Goal: Use online tool/utility: Utilize a website feature to perform a specific function

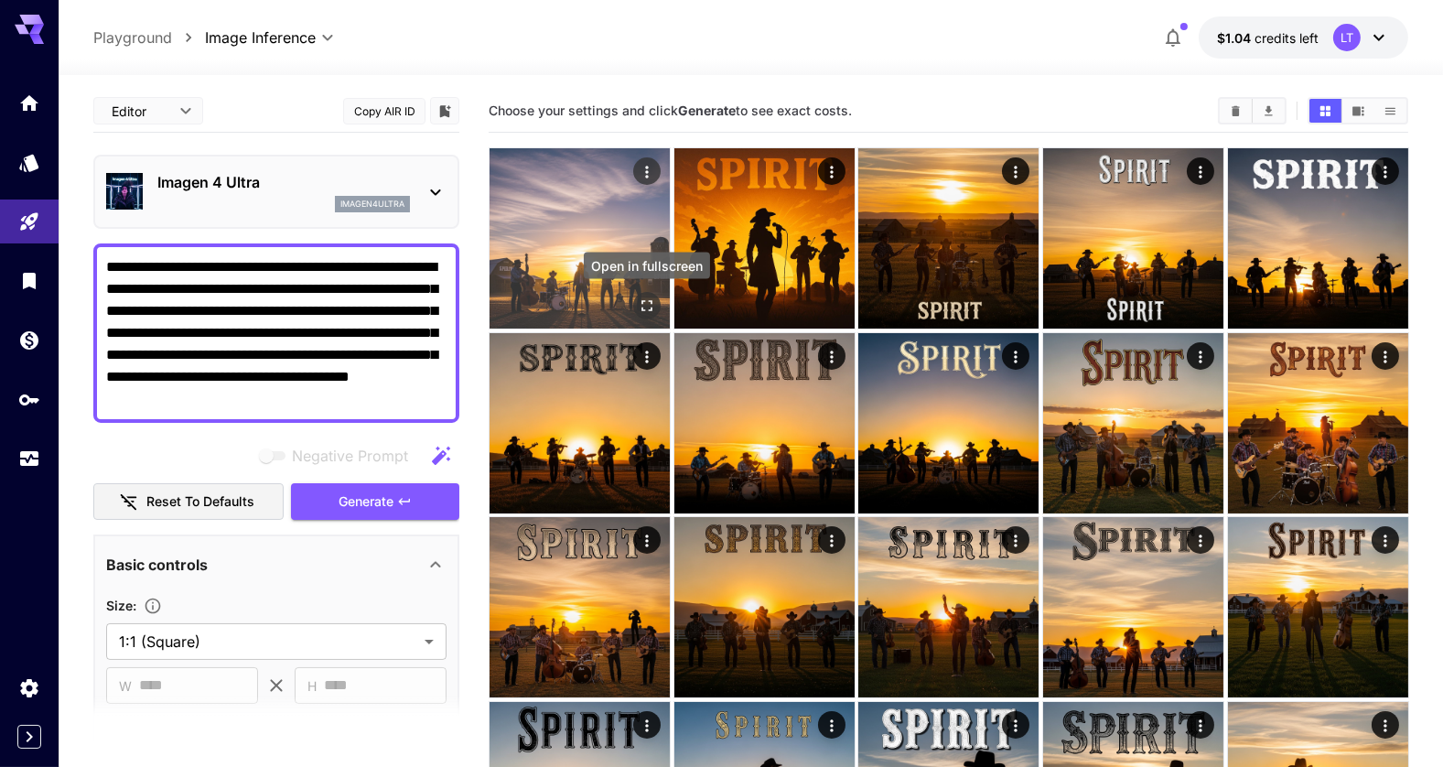
click at [649, 300] on icon "Open in fullscreen" at bounding box center [646, 305] width 11 height 11
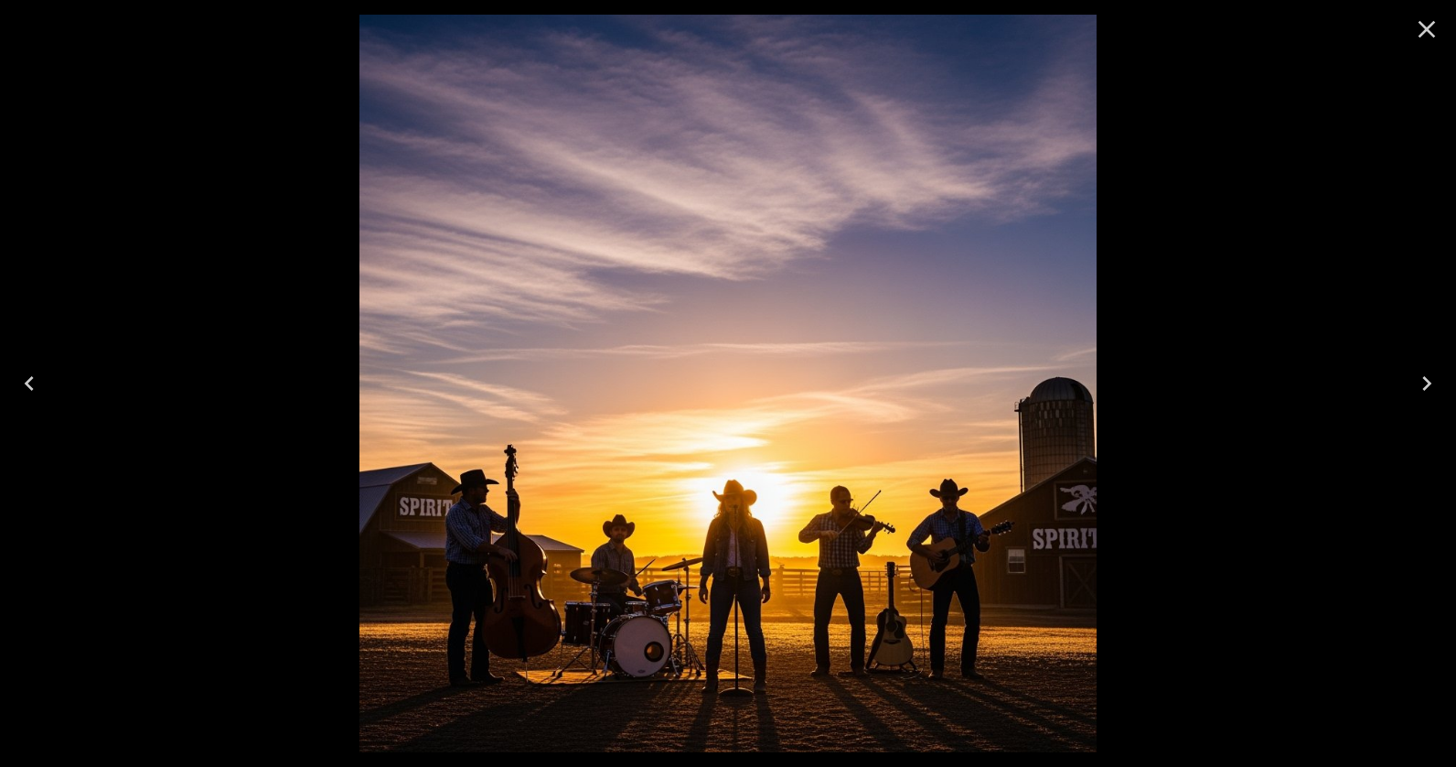
click at [1427, 37] on icon "Close" at bounding box center [1426, 29] width 29 height 29
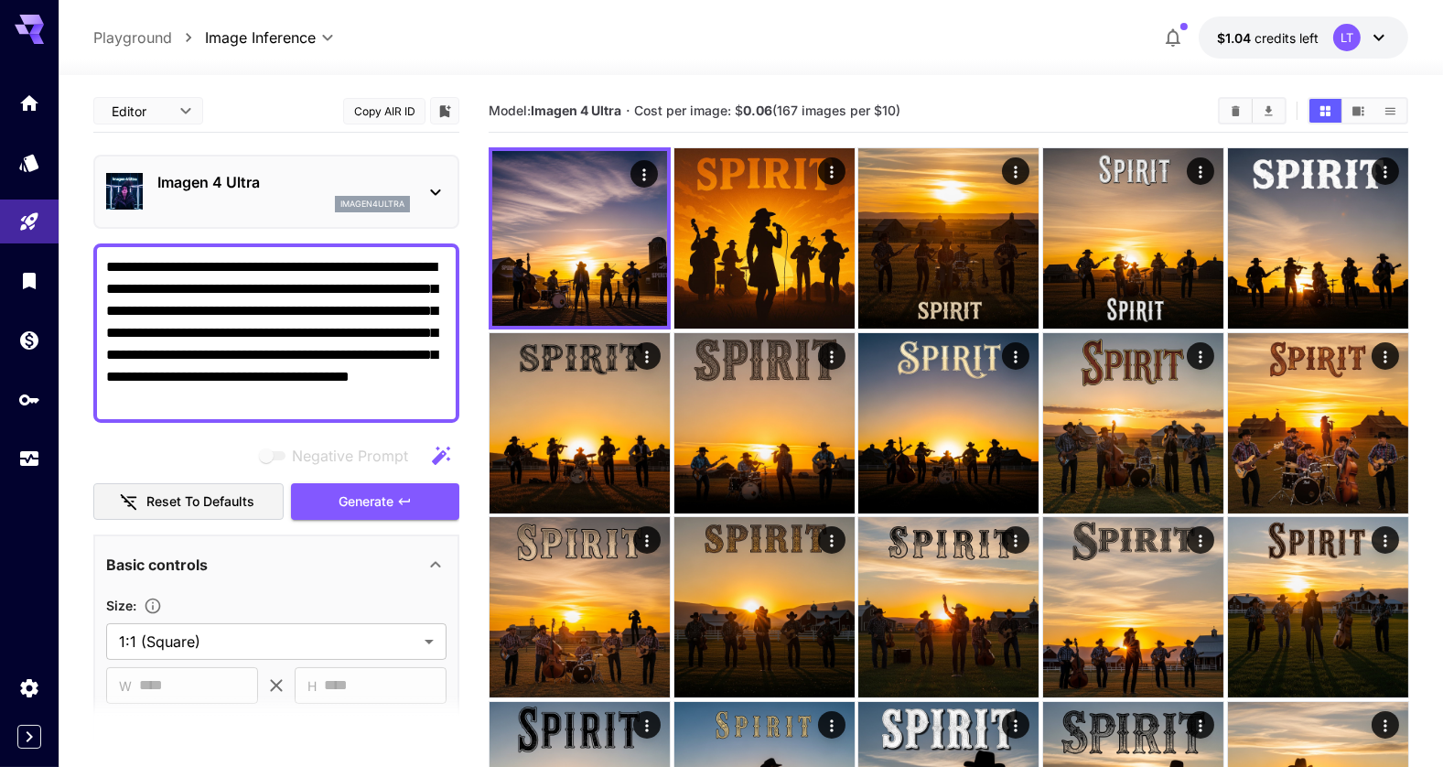
click at [140, 380] on textarea "**********" at bounding box center [276, 333] width 340 height 154
click at [370, 504] on span "Generate" at bounding box center [365, 501] width 55 height 23
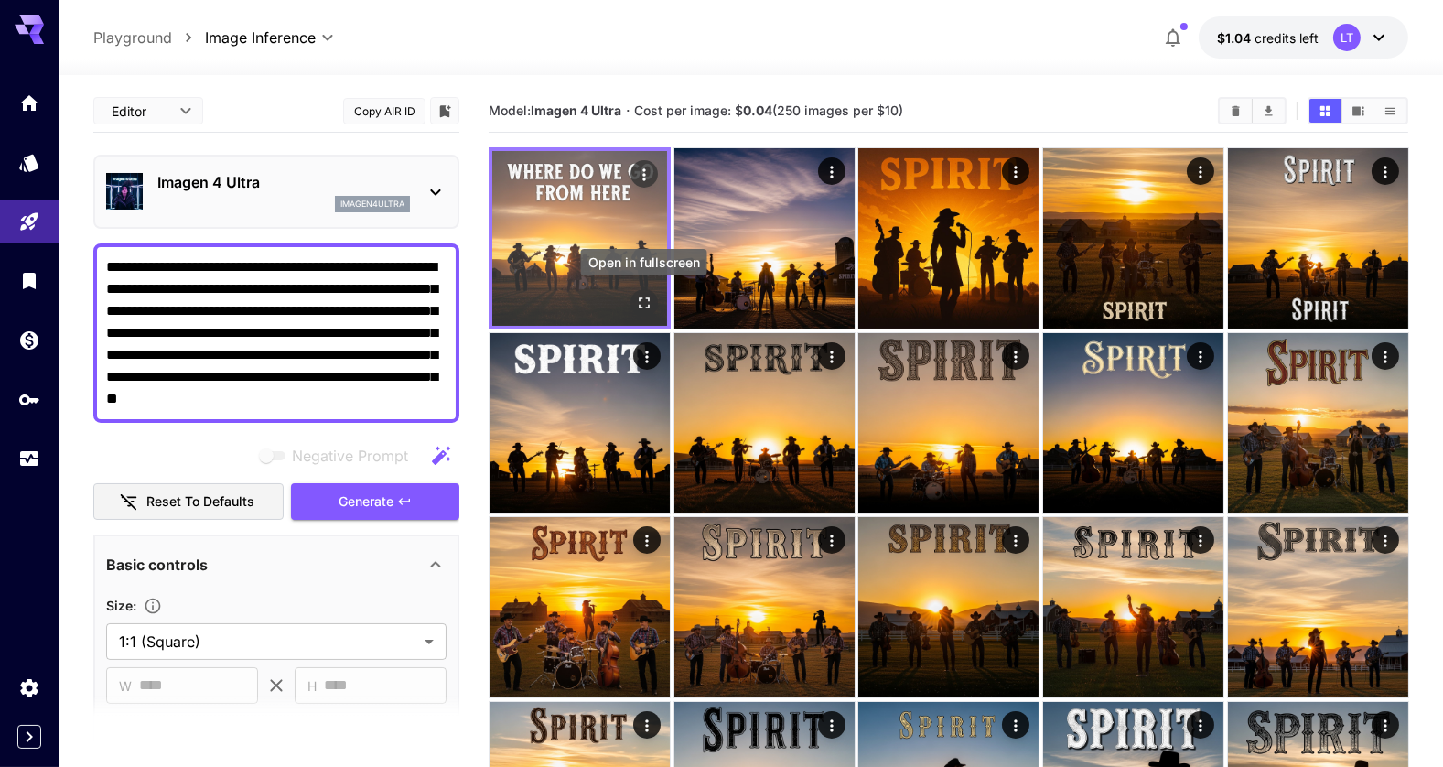
click at [638, 306] on icon "Open in fullscreen" at bounding box center [643, 303] width 18 height 18
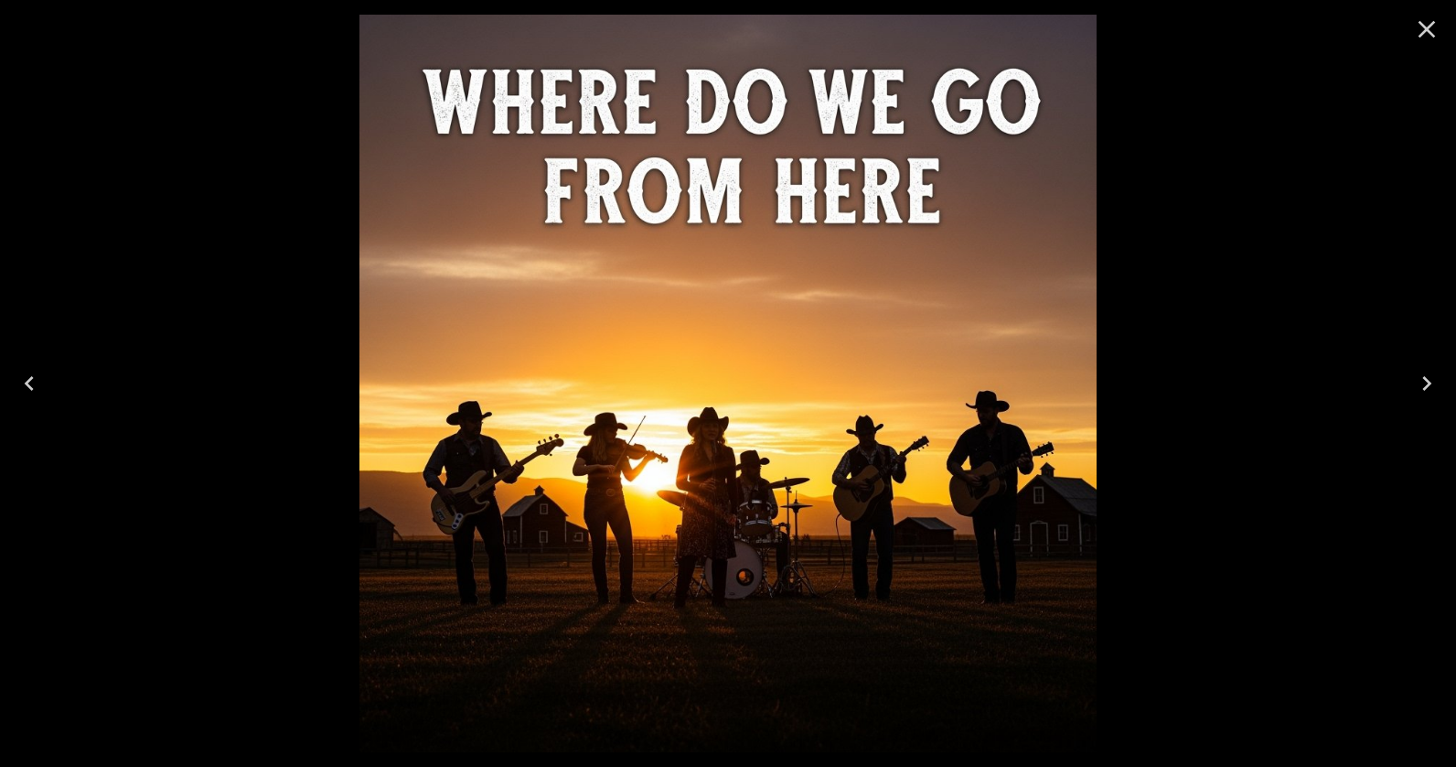
click at [1434, 29] on icon "Close" at bounding box center [1426, 29] width 29 height 29
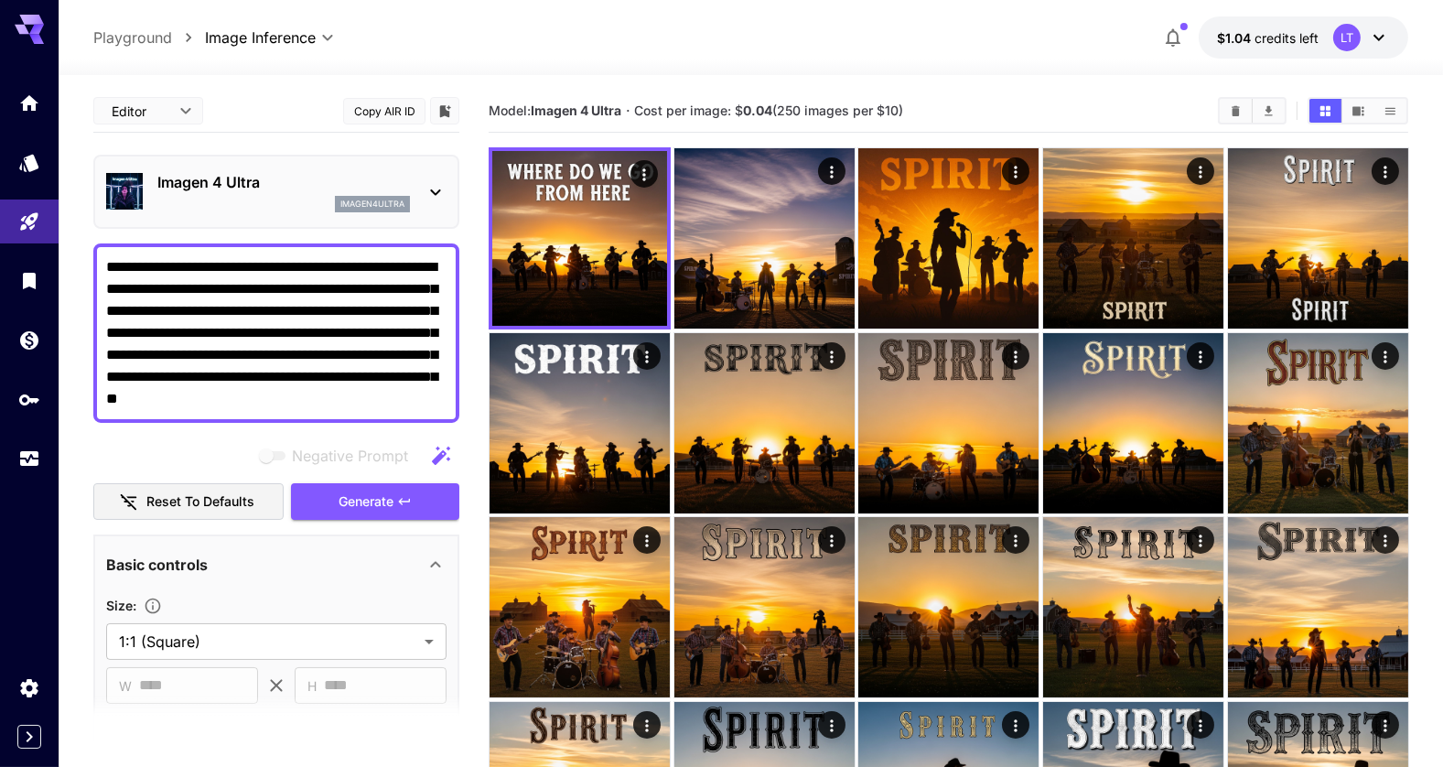
drag, startPoint x: 277, startPoint y: 381, endPoint x: 111, endPoint y: 377, distance: 166.6
click at [111, 377] on textarea "**********" at bounding box center [276, 333] width 340 height 154
type textarea "**********"
click at [366, 500] on span "Generate" at bounding box center [365, 501] width 55 height 23
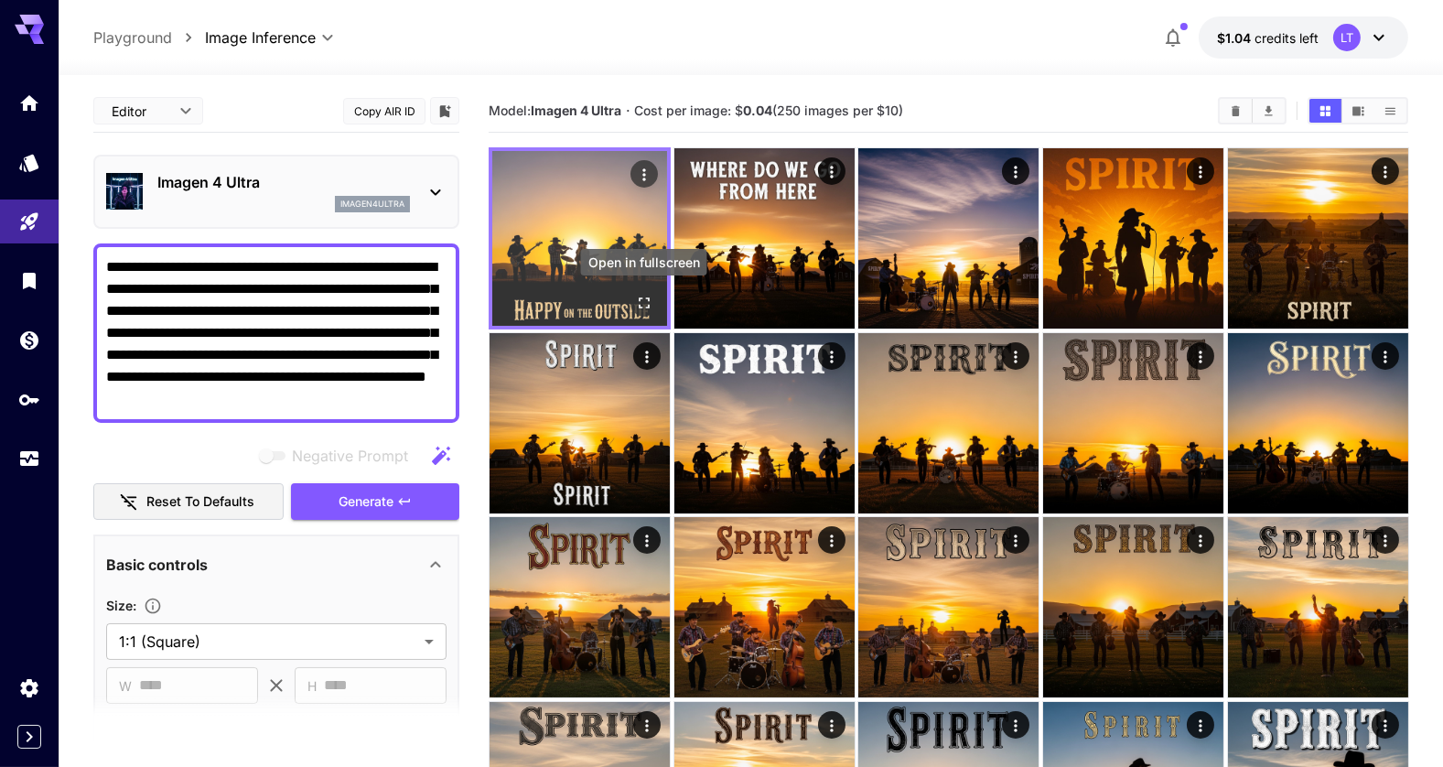
click at [641, 304] on icon "Open in fullscreen" at bounding box center [643, 303] width 18 height 18
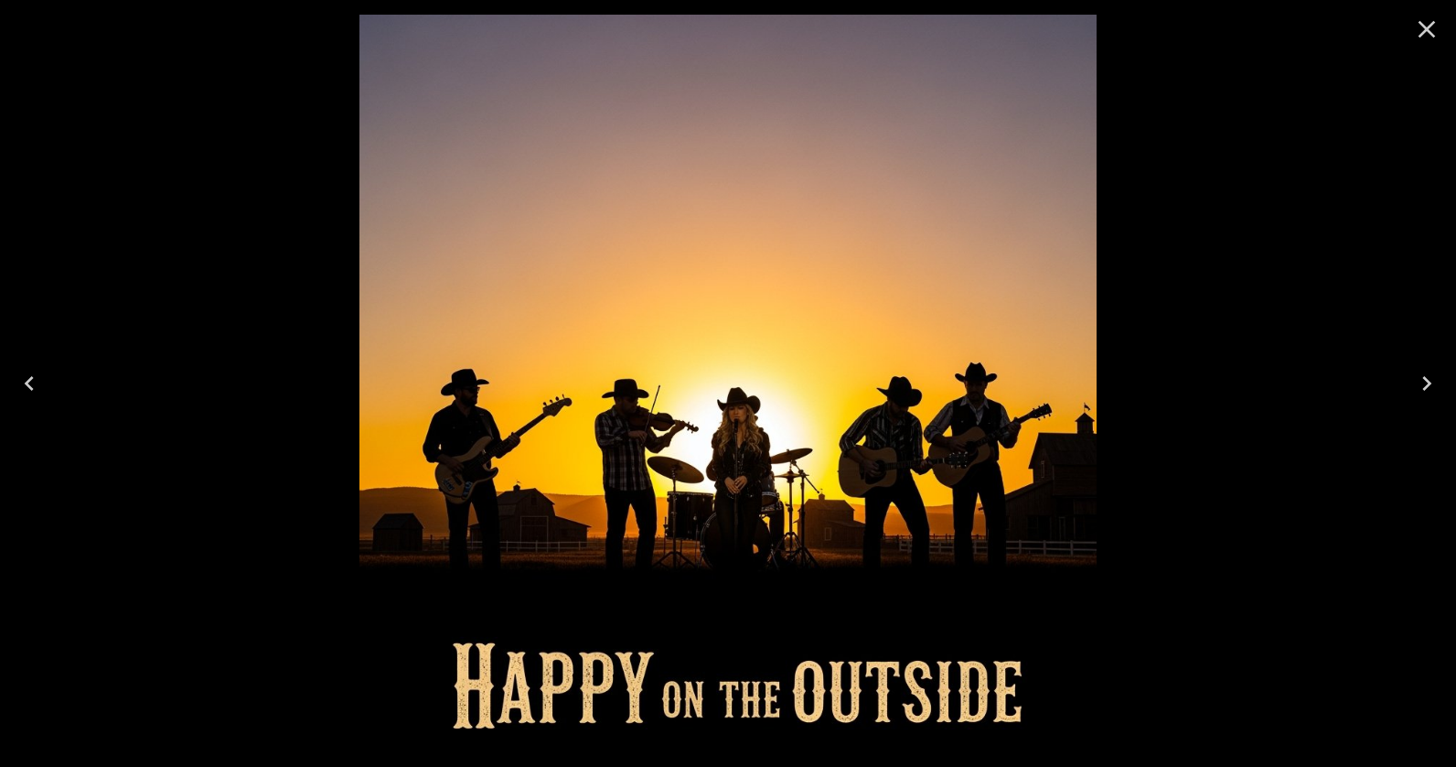
click at [1420, 30] on icon "Close" at bounding box center [1426, 29] width 29 height 29
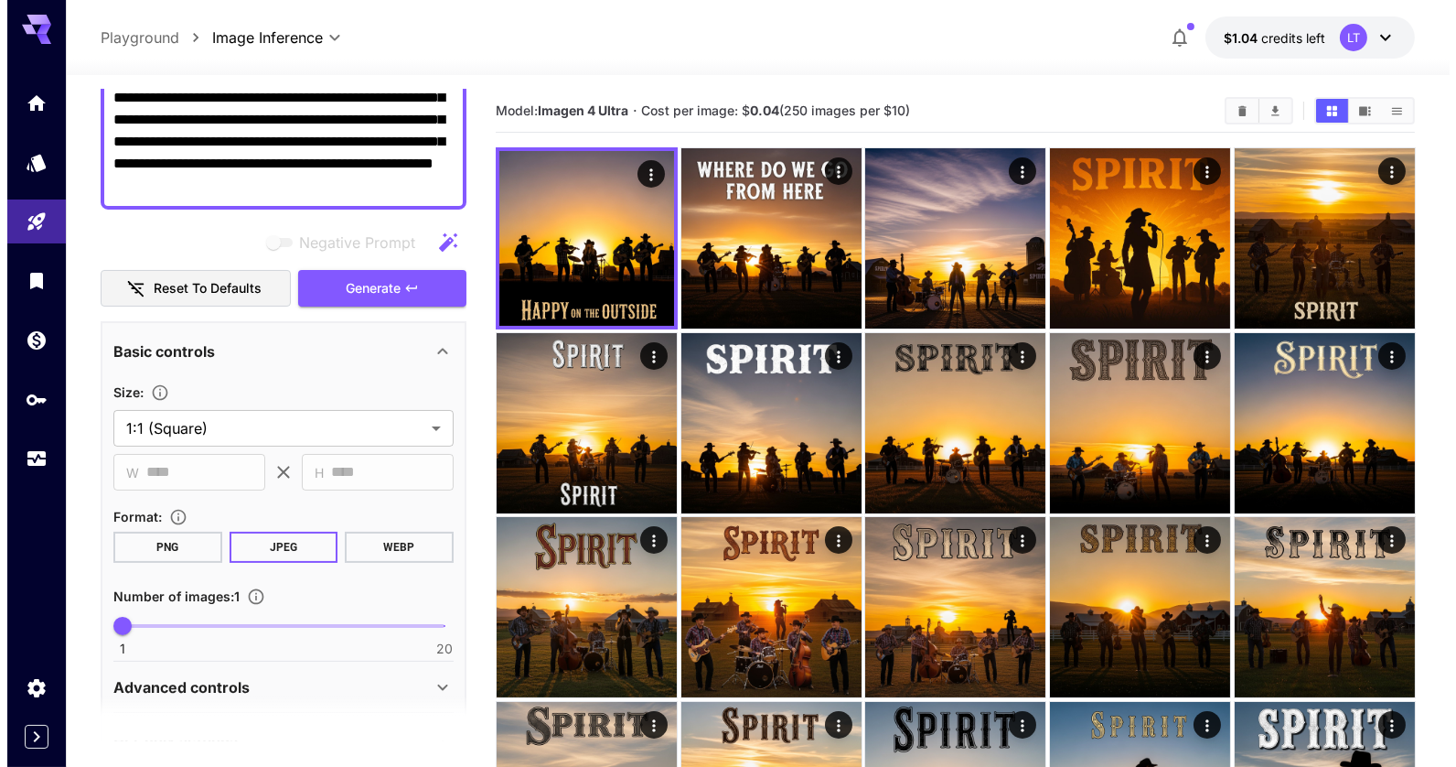
scroll to position [278, 0]
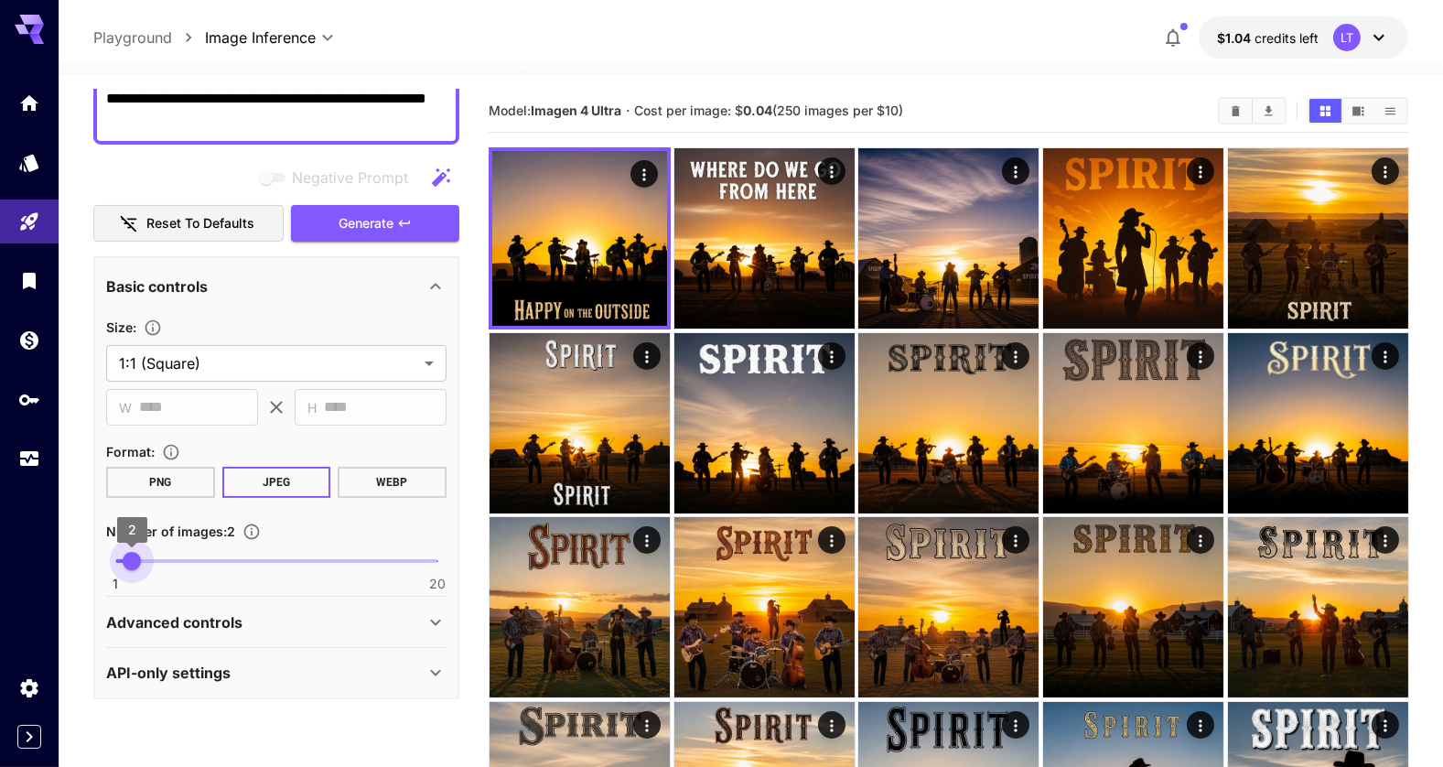
type input "*"
drag, startPoint x: 110, startPoint y: 564, endPoint x: 142, endPoint y: 564, distance: 32.0
click at [142, 564] on span "3" at bounding box center [149, 561] width 18 height 18
click at [386, 228] on span "Generate" at bounding box center [365, 223] width 55 height 23
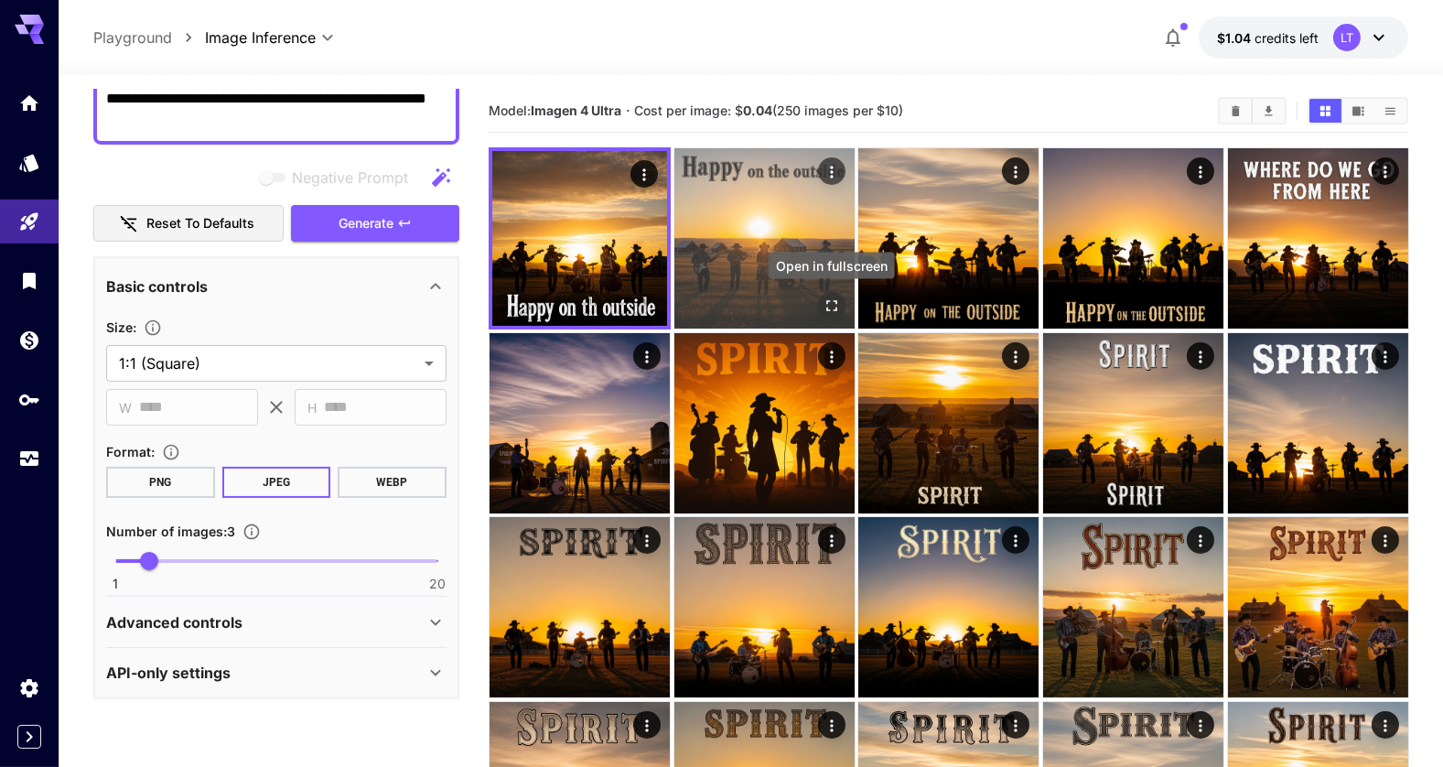
click at [827, 306] on icon "Open in fullscreen" at bounding box center [830, 305] width 11 height 11
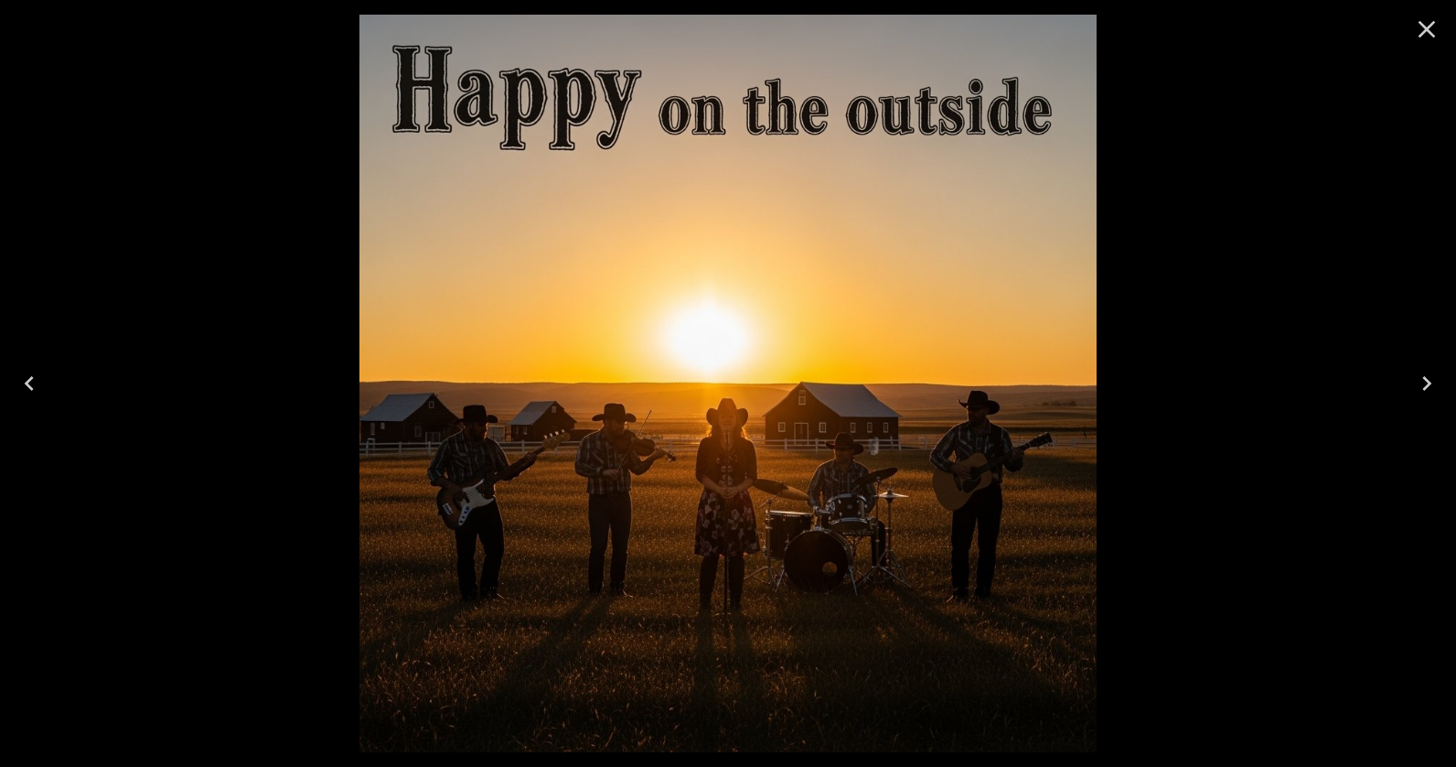
click at [1431, 29] on icon "Close" at bounding box center [1426, 29] width 29 height 29
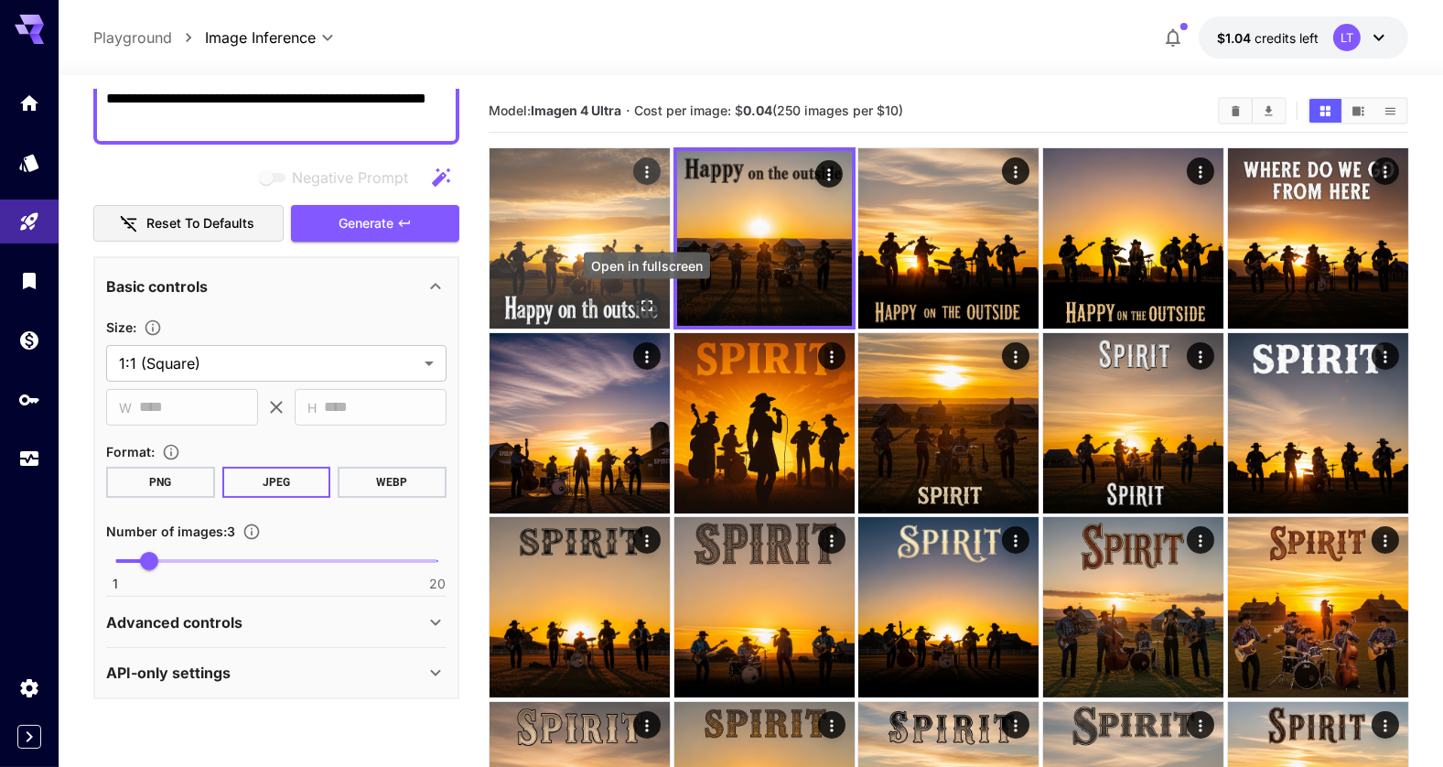
click at [646, 305] on icon "Open in fullscreen" at bounding box center [646, 305] width 18 height 18
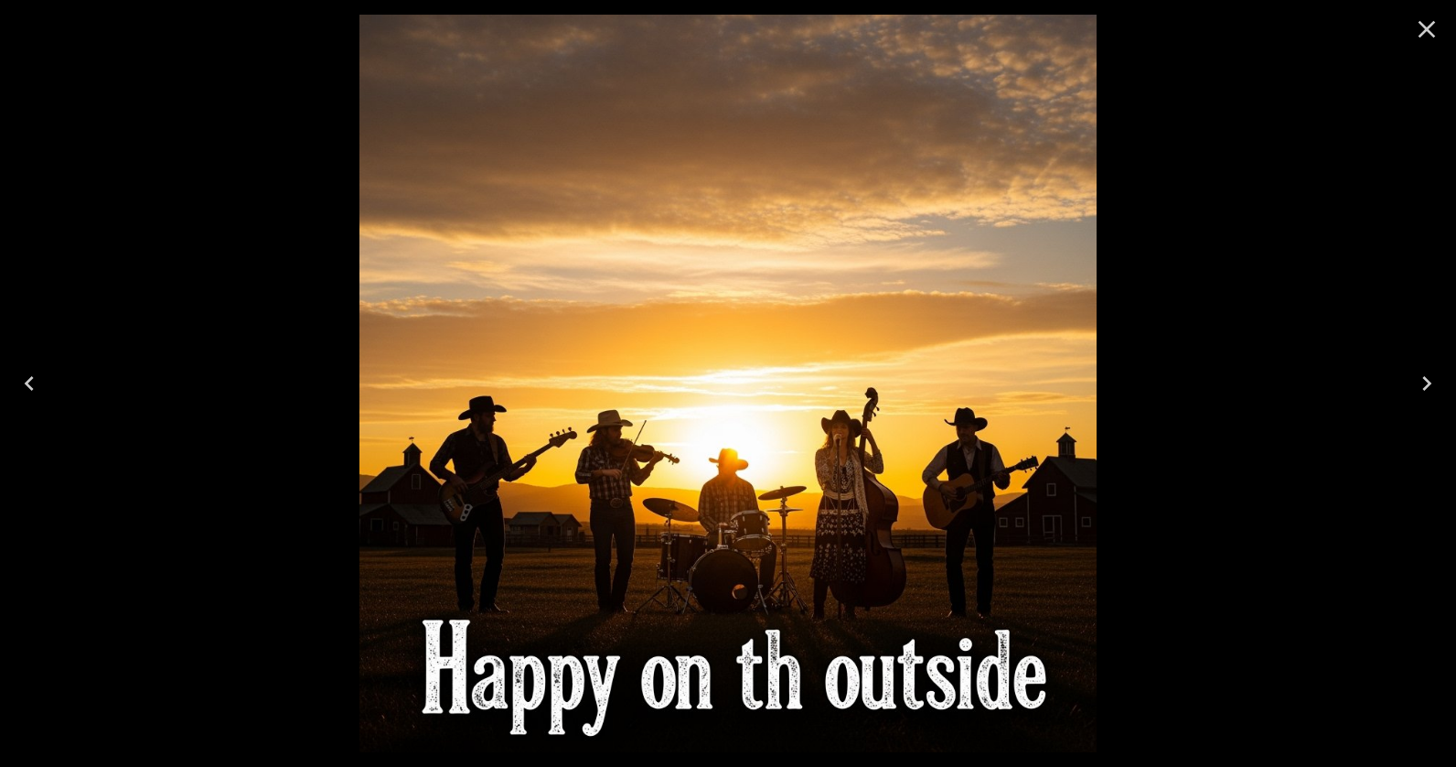
click at [1425, 31] on icon "Close" at bounding box center [1427, 29] width 17 height 17
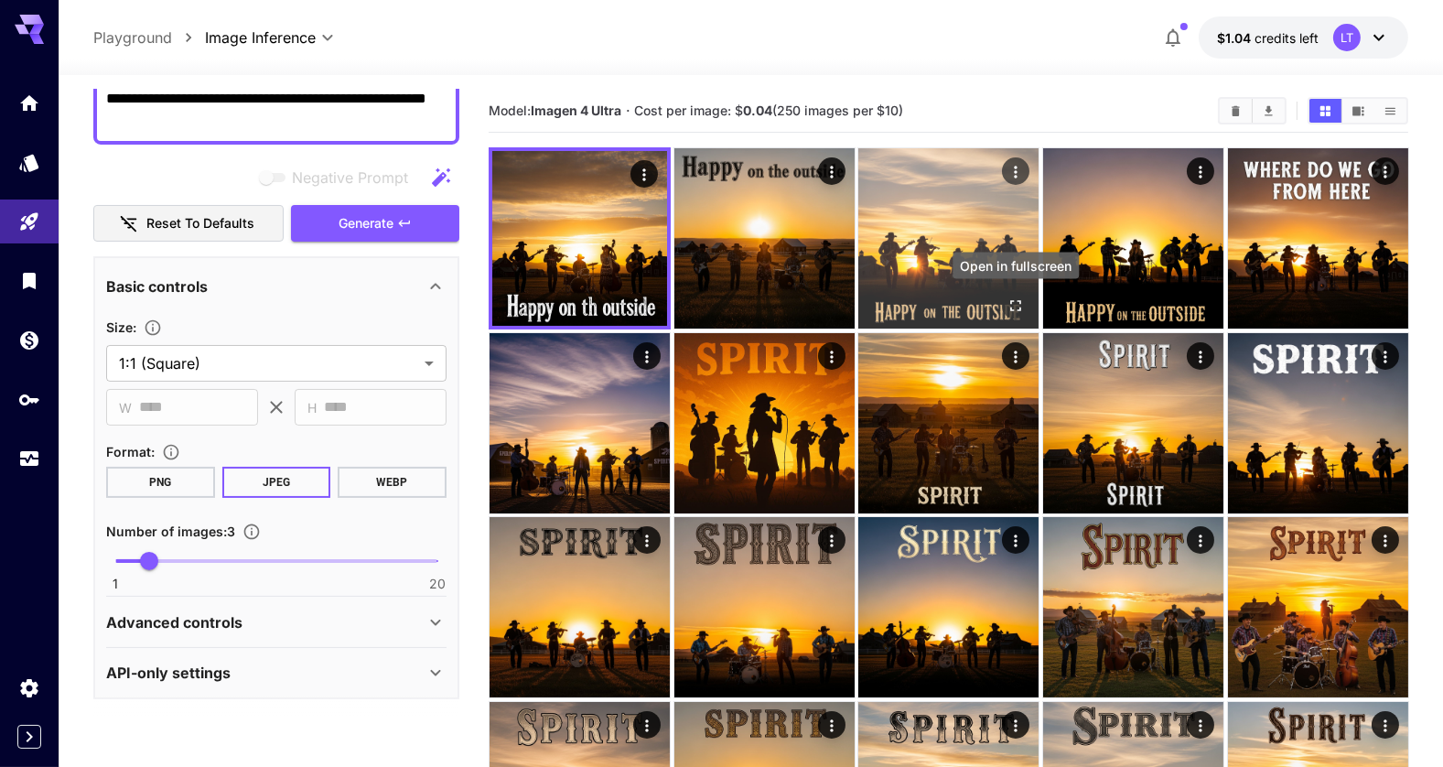
click at [1021, 304] on icon "Open in fullscreen" at bounding box center [1015, 305] width 18 height 18
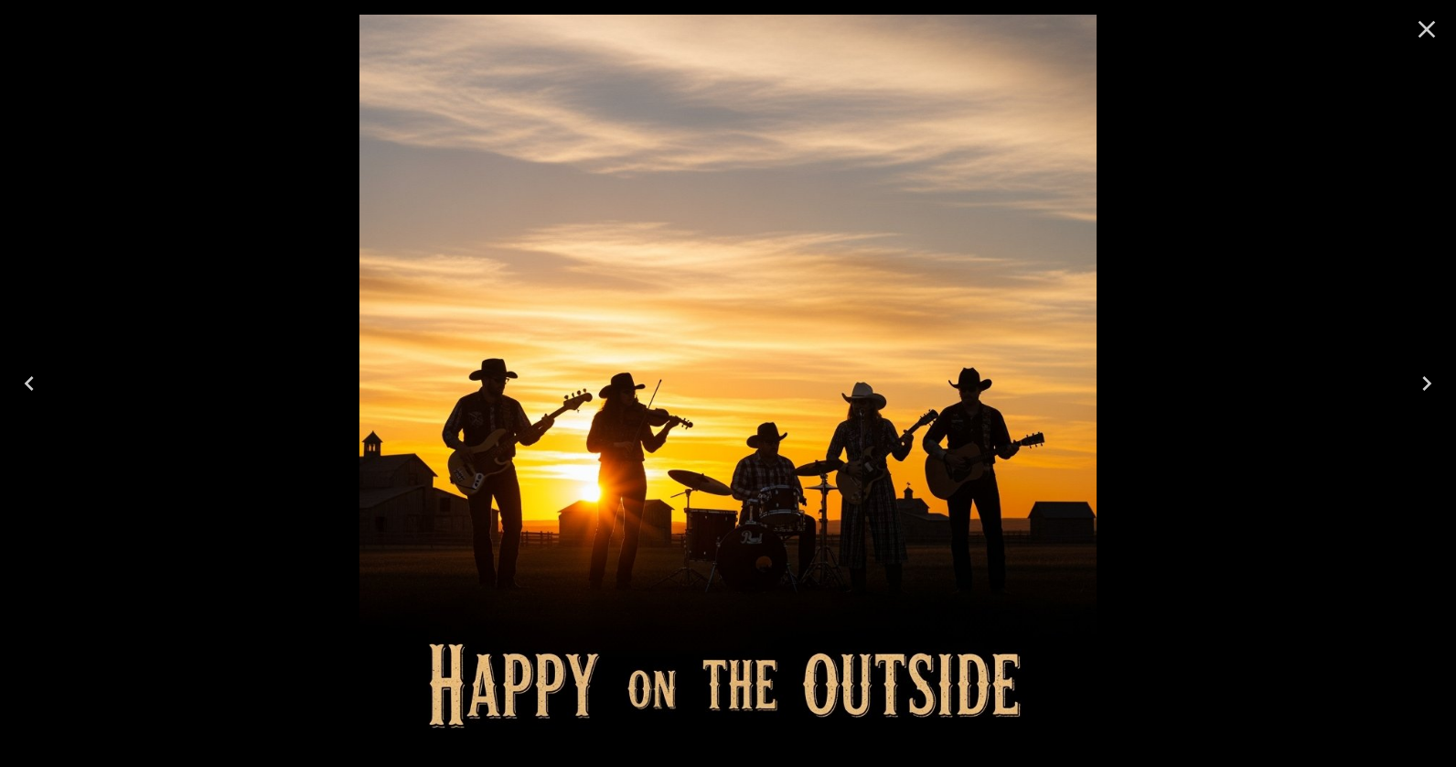
click at [1425, 33] on icon "Close" at bounding box center [1426, 29] width 29 height 29
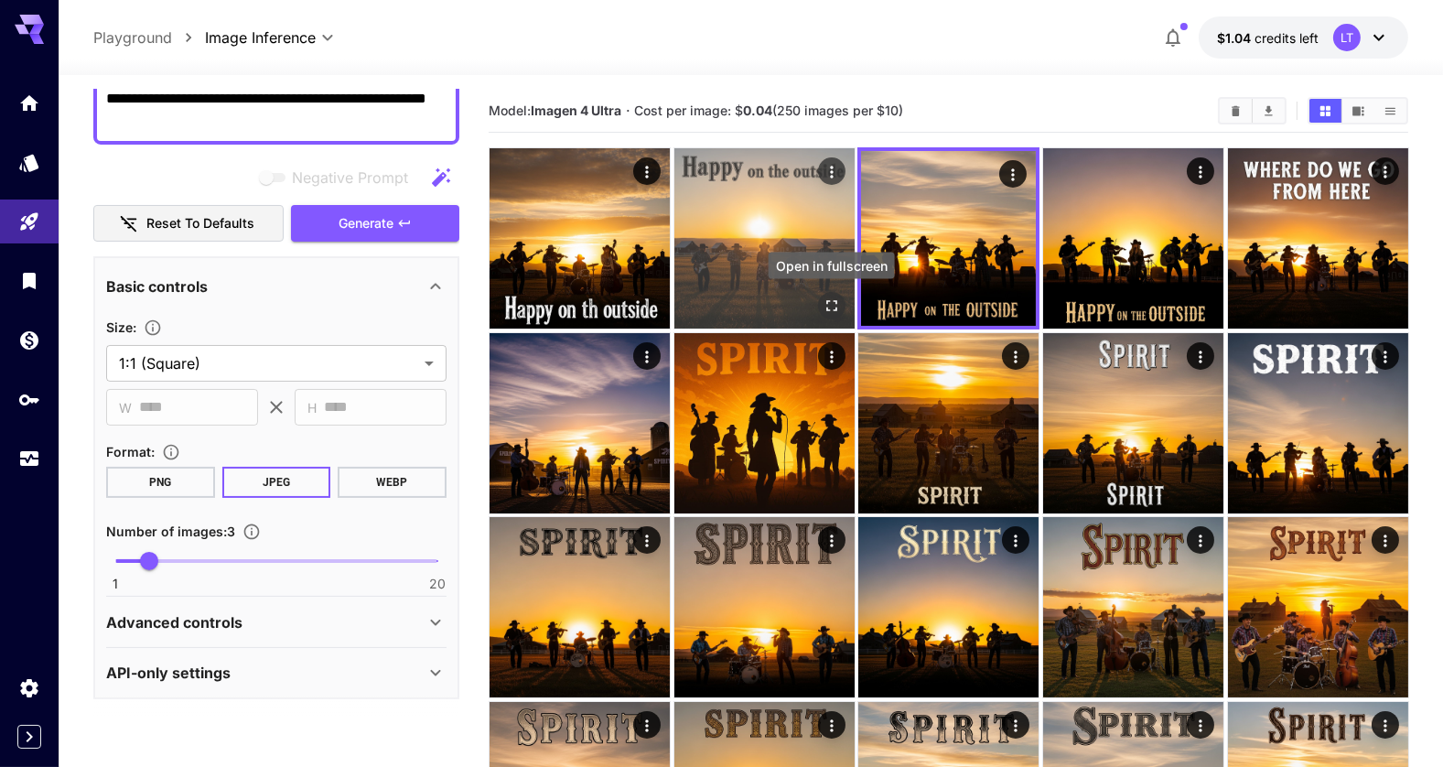
click at [823, 305] on icon "Open in fullscreen" at bounding box center [830, 305] width 18 height 18
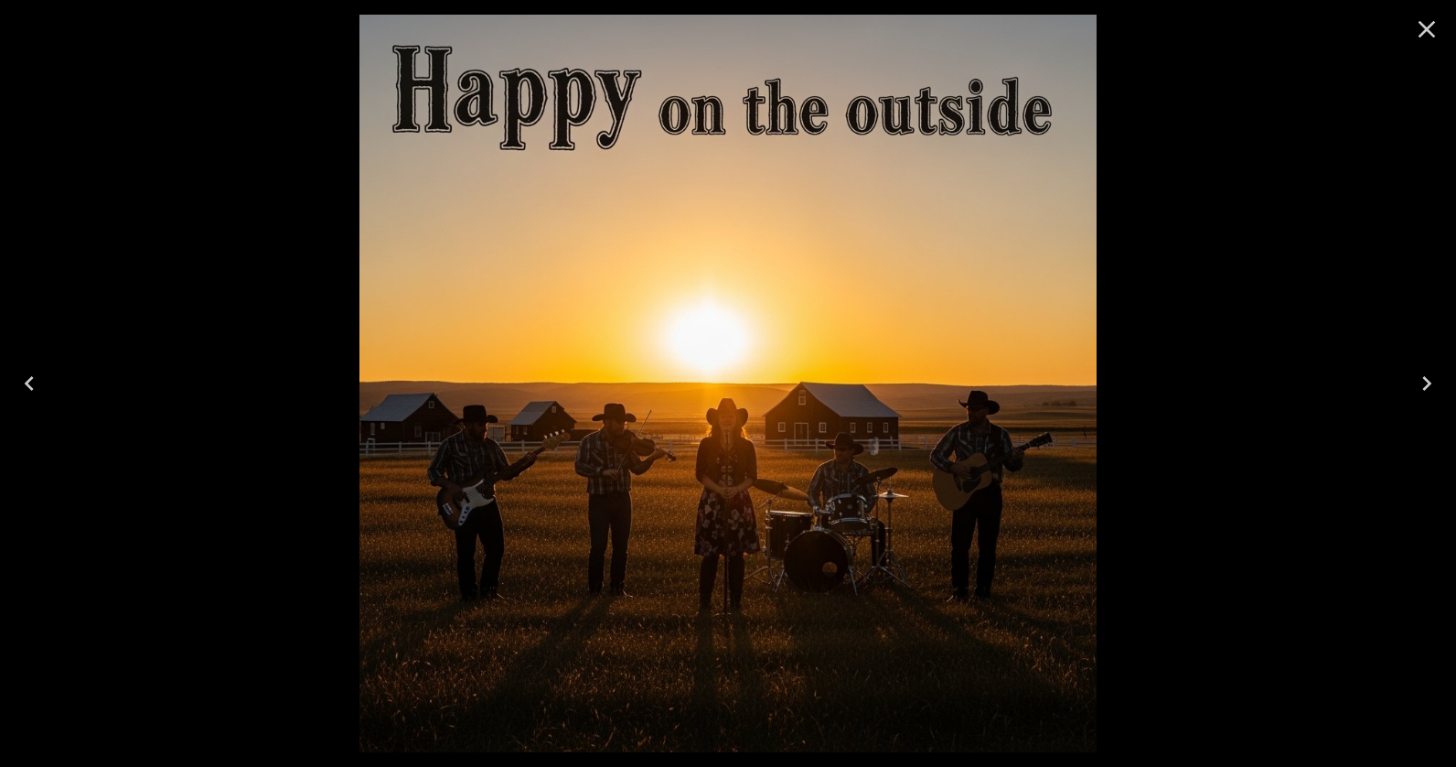
click at [1424, 39] on icon "Close" at bounding box center [1426, 29] width 29 height 29
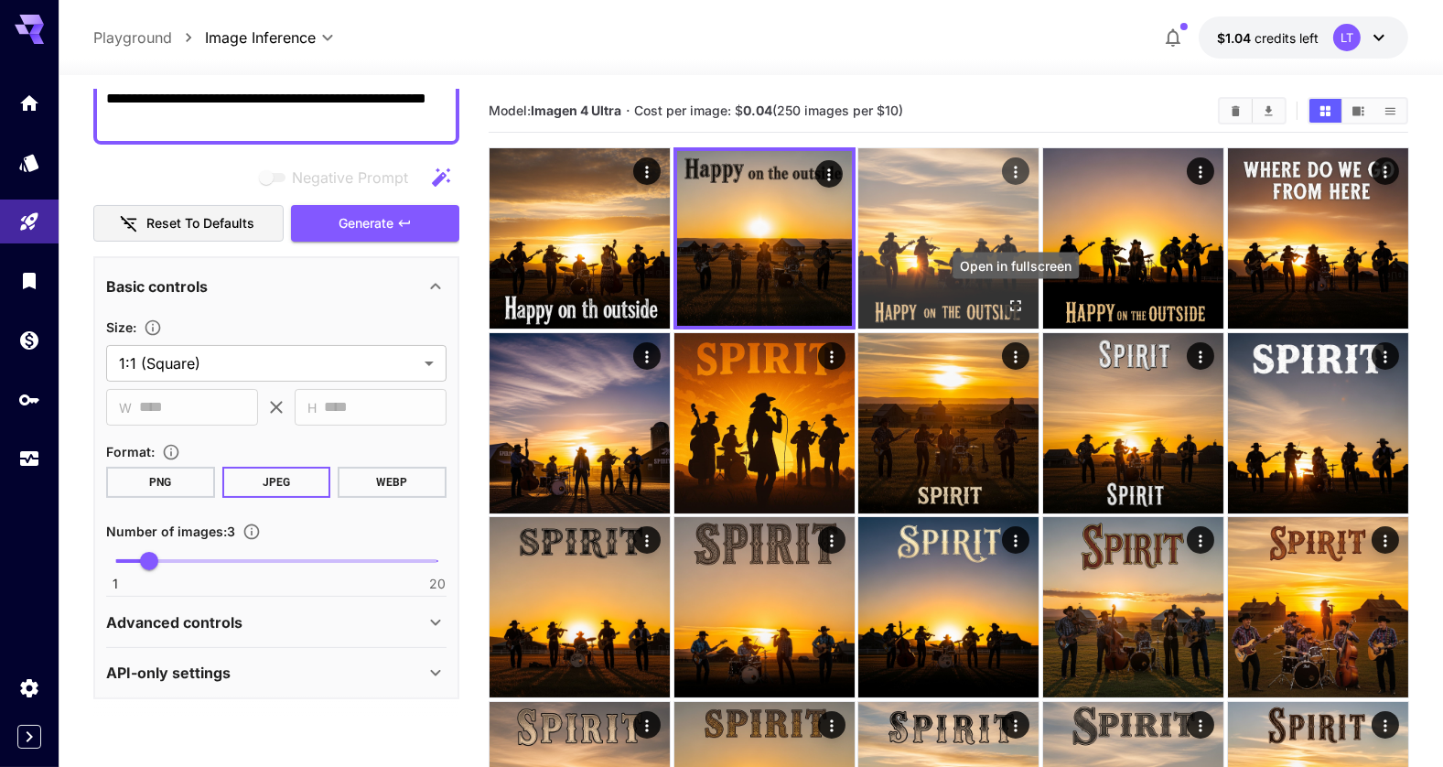
click at [1014, 305] on icon "Open in fullscreen" at bounding box center [1015, 305] width 18 height 18
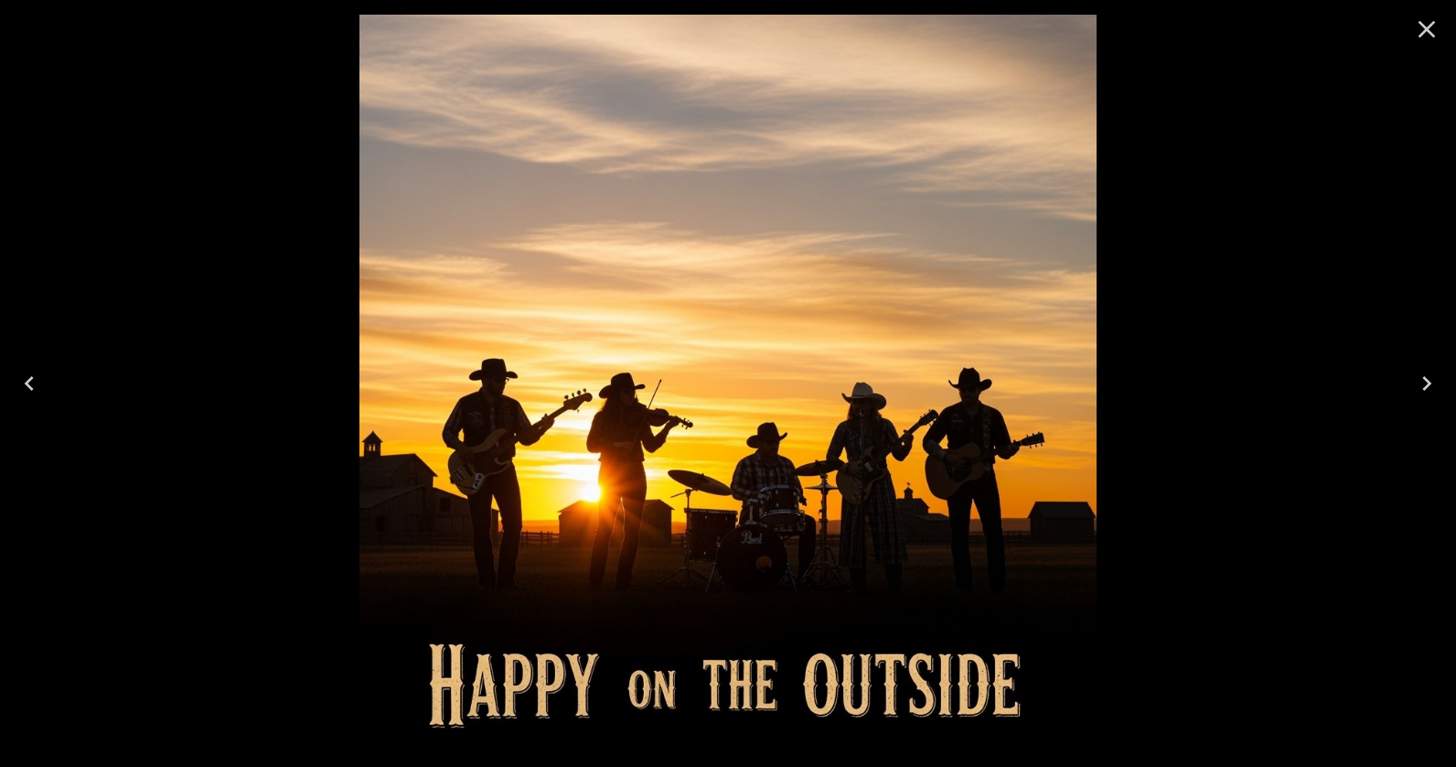
click at [1422, 33] on icon "Close" at bounding box center [1427, 29] width 17 height 17
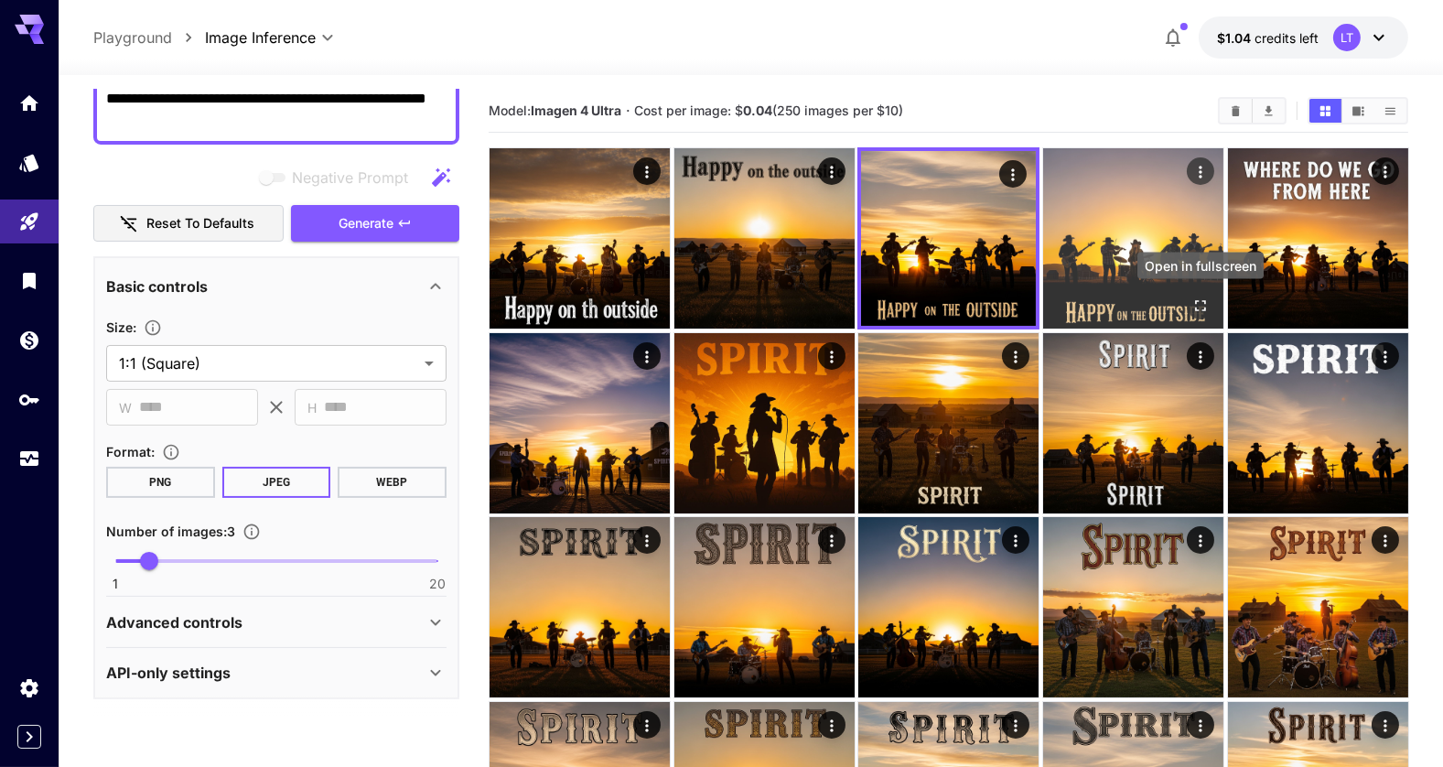
click at [1197, 305] on icon "Open in fullscreen" at bounding box center [1199, 305] width 18 height 18
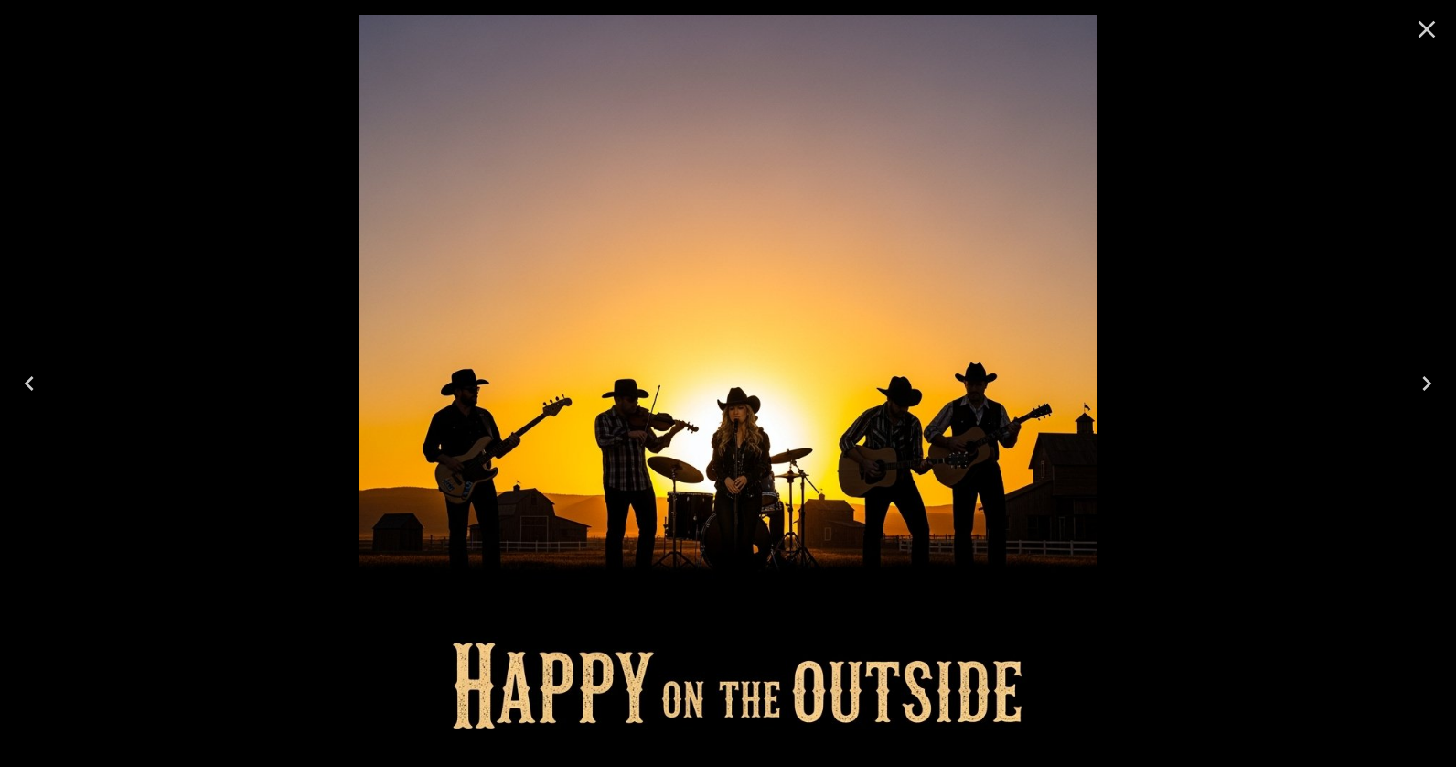
scroll to position [278, 0]
click at [1428, 29] on icon "Close" at bounding box center [1427, 29] width 17 height 17
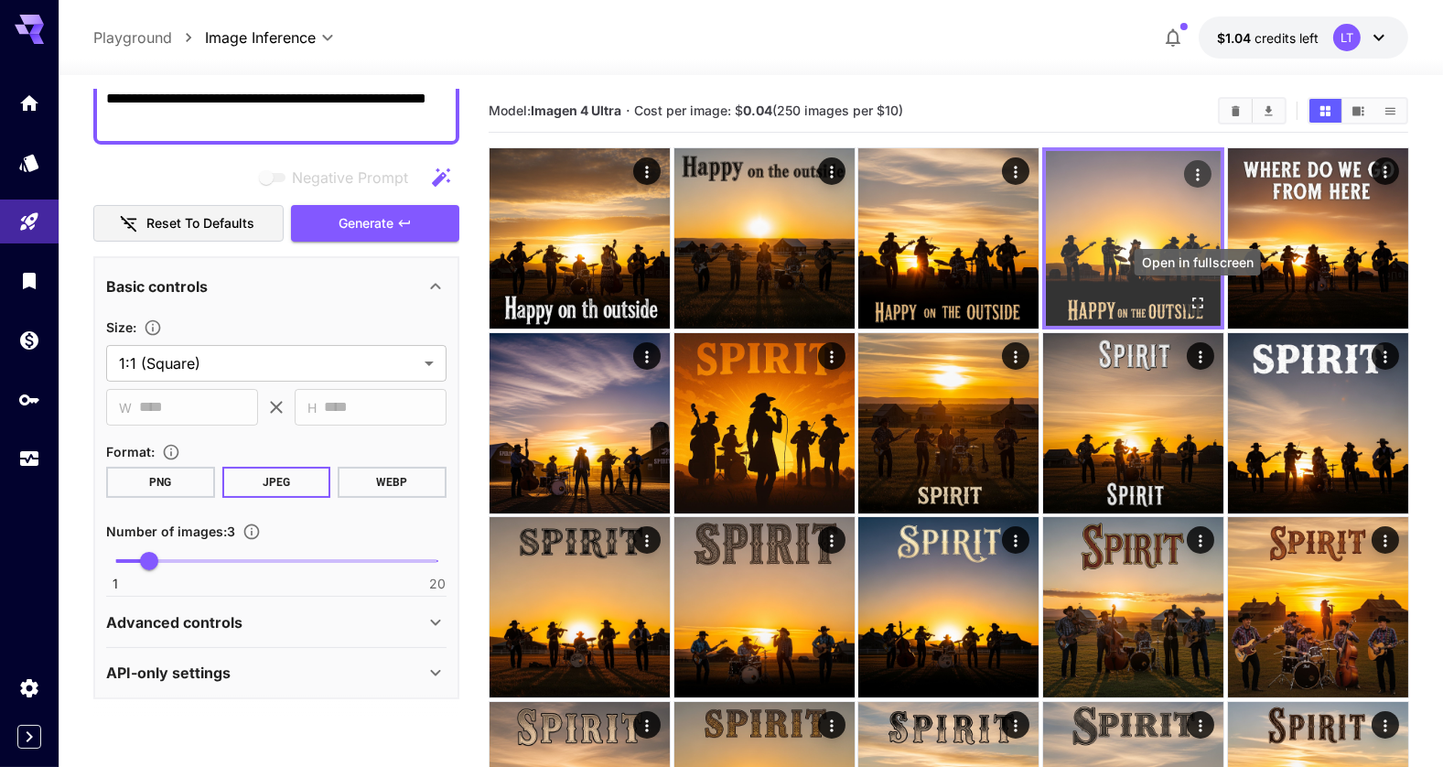
click at [1194, 301] on icon "Open in fullscreen" at bounding box center [1196, 303] width 18 height 18
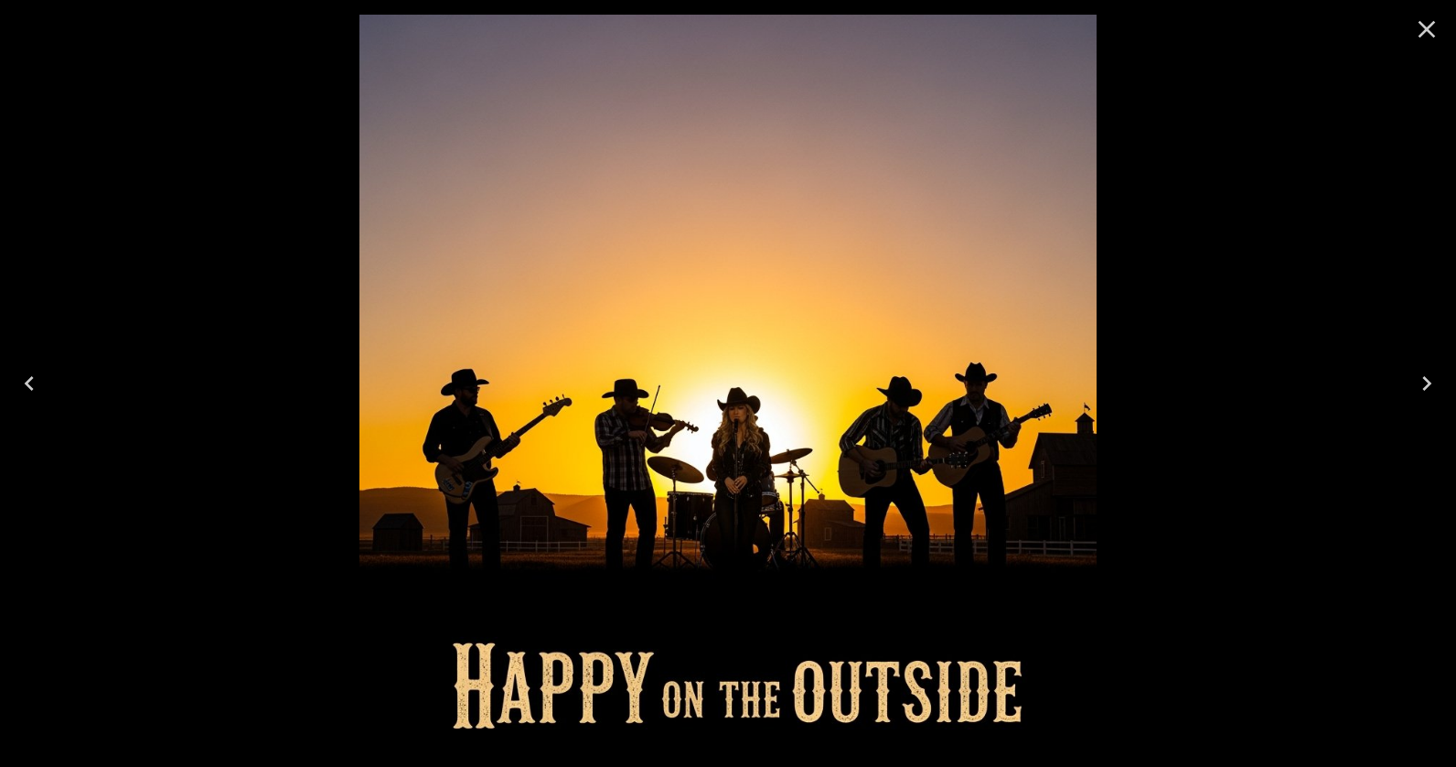
click at [1427, 28] on icon "Close" at bounding box center [1427, 29] width 17 height 17
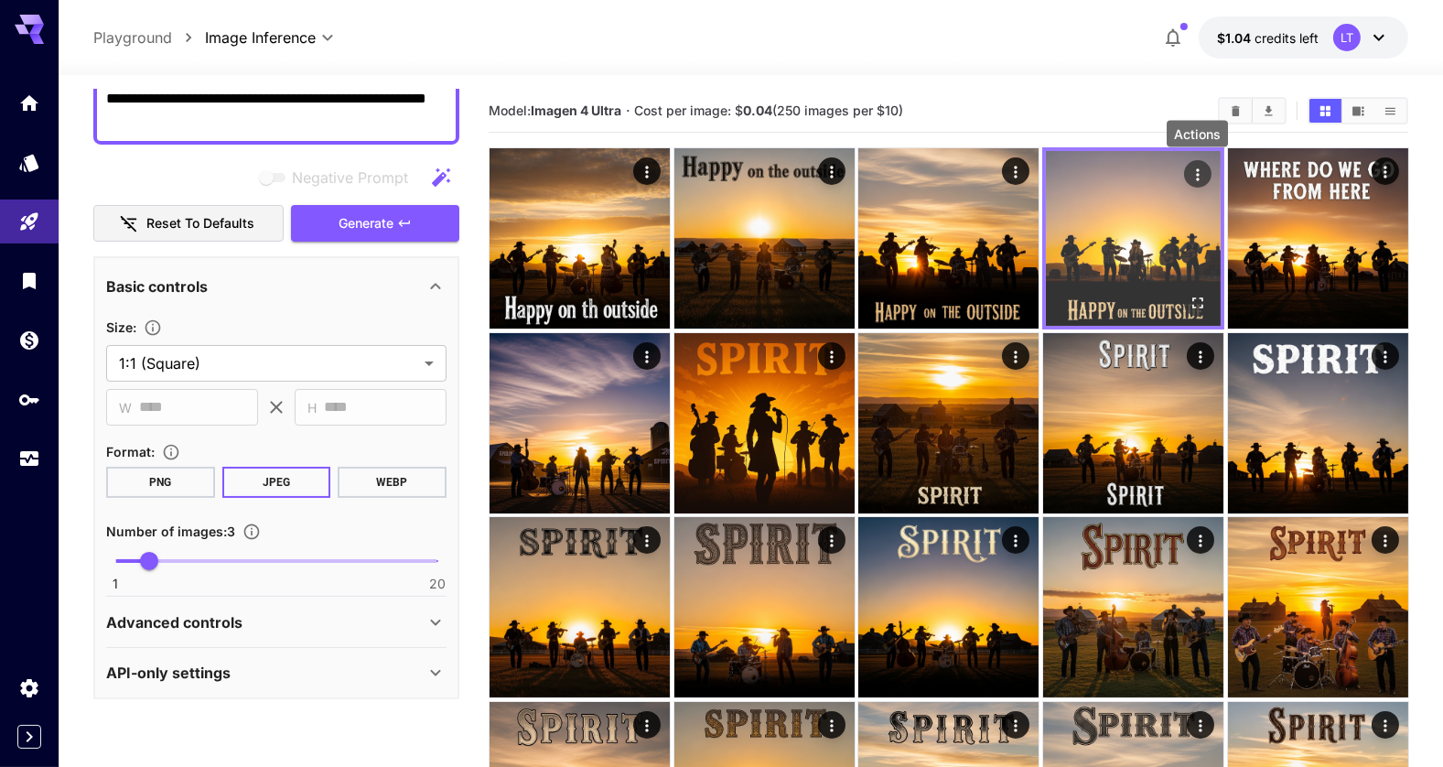
click at [1200, 172] on icon "Actions" at bounding box center [1196, 175] width 18 height 18
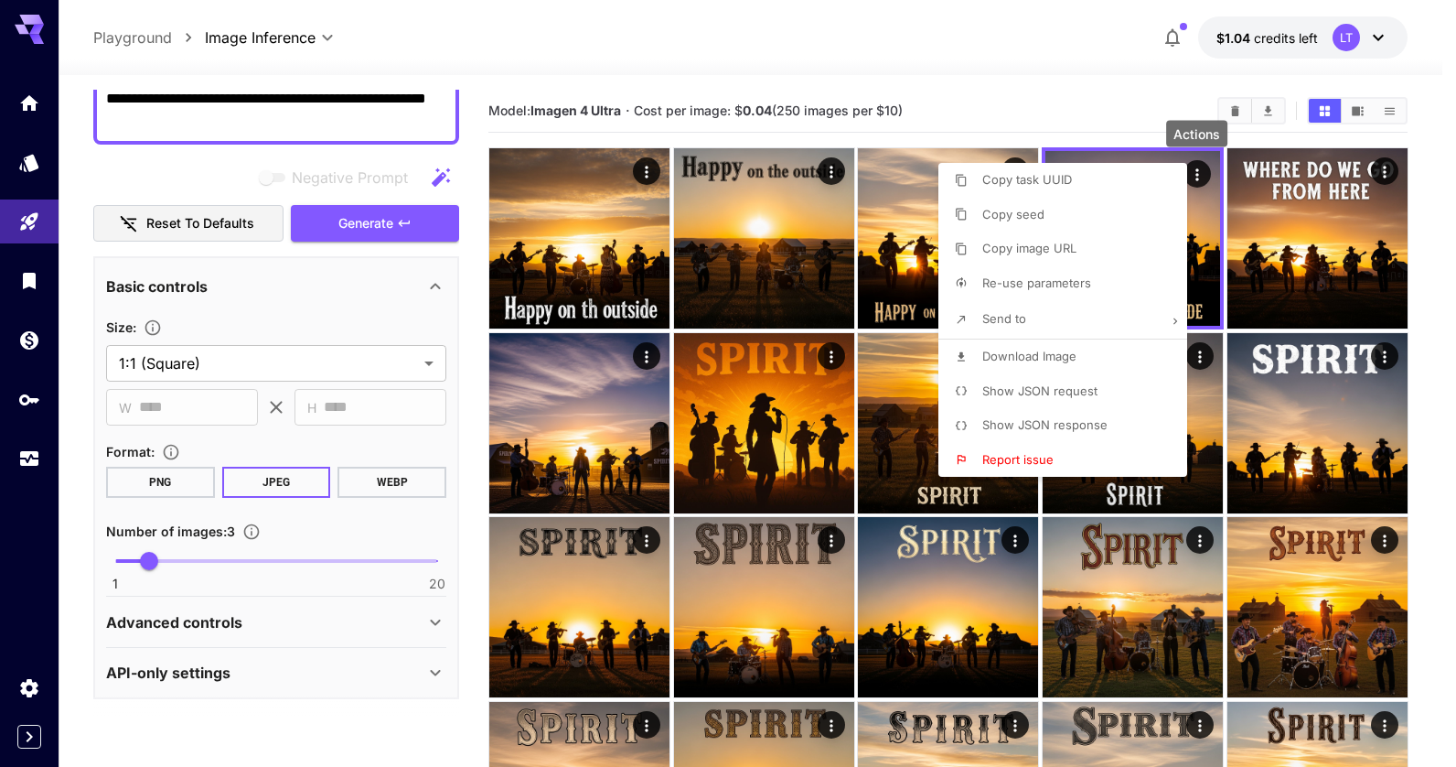
click at [1151, 317] on li "Send to" at bounding box center [1069, 319] width 260 height 38
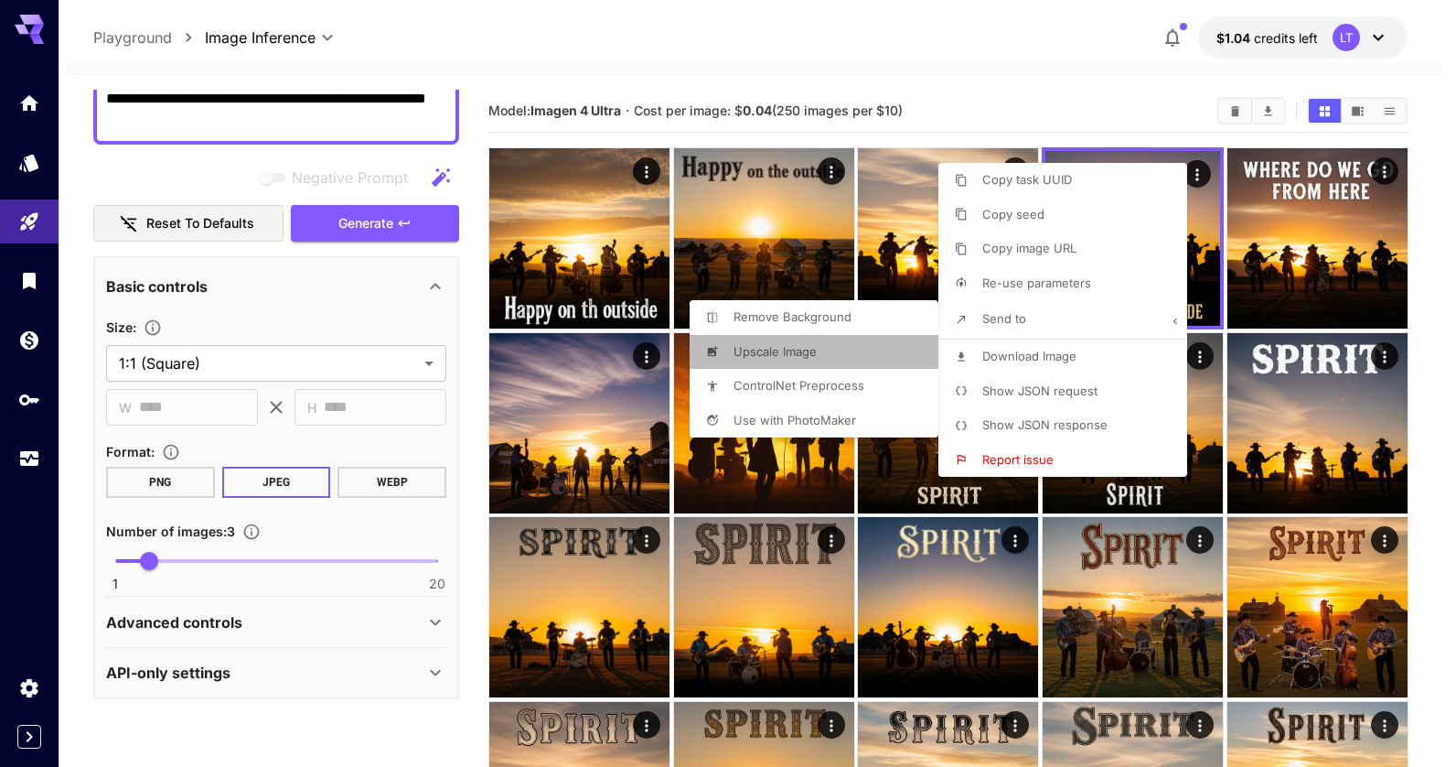
click at [982, 221] on span "Upscale Image" at bounding box center [1013, 214] width 62 height 15
type input "**********"
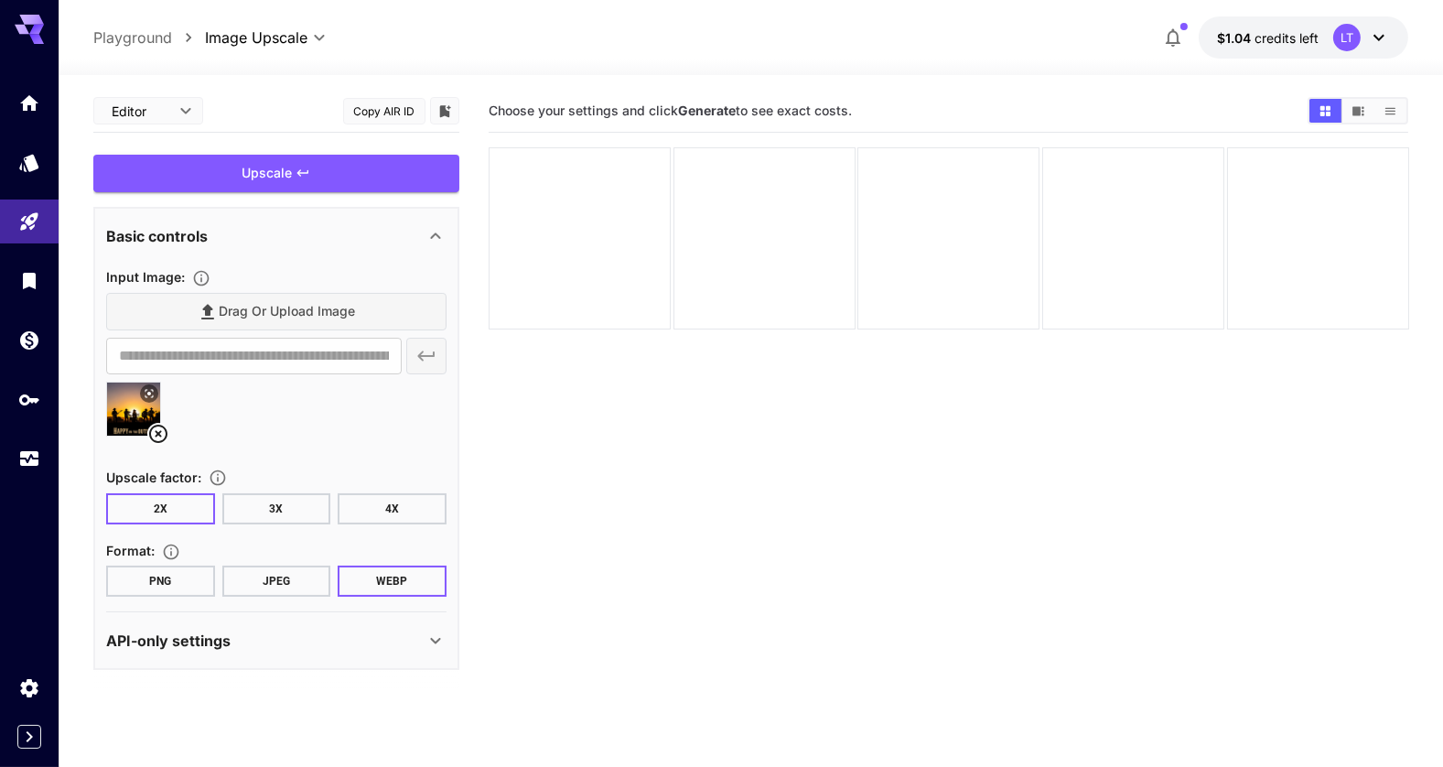
click at [418, 512] on button "4X" at bounding box center [392, 508] width 109 height 31
click at [191, 581] on button "PNG" at bounding box center [160, 580] width 109 height 31
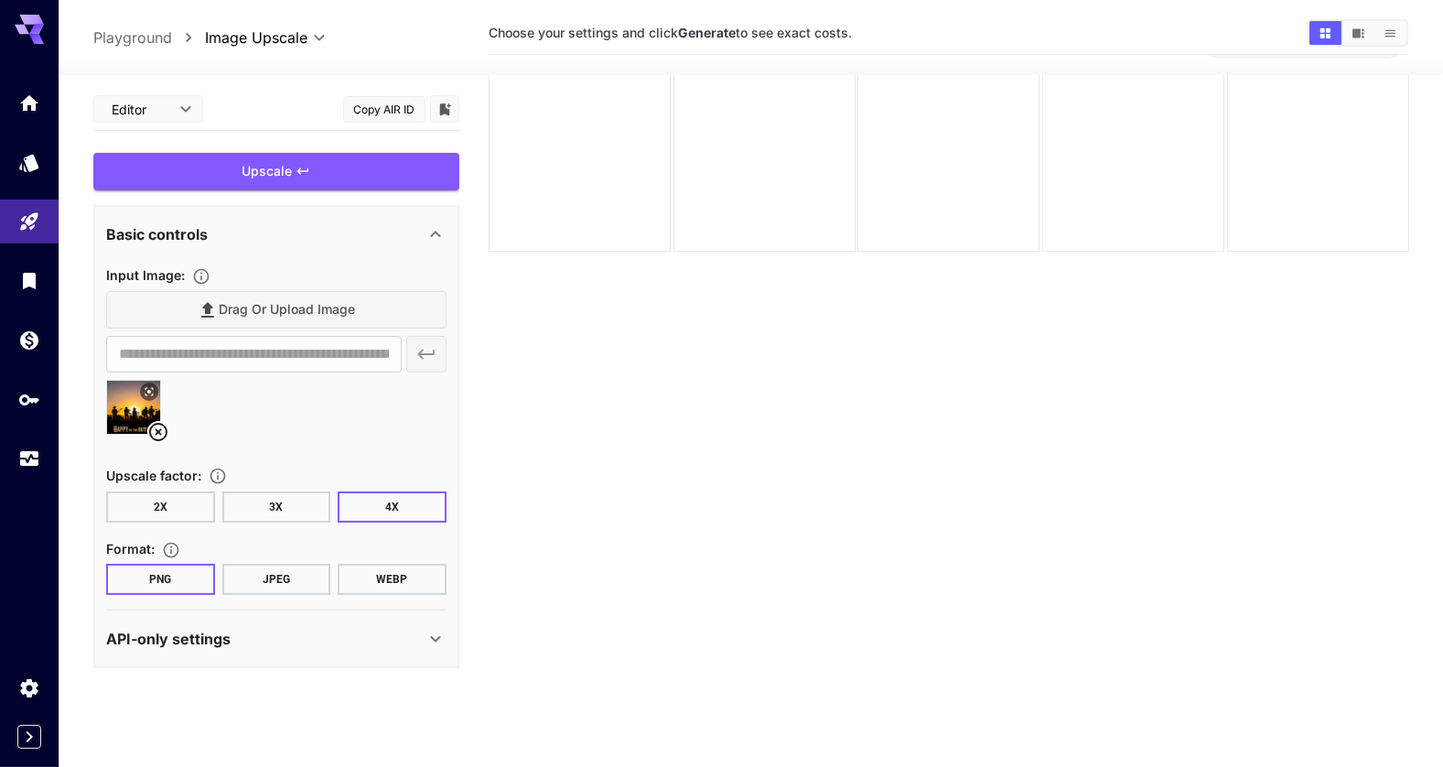
scroll to position [53, 0]
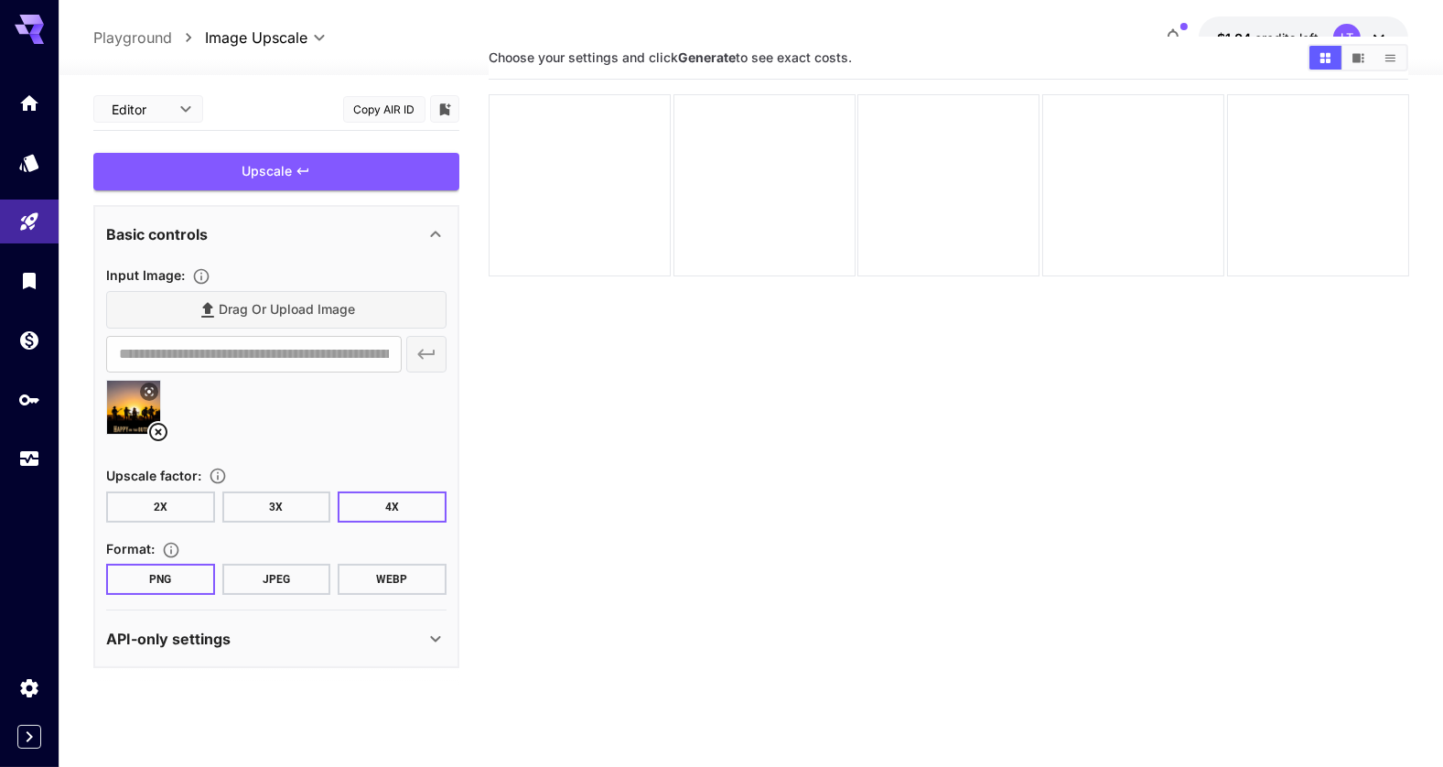
click at [434, 640] on icon at bounding box center [435, 639] width 22 height 22
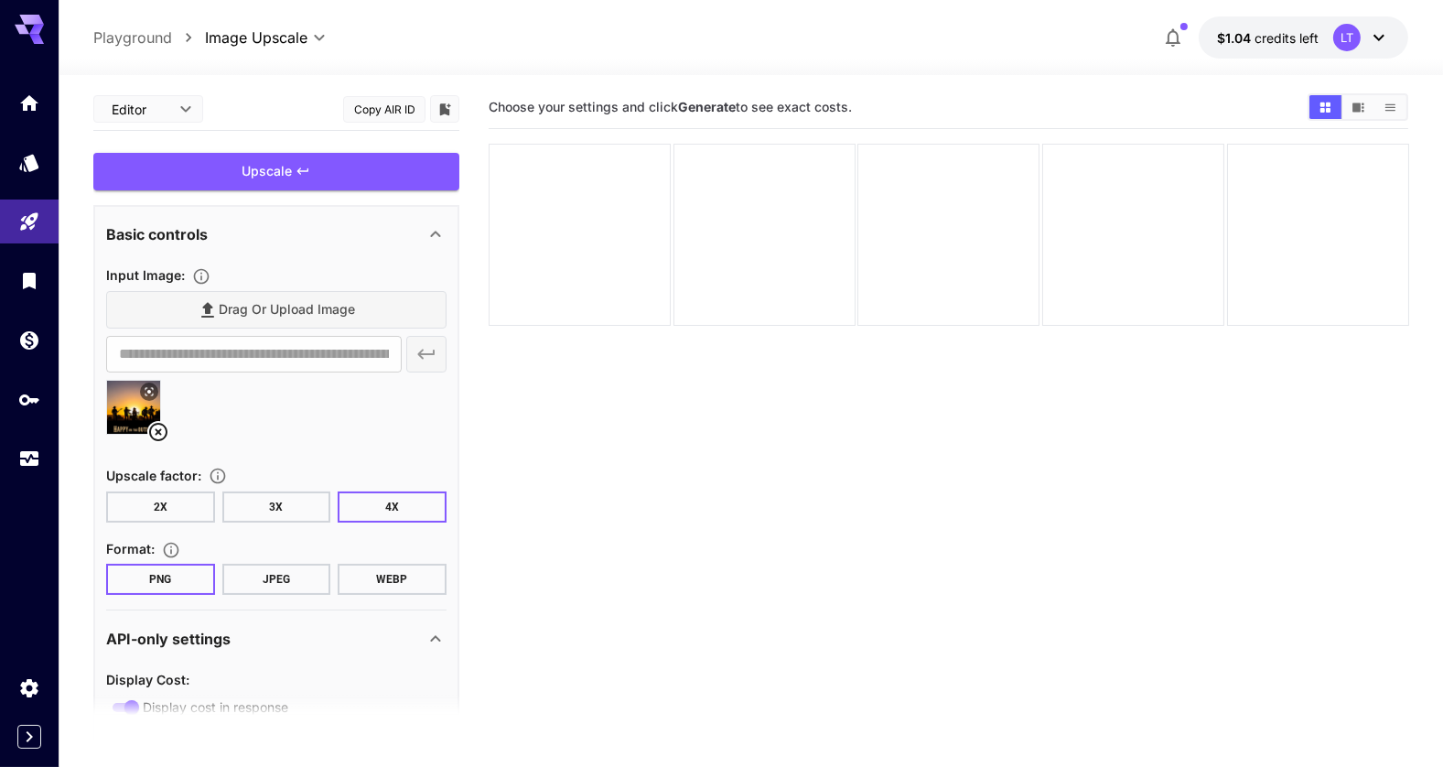
scroll to position [0, 0]
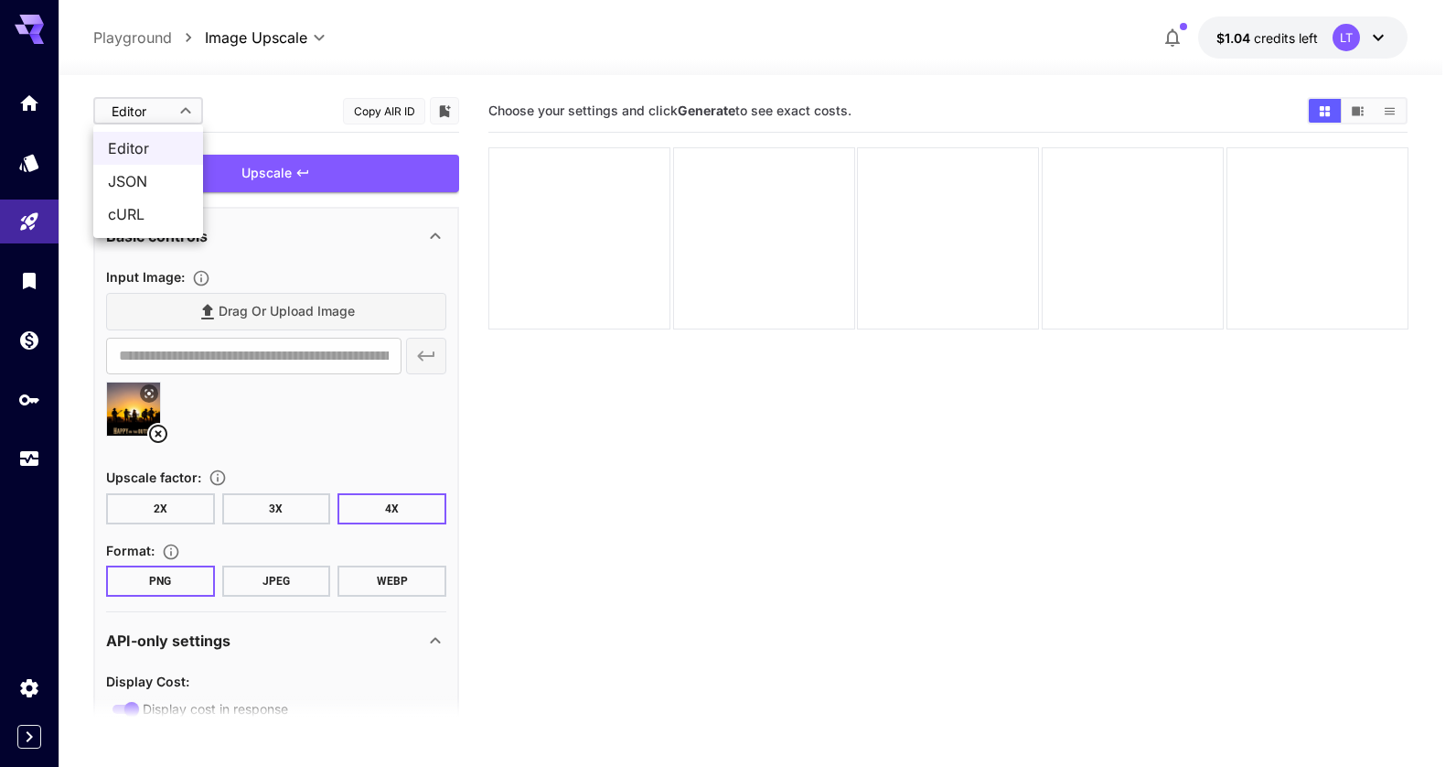
click at [183, 106] on body "**********" at bounding box center [728, 455] width 1456 height 911
click at [436, 58] on div at bounding box center [728, 383] width 1456 height 767
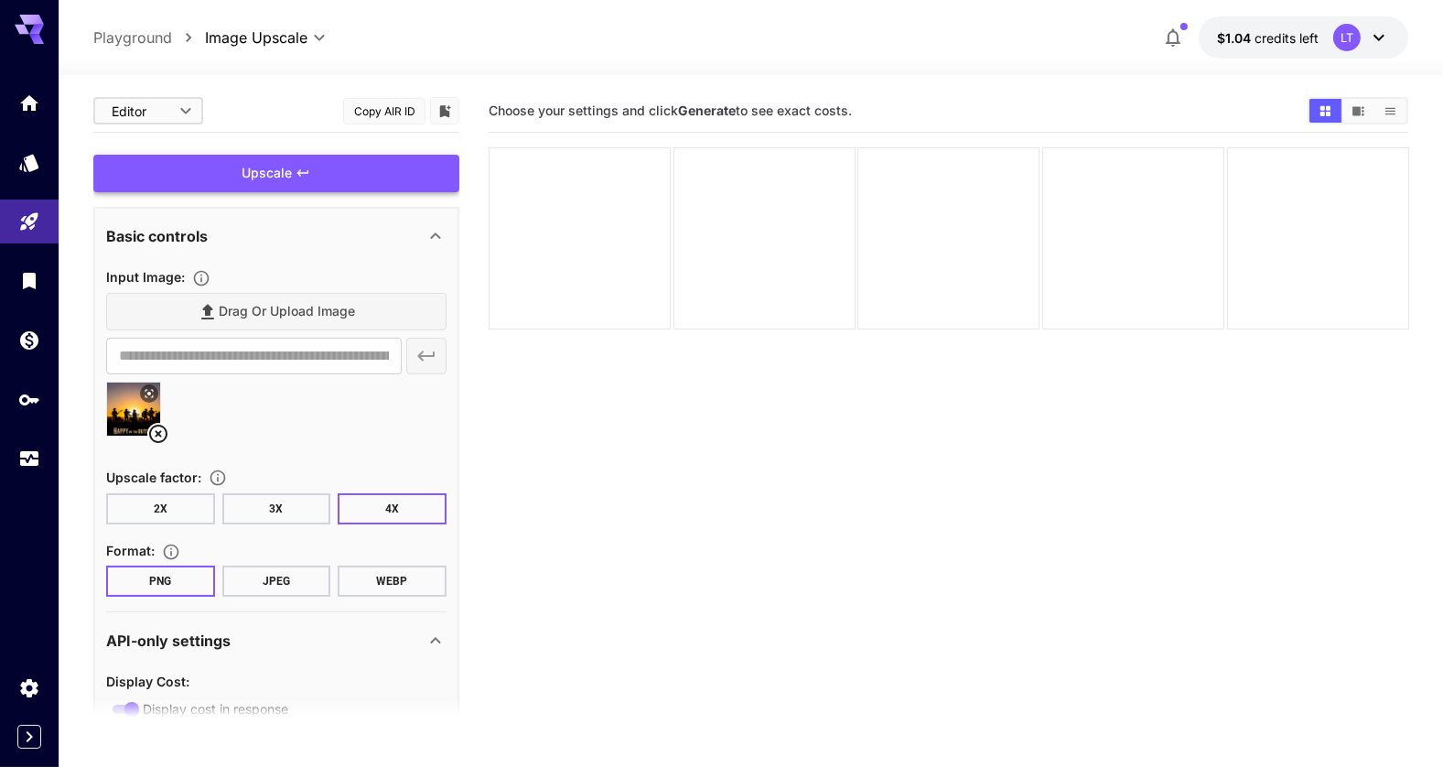
click at [265, 164] on div "Upscale" at bounding box center [276, 174] width 366 height 38
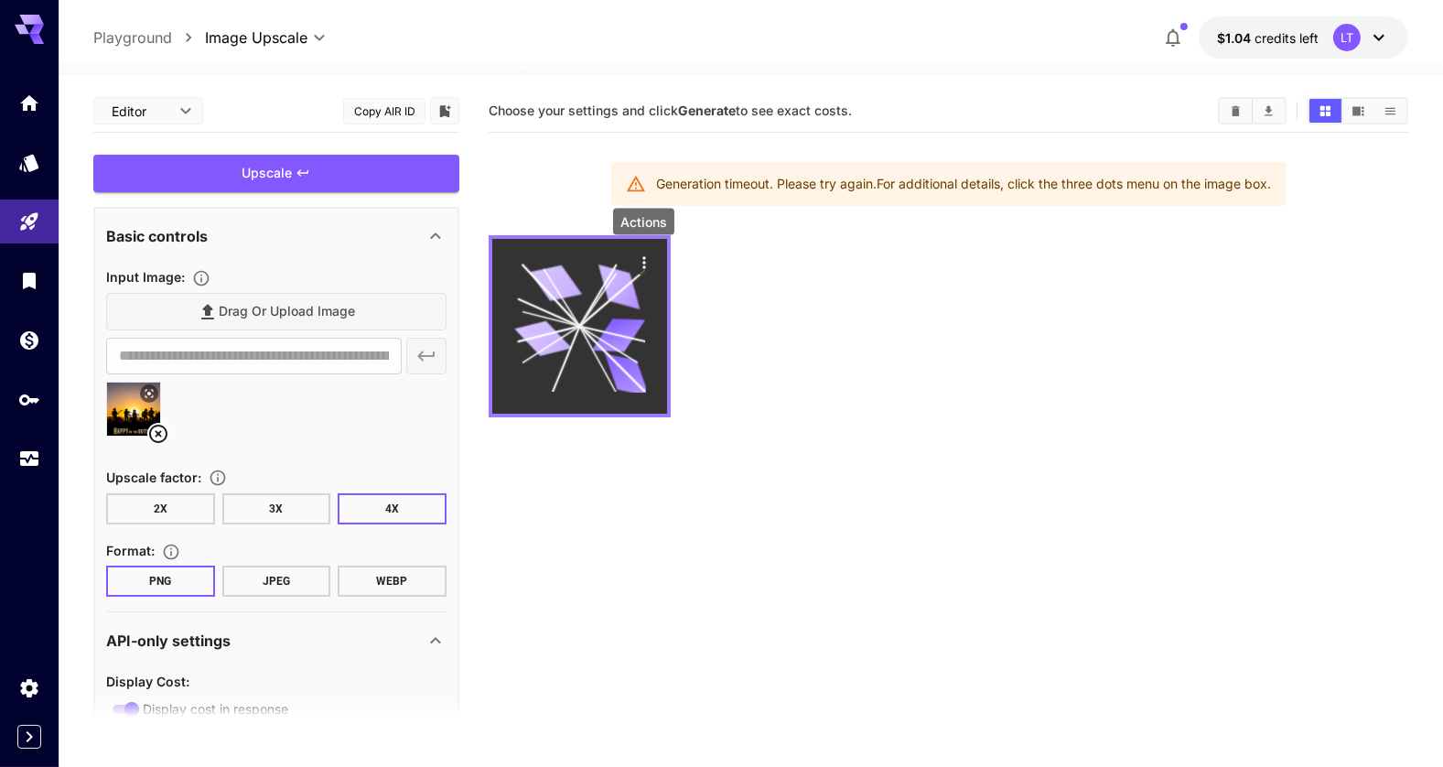
click at [642, 263] on icon "Actions" at bounding box center [643, 262] width 18 height 18
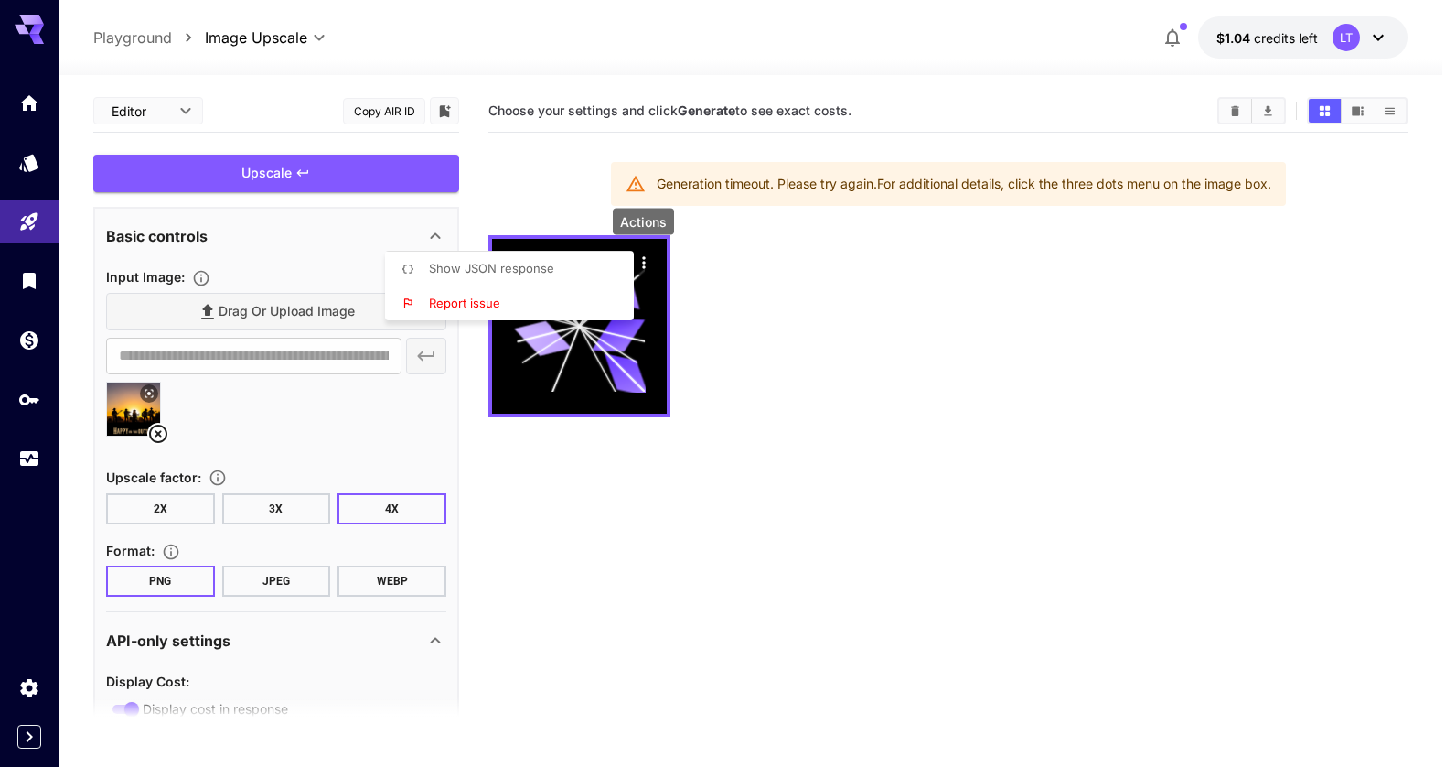
click at [435, 303] on span "Report issue" at bounding box center [464, 302] width 71 height 15
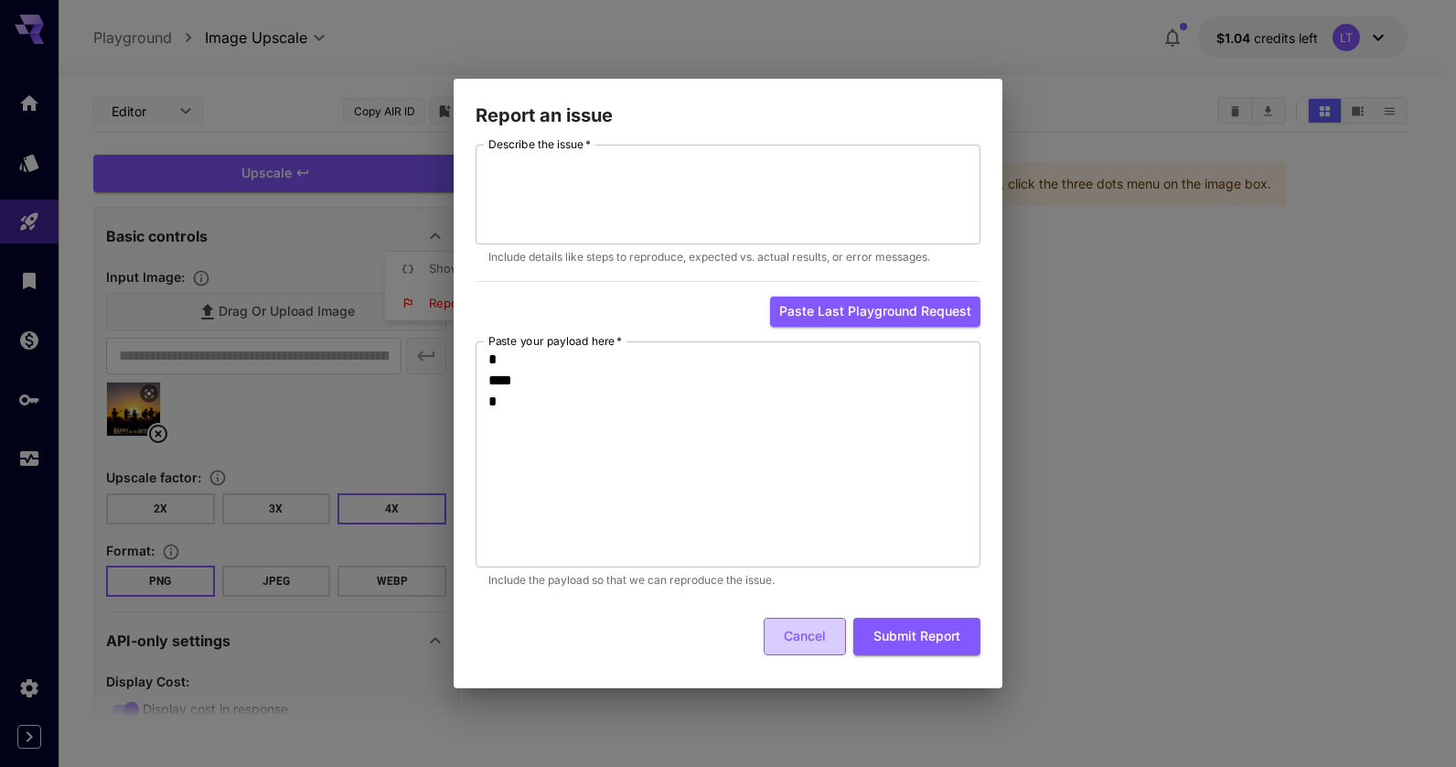
click at [803, 640] on button "Cancel" at bounding box center [805, 636] width 82 height 38
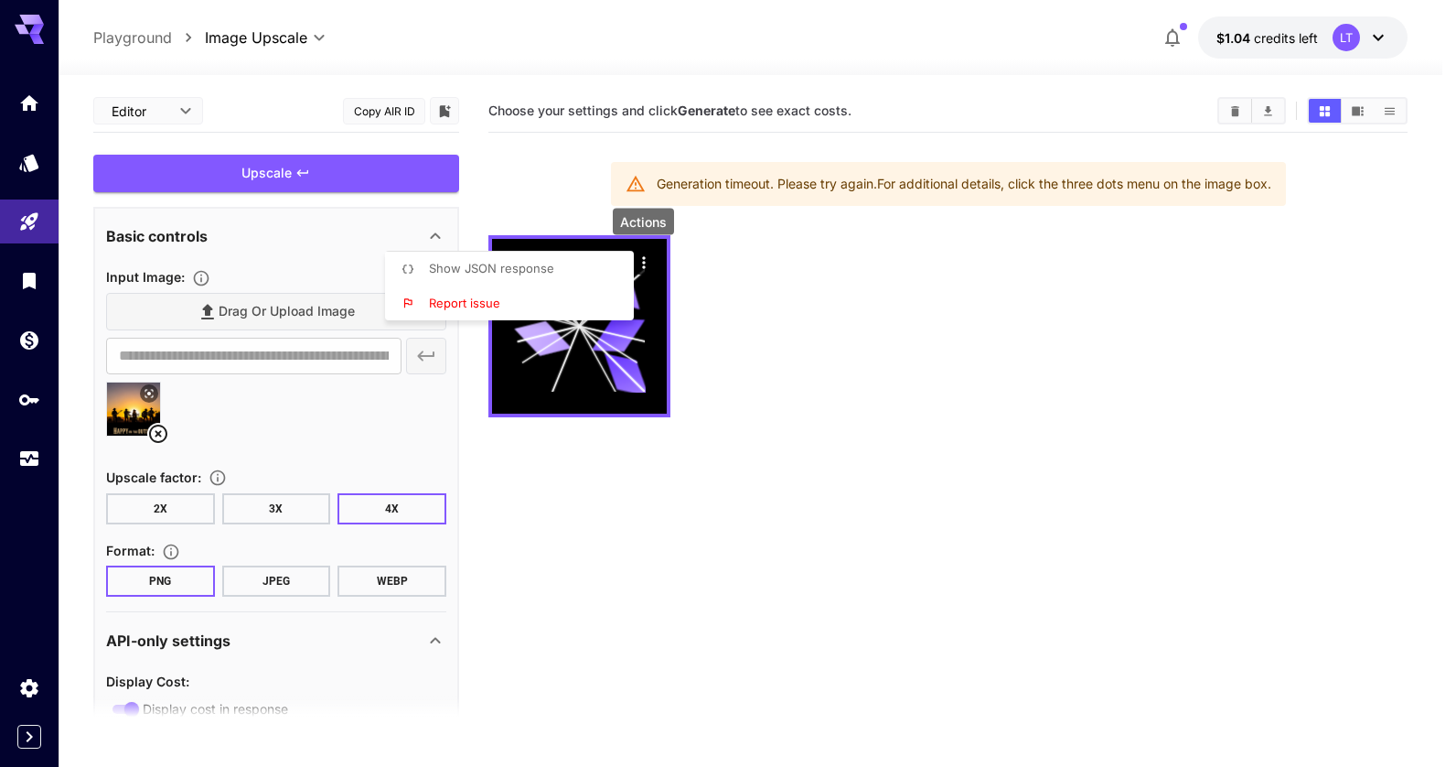
click at [888, 580] on div at bounding box center [728, 383] width 1456 height 767
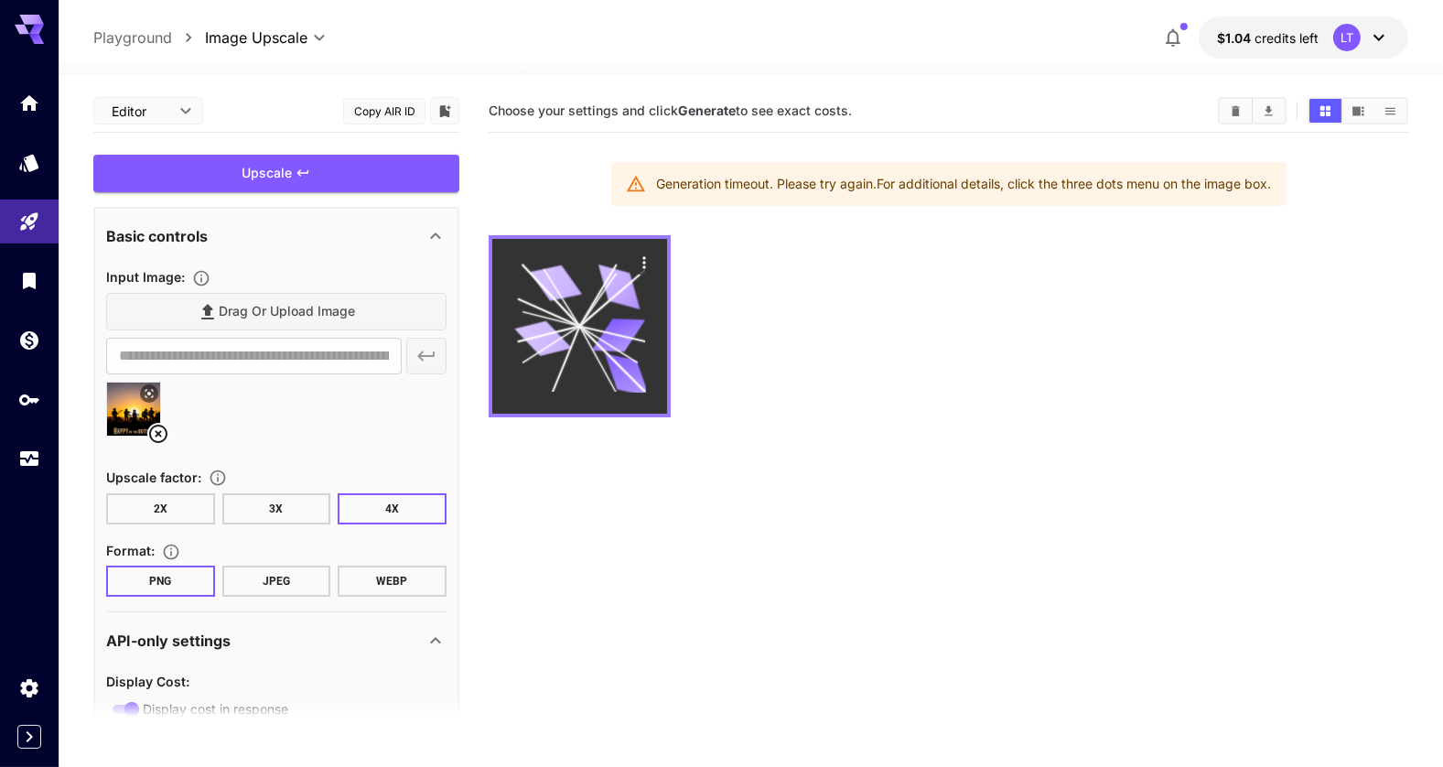
click at [523, 354] on icon at bounding box center [579, 326] width 131 height 131
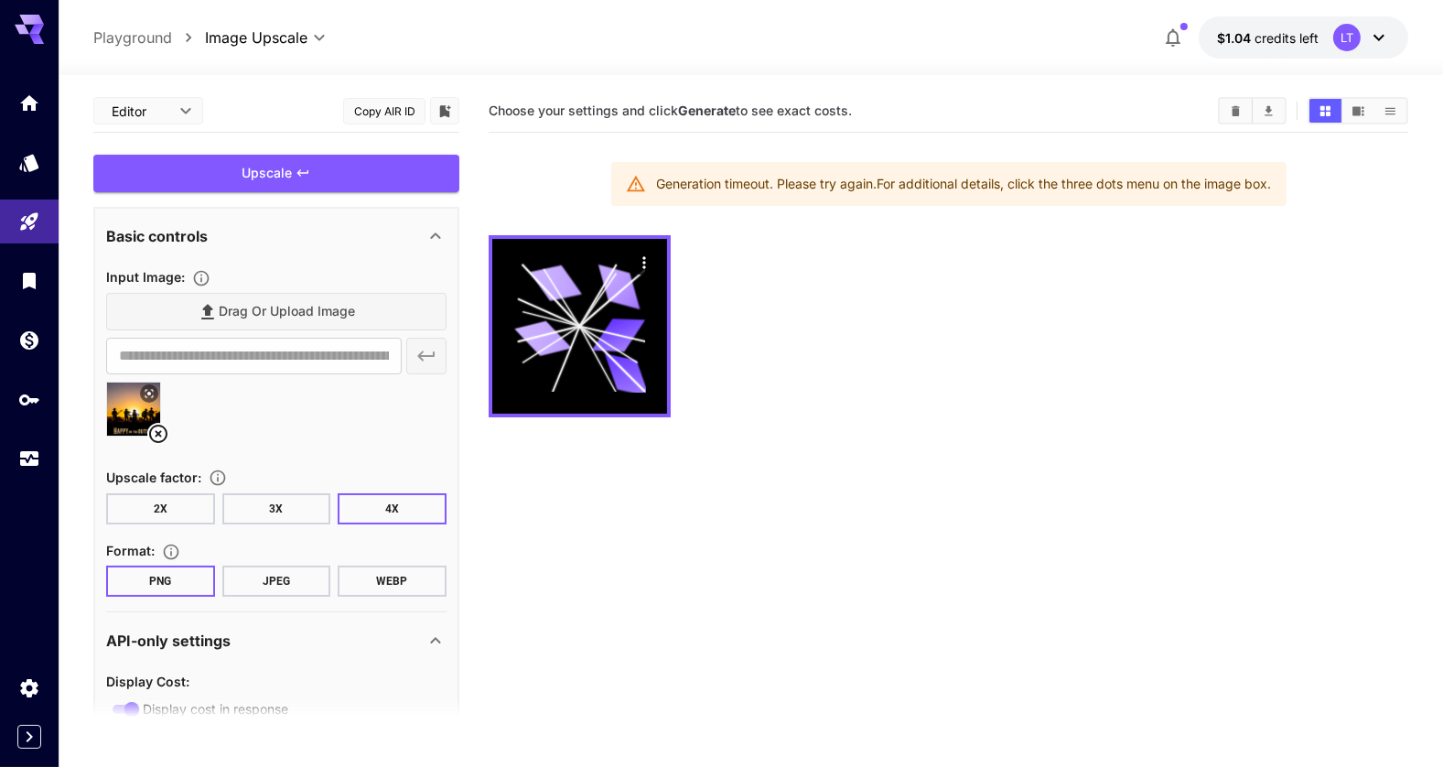
click at [261, 169] on div "Upscale" at bounding box center [276, 174] width 366 height 38
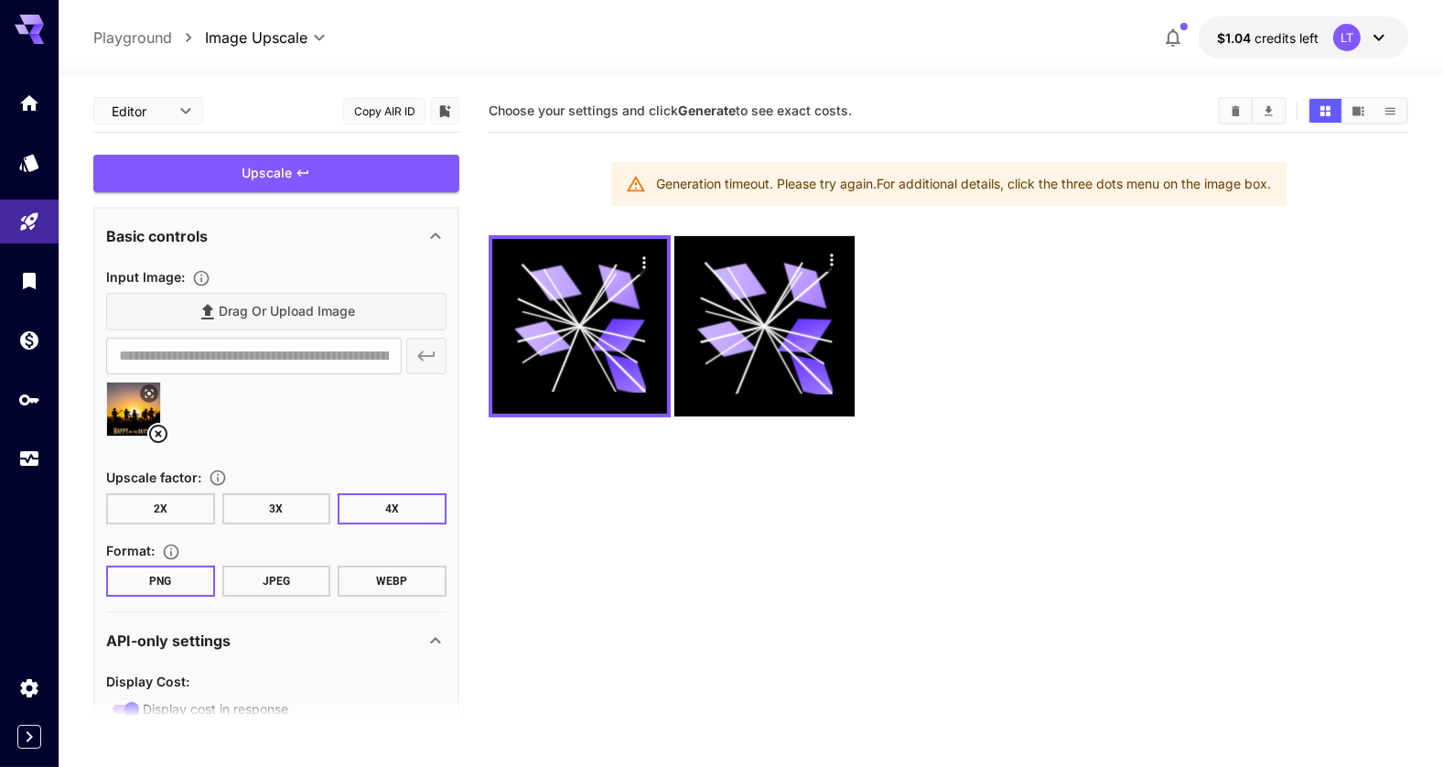
drag, startPoint x: 156, startPoint y: 508, endPoint x: 173, endPoint y: 521, distance: 22.1
click at [156, 508] on button "2X" at bounding box center [160, 508] width 109 height 31
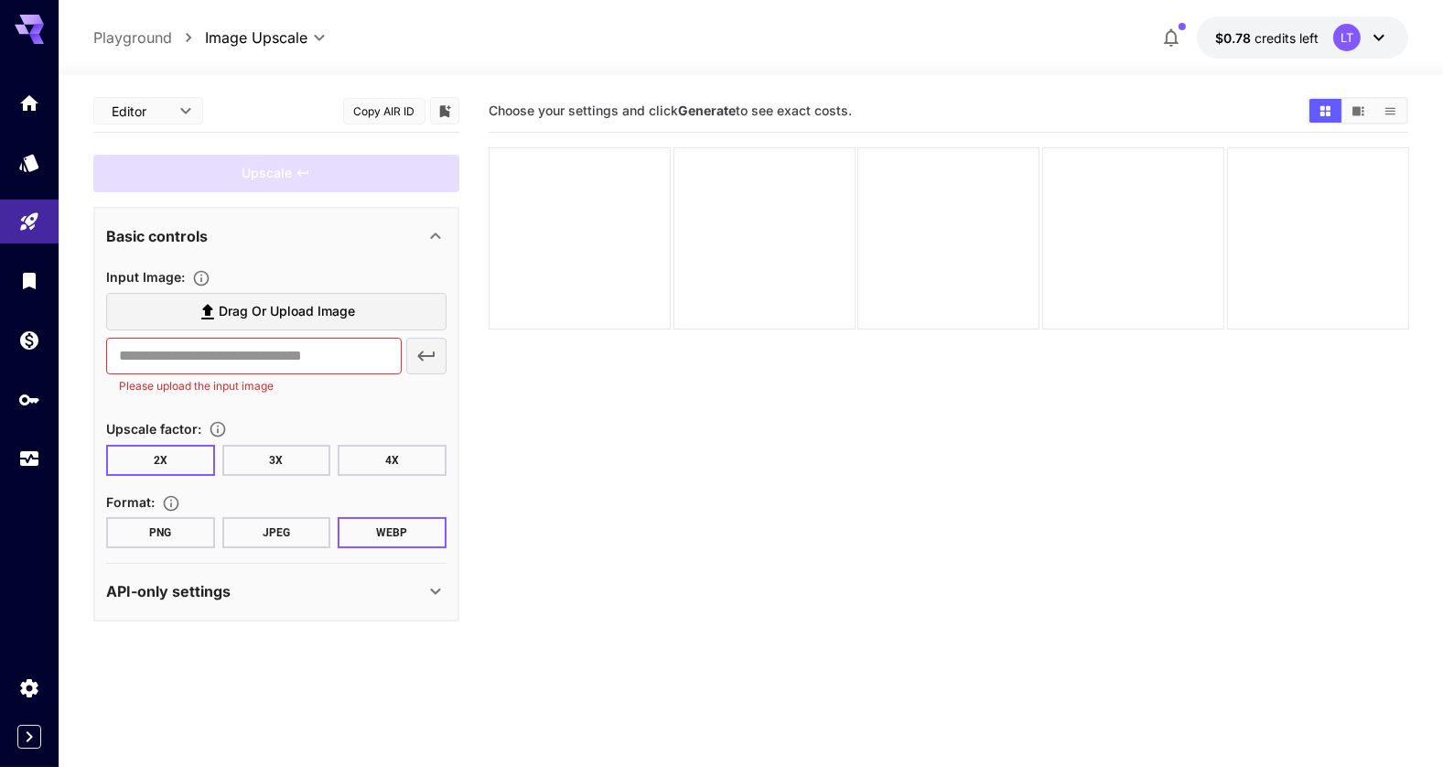
click at [150, 38] on p "Playground" at bounding box center [132, 38] width 79 height 22
type input "**********"
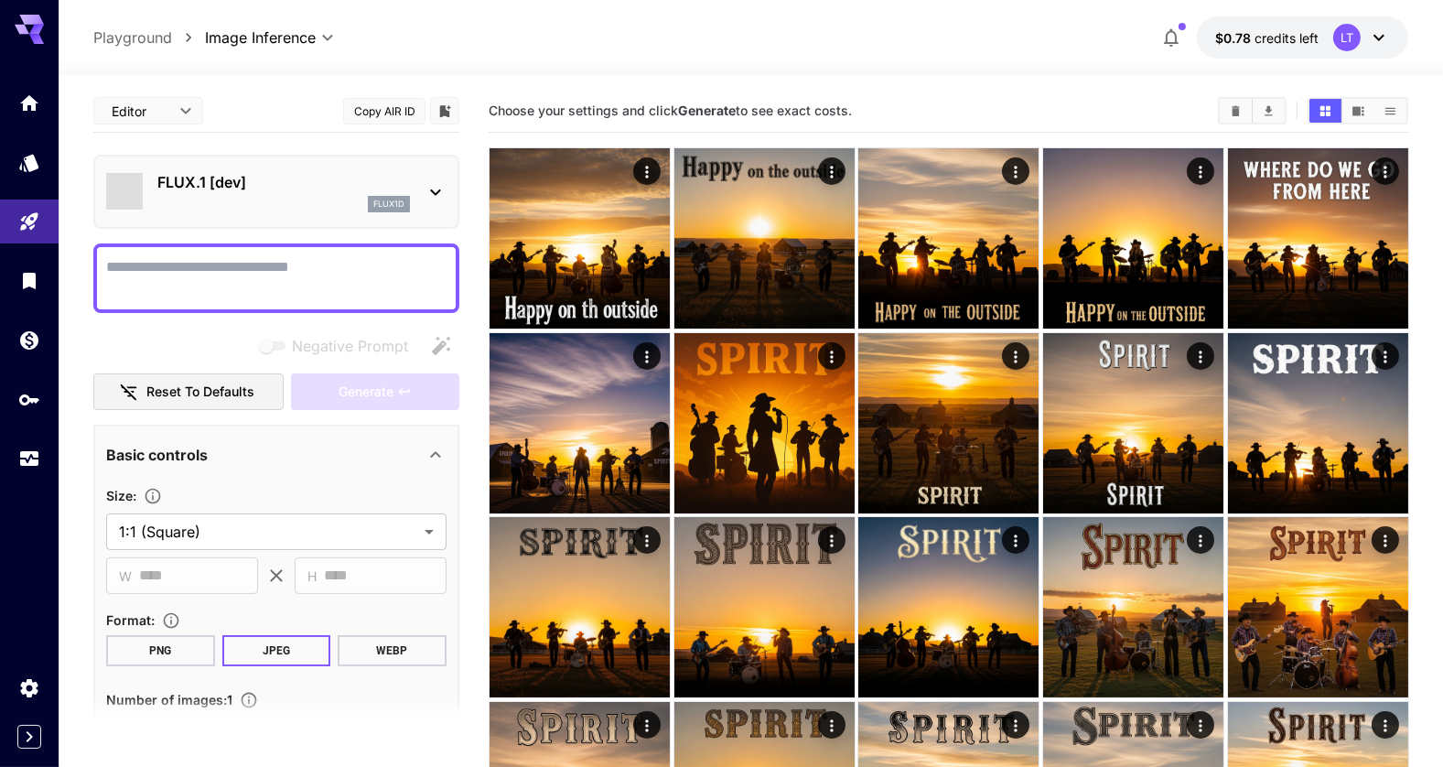
type input "**********"
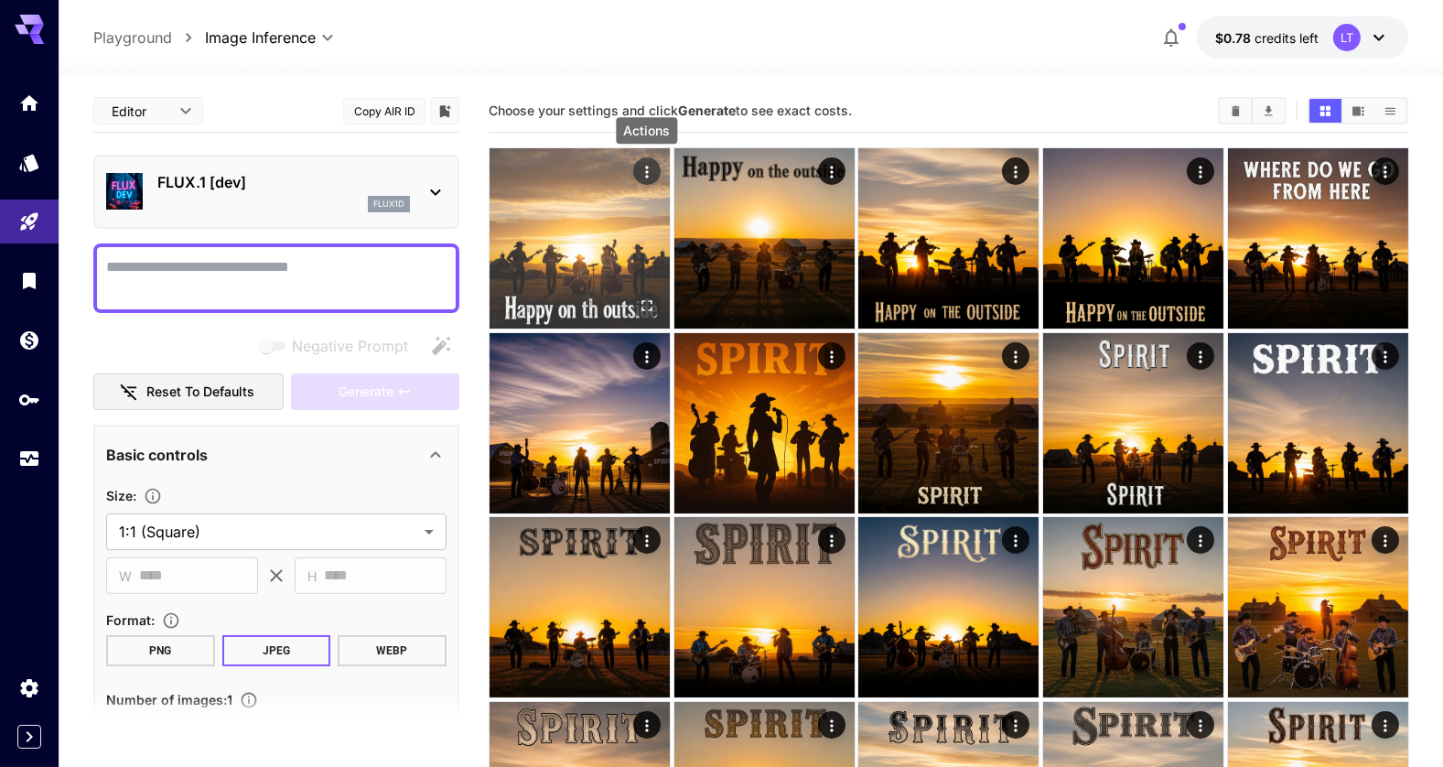
click at [649, 175] on icon "Actions" at bounding box center [646, 172] width 18 height 18
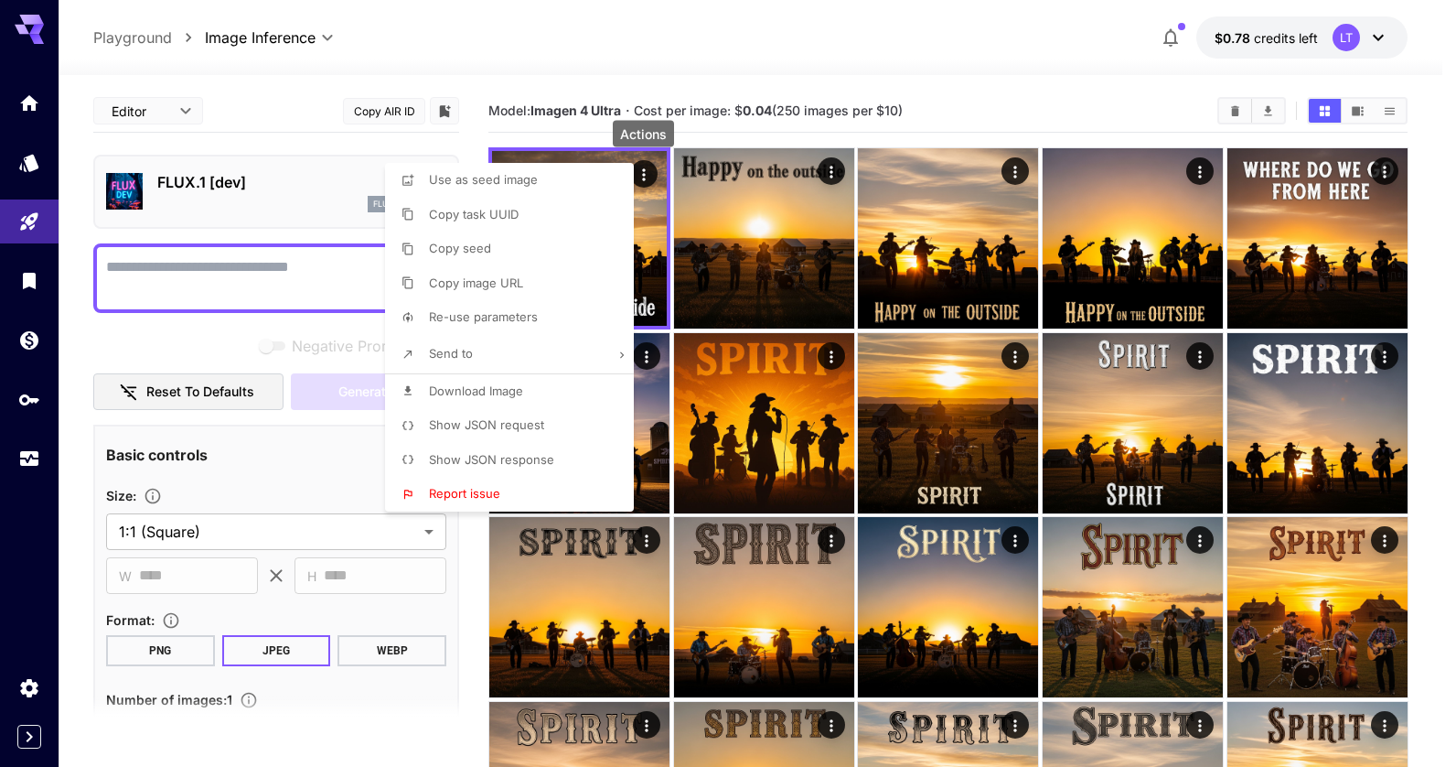
click at [956, 49] on div at bounding box center [728, 383] width 1456 height 767
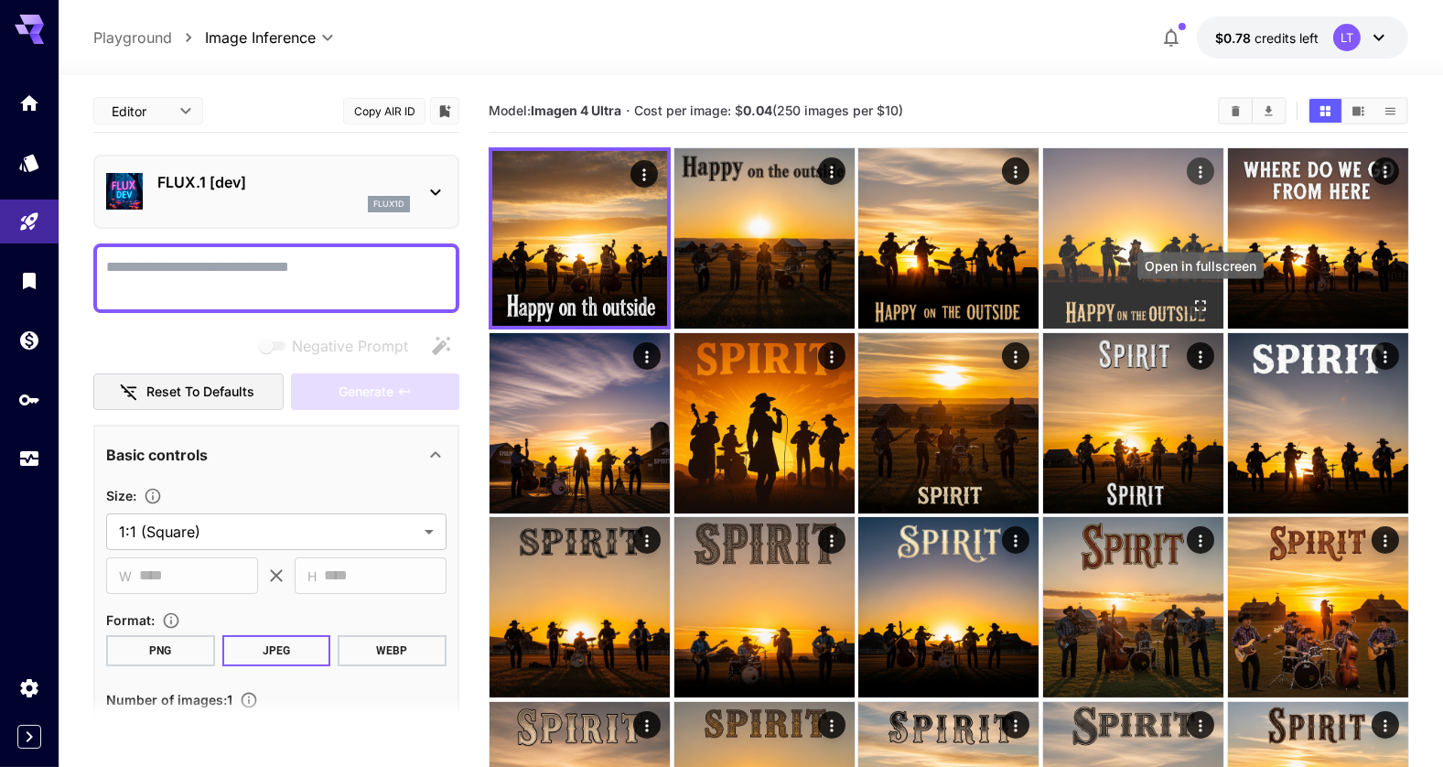
click at [1201, 306] on icon "Open in fullscreen" at bounding box center [1199, 305] width 18 height 18
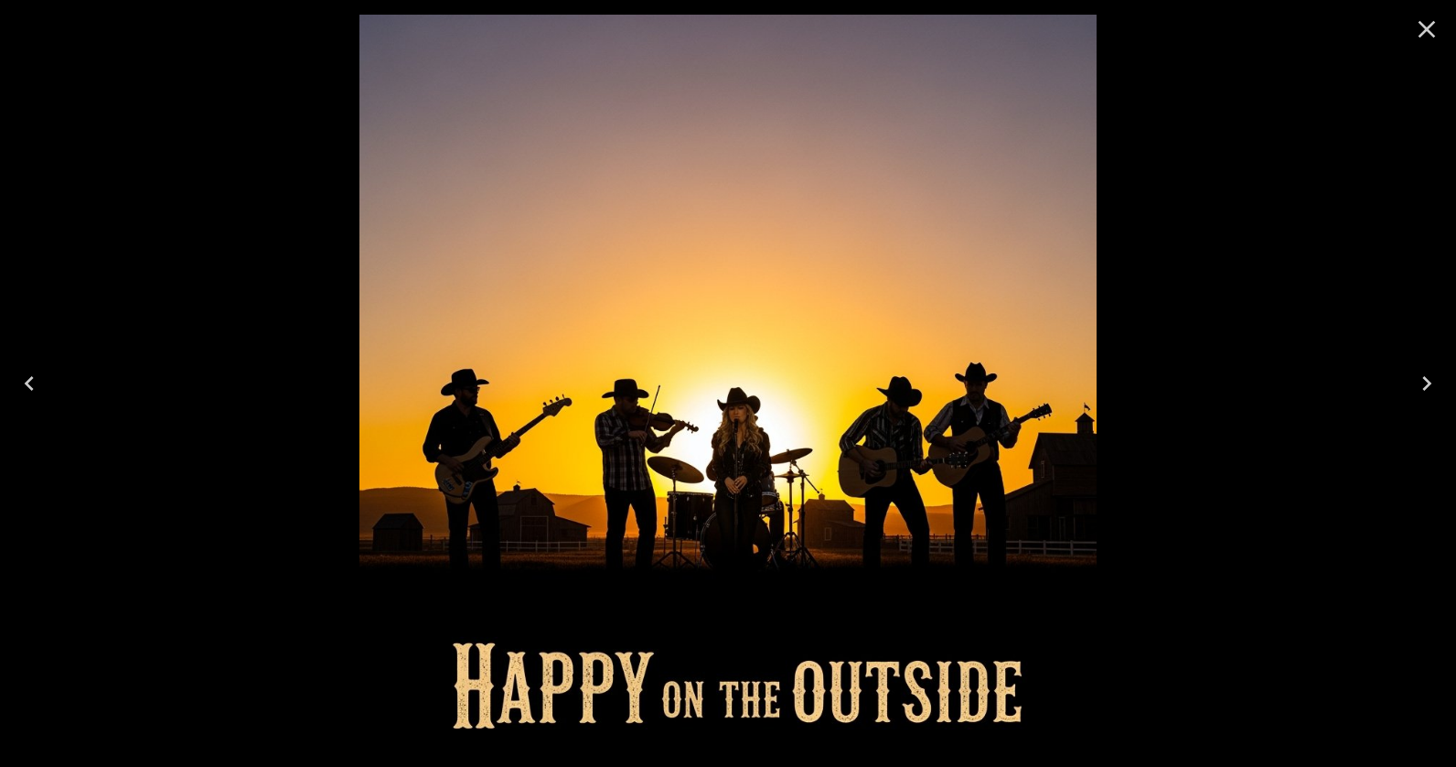
click at [1412, 27] on icon "Close" at bounding box center [1426, 29] width 29 height 29
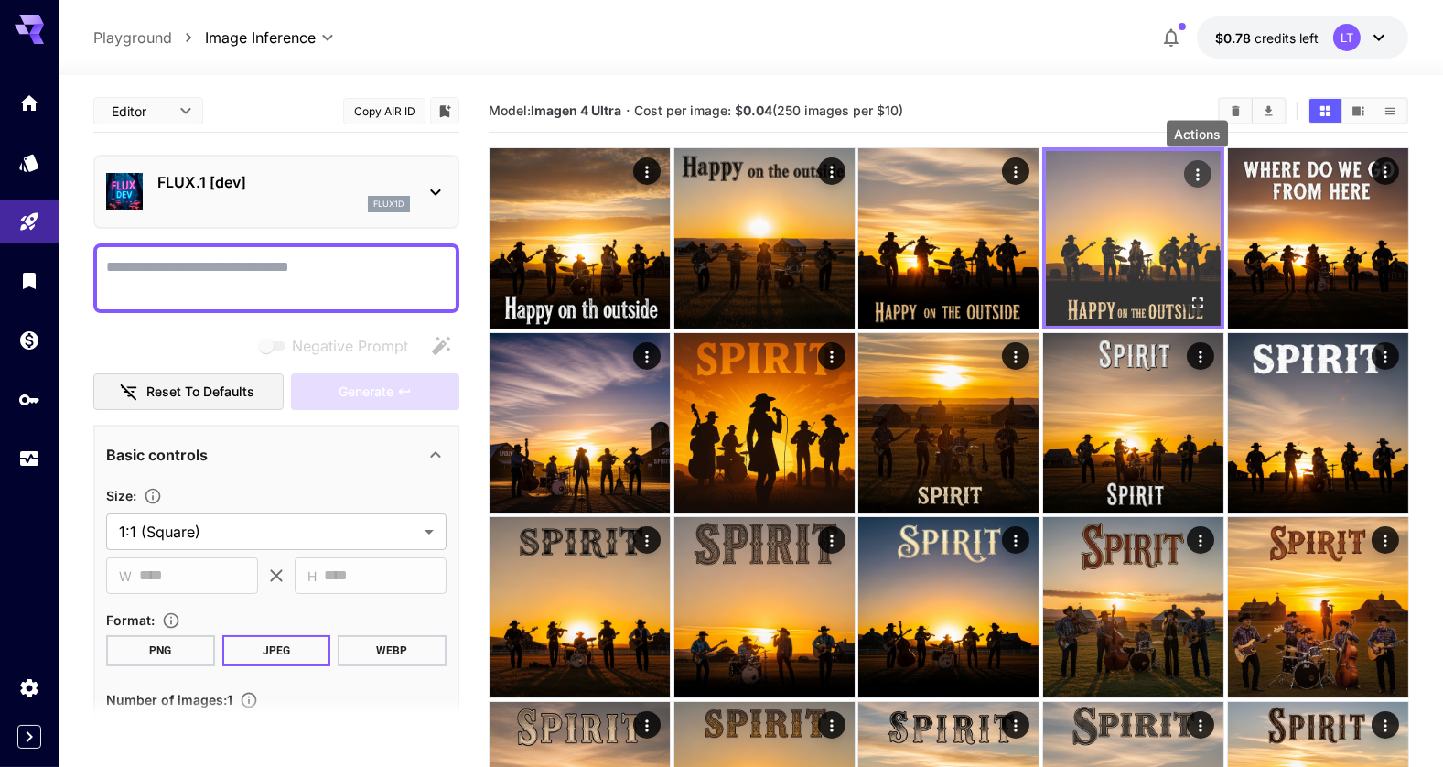
click at [1204, 172] on icon "Actions" at bounding box center [1196, 175] width 18 height 18
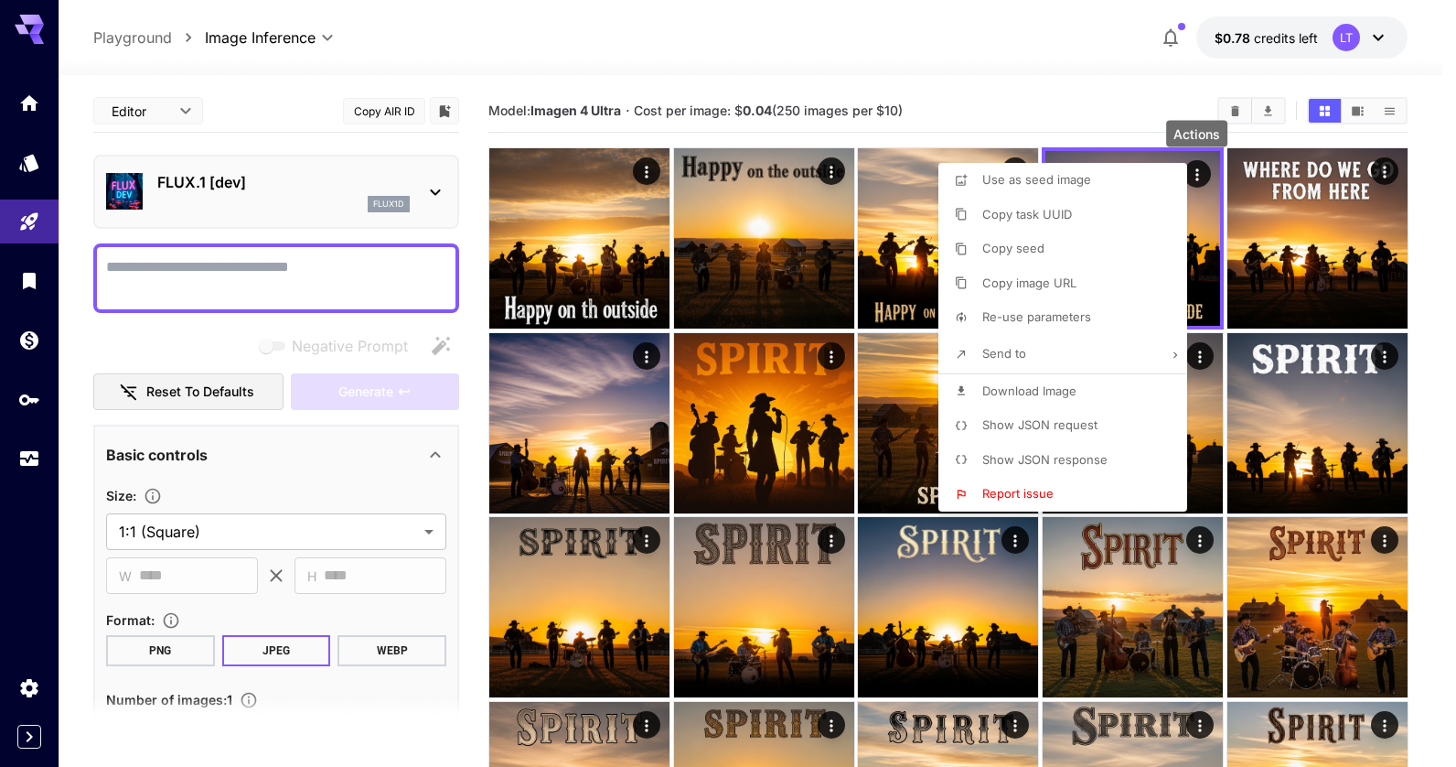
click at [1193, 272] on div at bounding box center [728, 383] width 1456 height 767
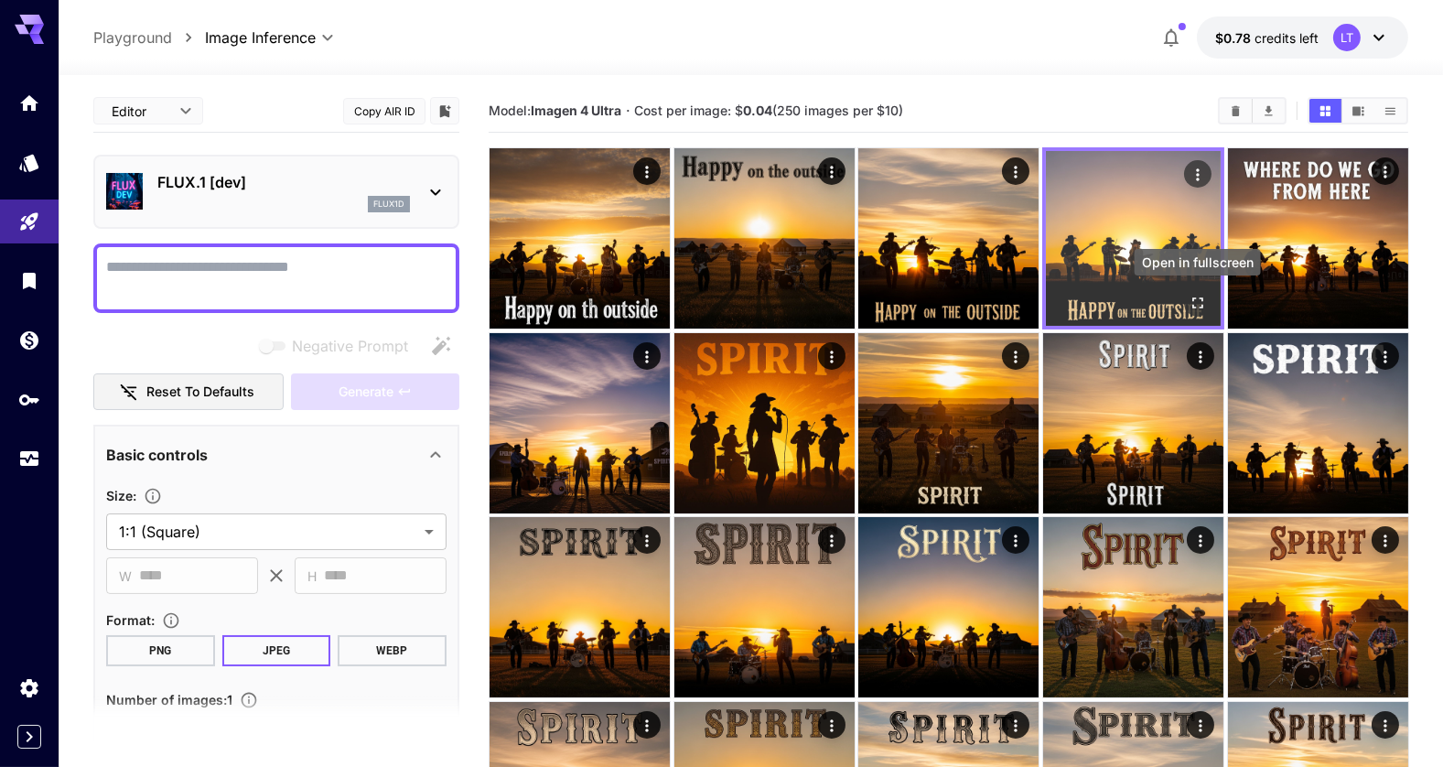
click at [1198, 299] on icon "Open in fullscreen" at bounding box center [1196, 303] width 18 height 18
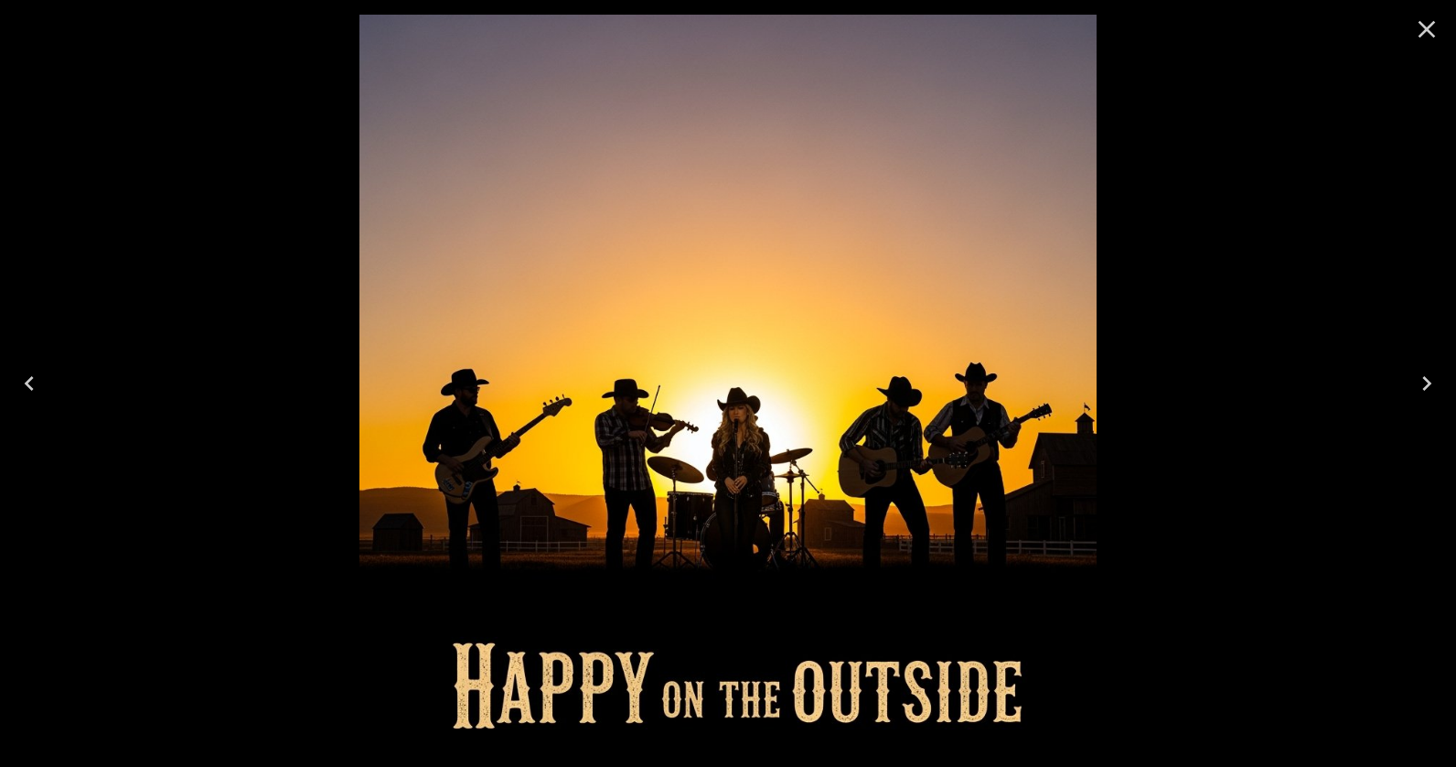
click at [677, 288] on img at bounding box center [728, 383] width 737 height 737
drag, startPoint x: 677, startPoint y: 288, endPoint x: 1421, endPoint y: 37, distance: 785.1
click at [1425, 29] on icon "Close" at bounding box center [1426, 29] width 29 height 29
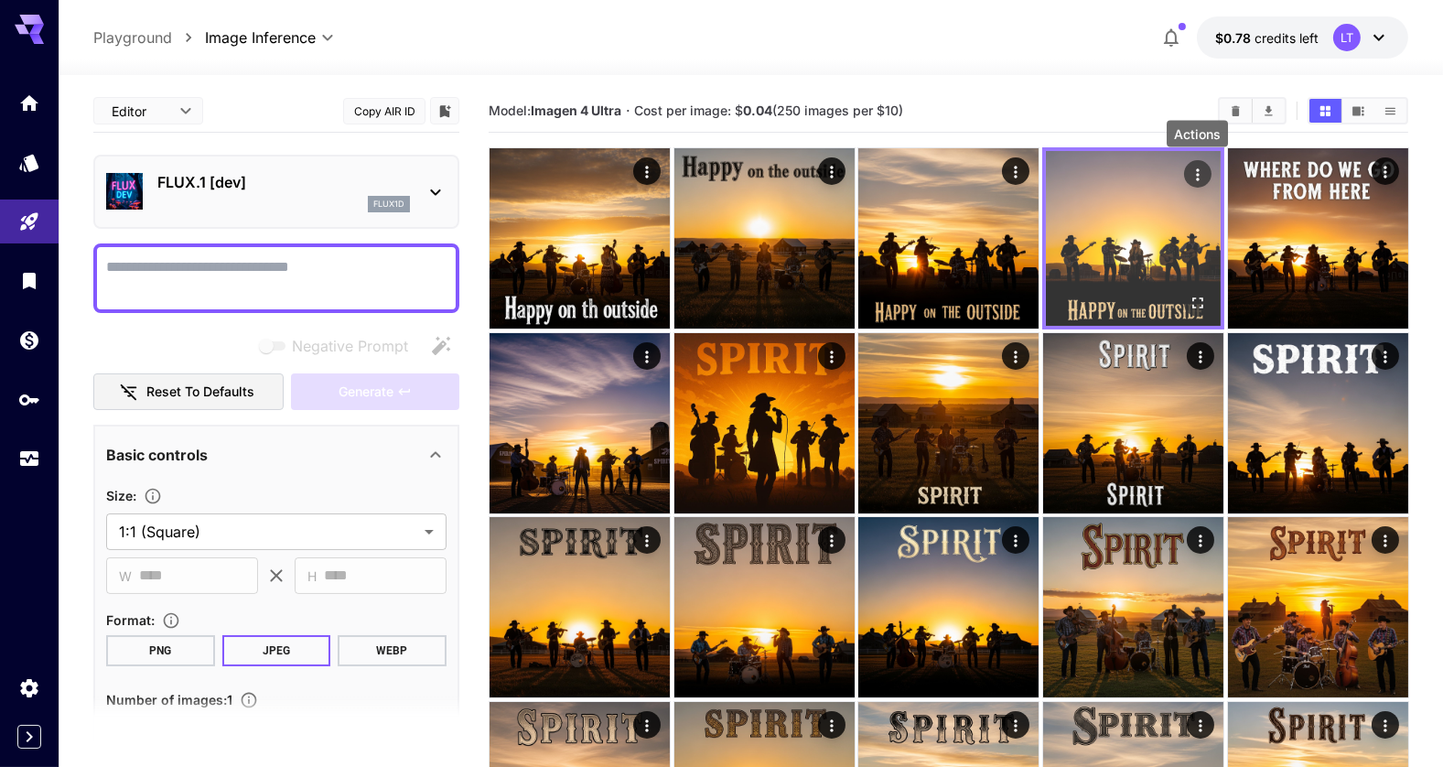
click at [1201, 176] on icon "Actions" at bounding box center [1196, 175] width 18 height 18
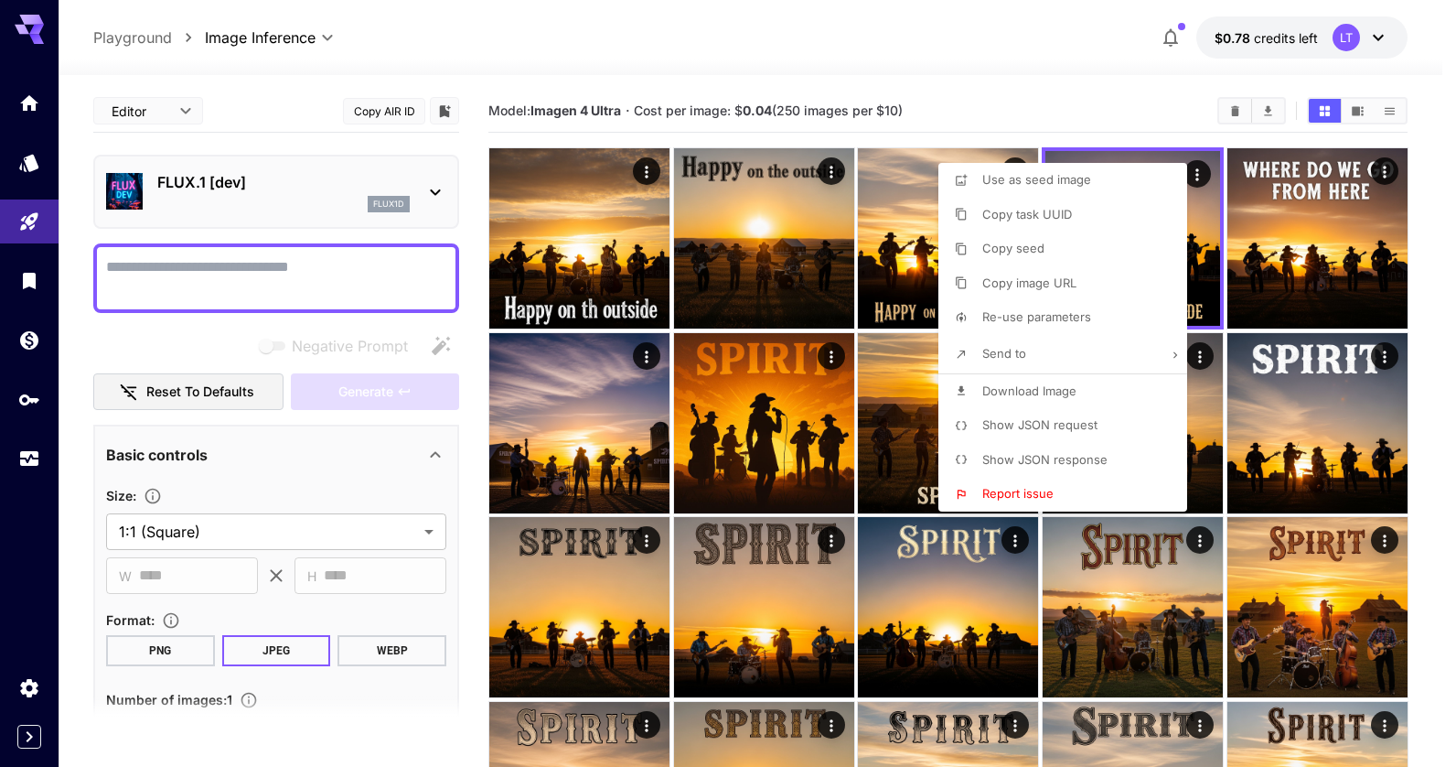
click at [744, 41] on div at bounding box center [728, 383] width 1456 height 767
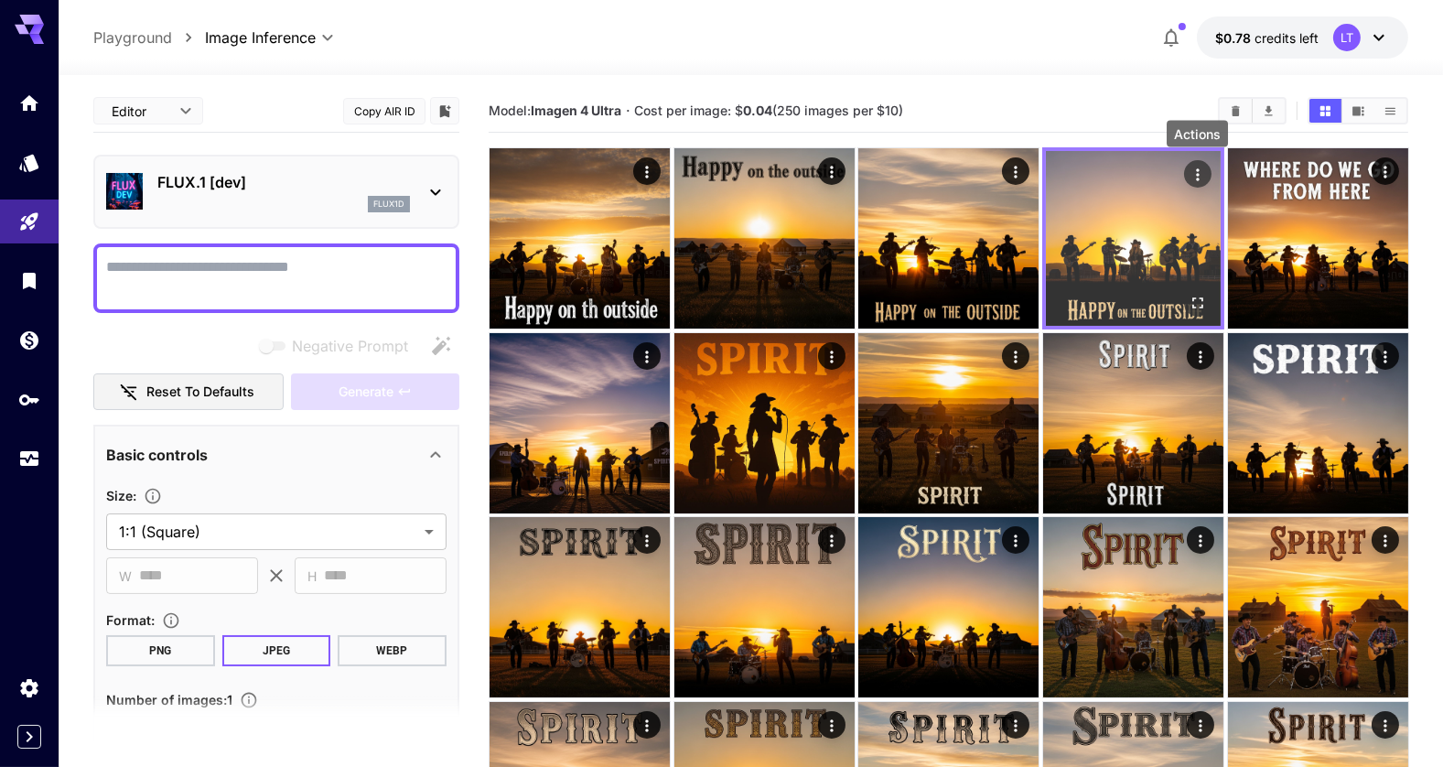
click at [1205, 180] on icon "Actions" at bounding box center [1196, 175] width 18 height 18
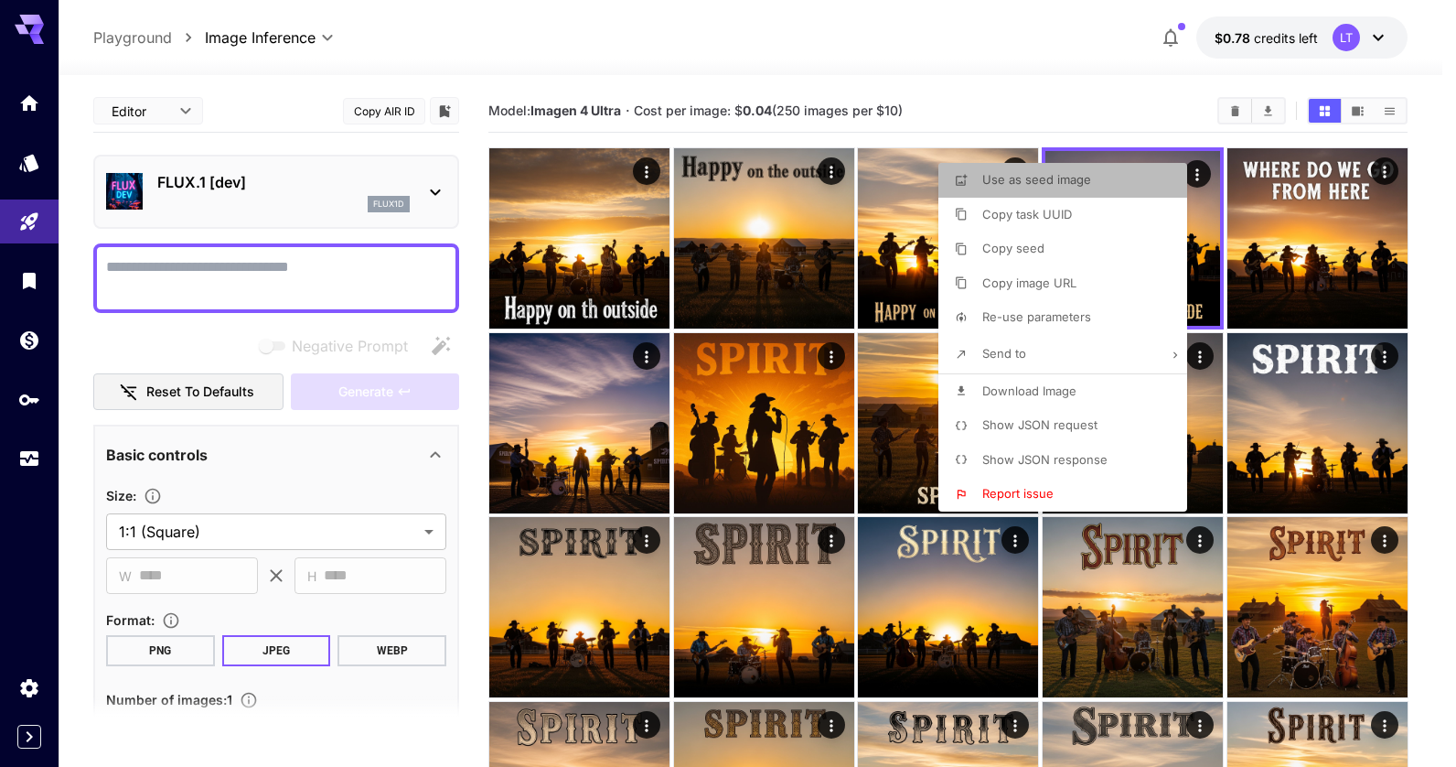
click at [1056, 179] on span "Use as seed image" at bounding box center [1036, 179] width 109 height 15
type input "**********"
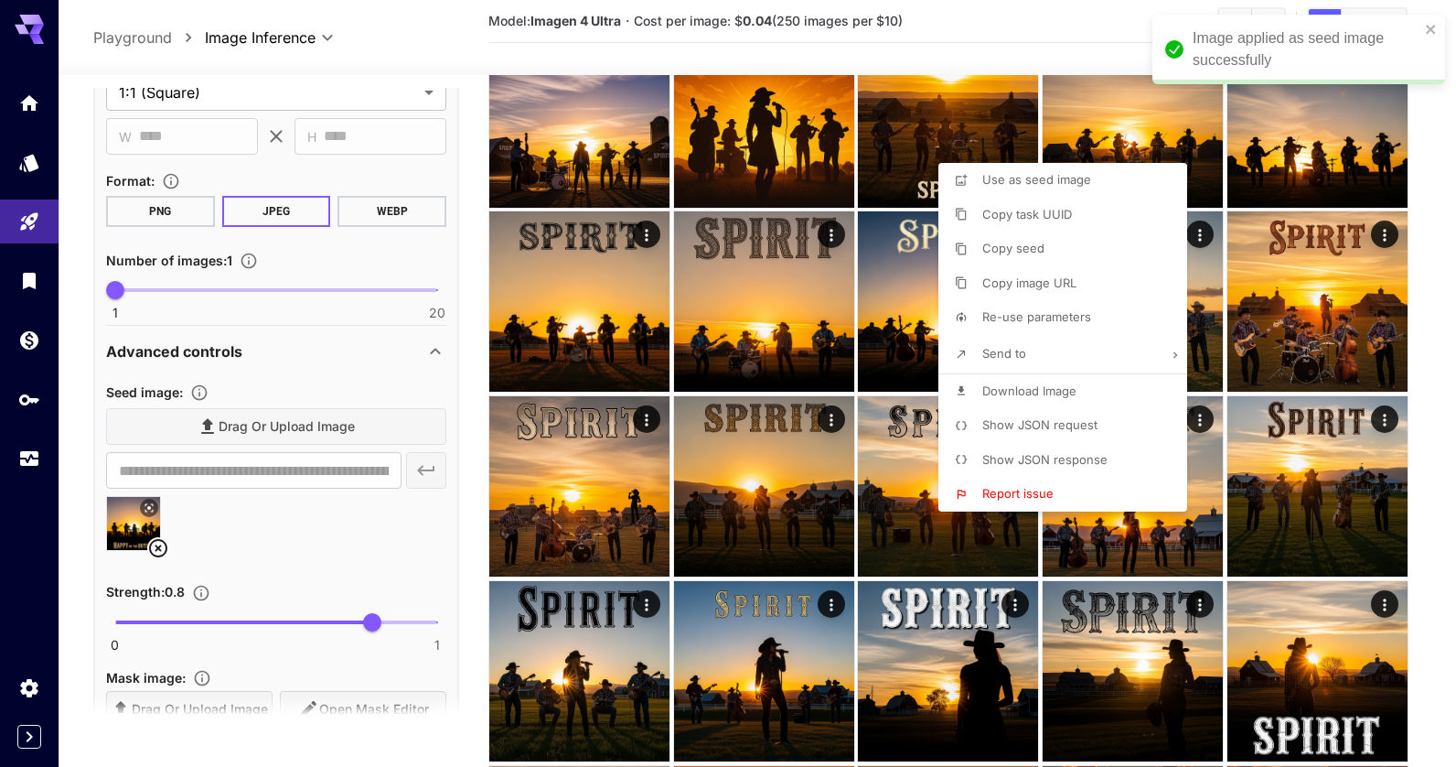
scroll to position [456, 0]
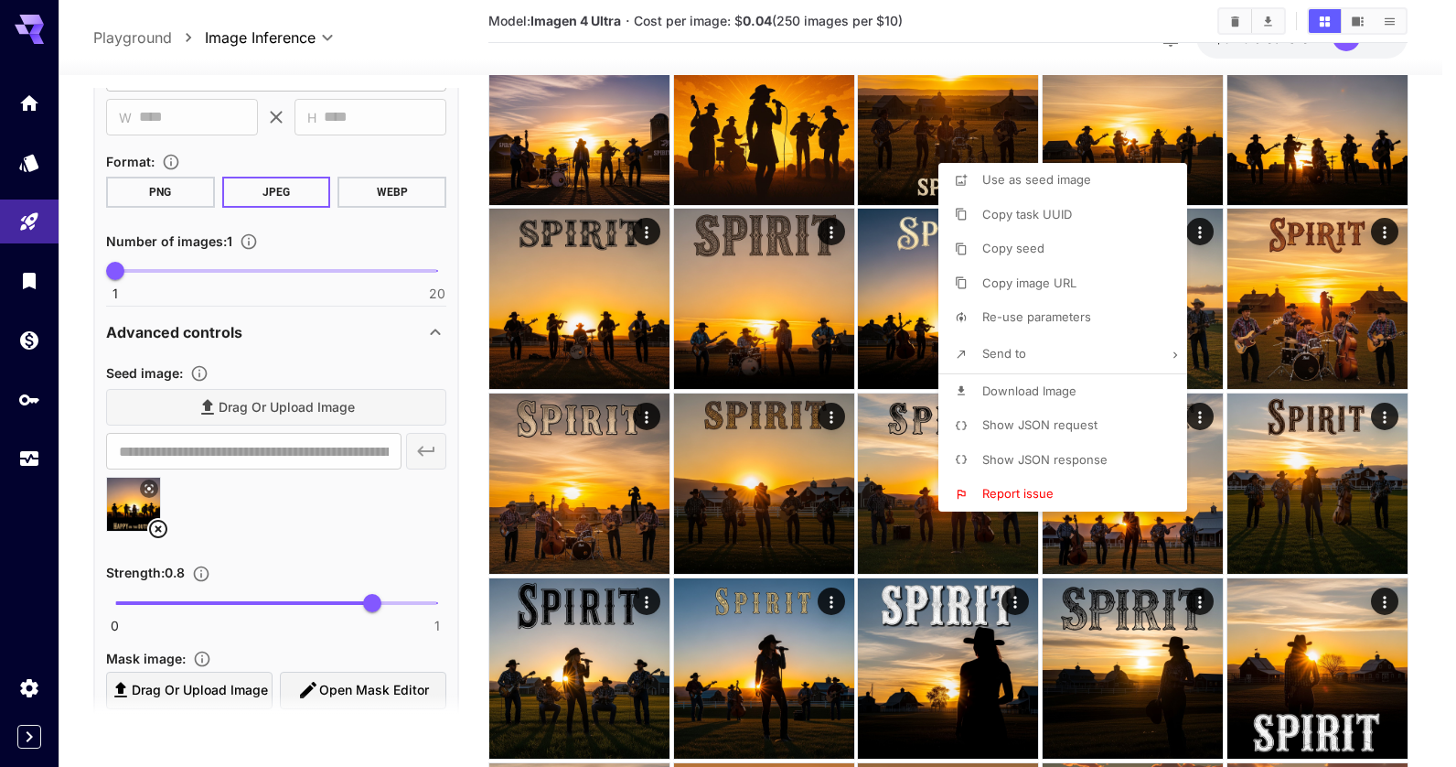
click at [352, 502] on div at bounding box center [728, 383] width 1456 height 767
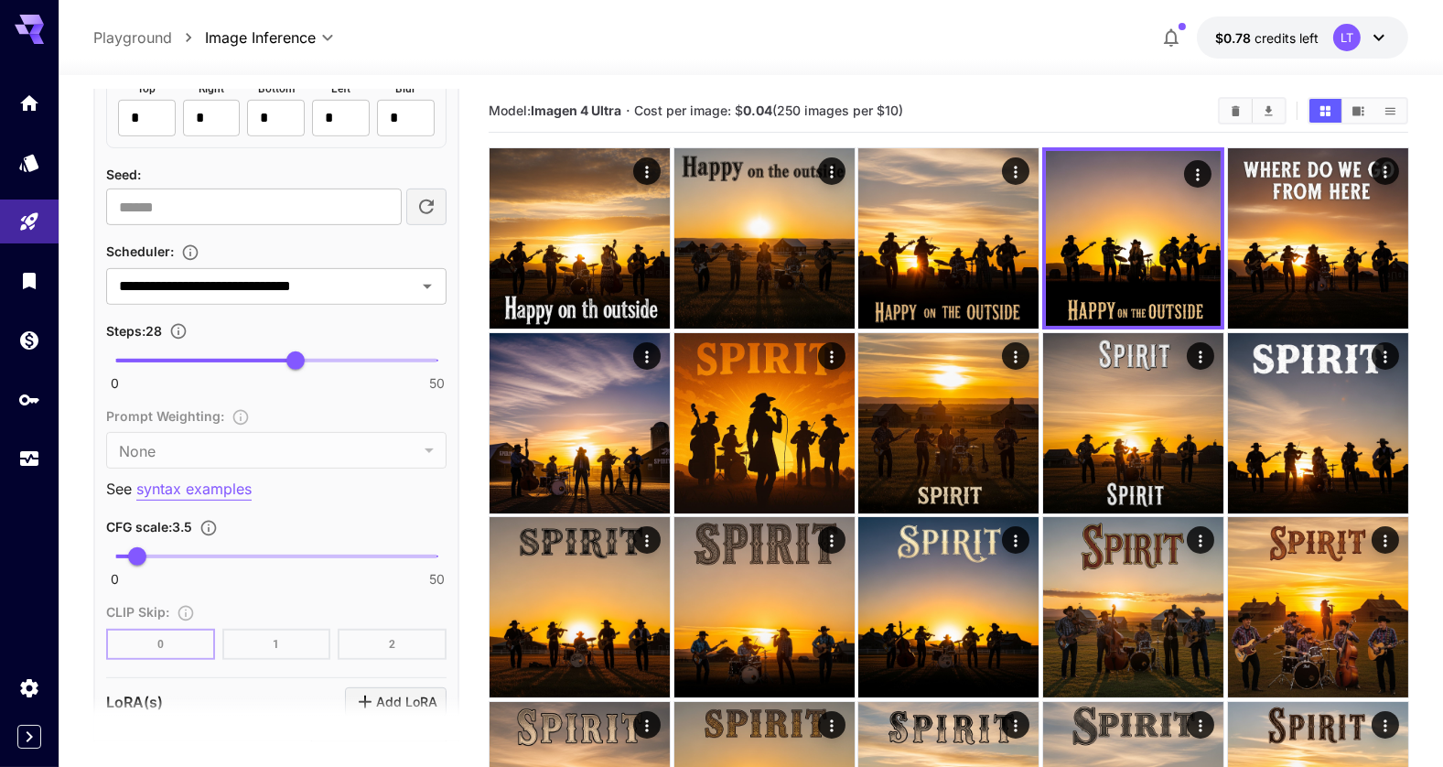
scroll to position [1280, 0]
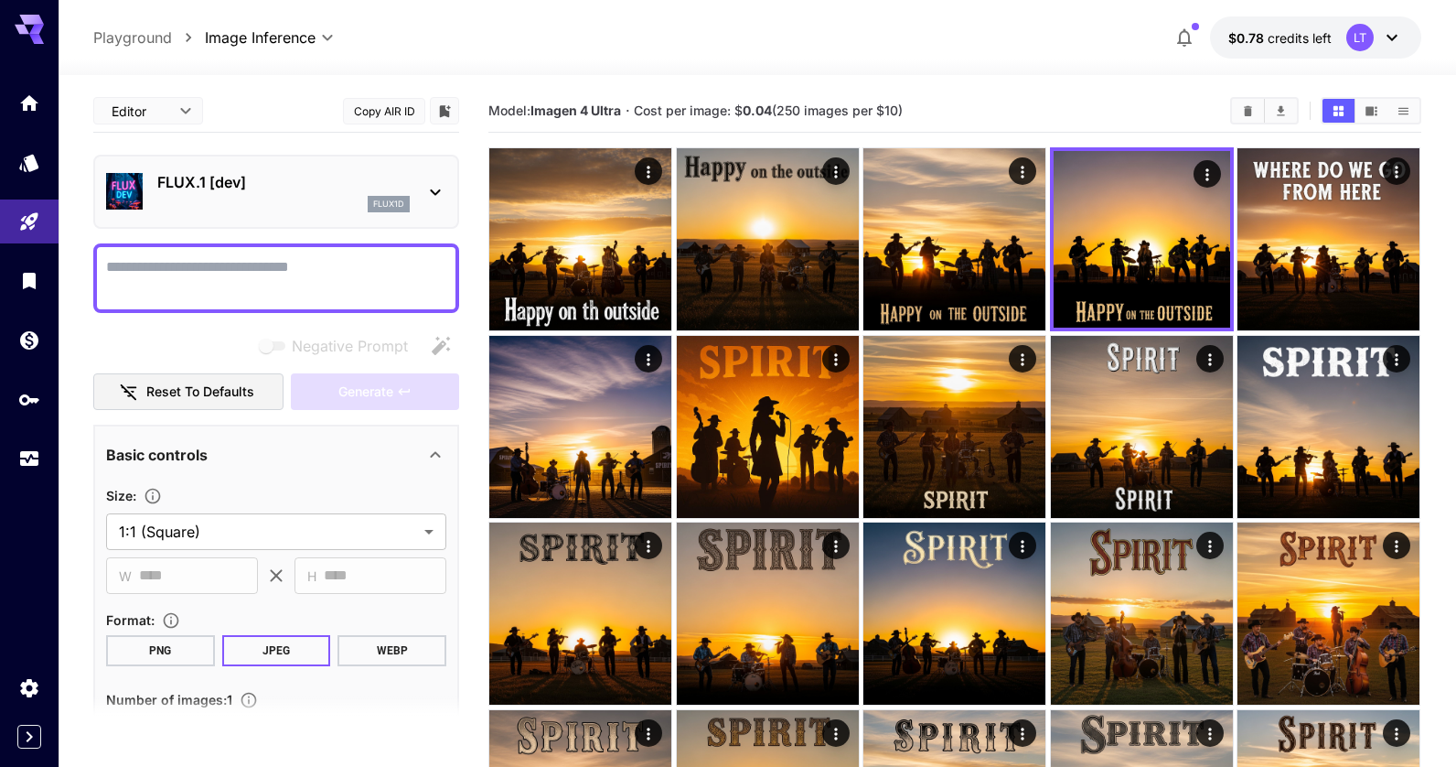
click at [180, 110] on body "**********" at bounding box center [728, 754] width 1456 height 1509
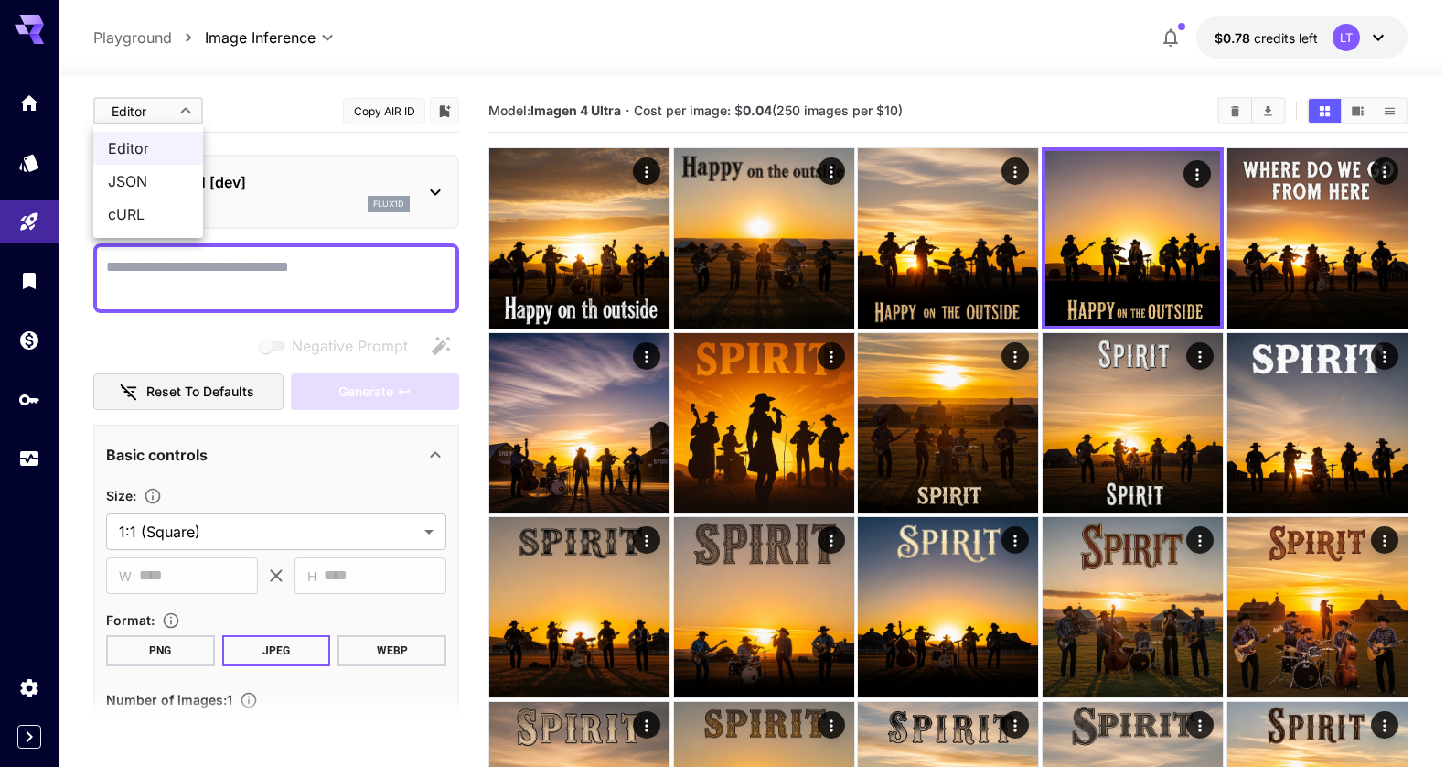
click at [180, 110] on div at bounding box center [728, 383] width 1456 height 767
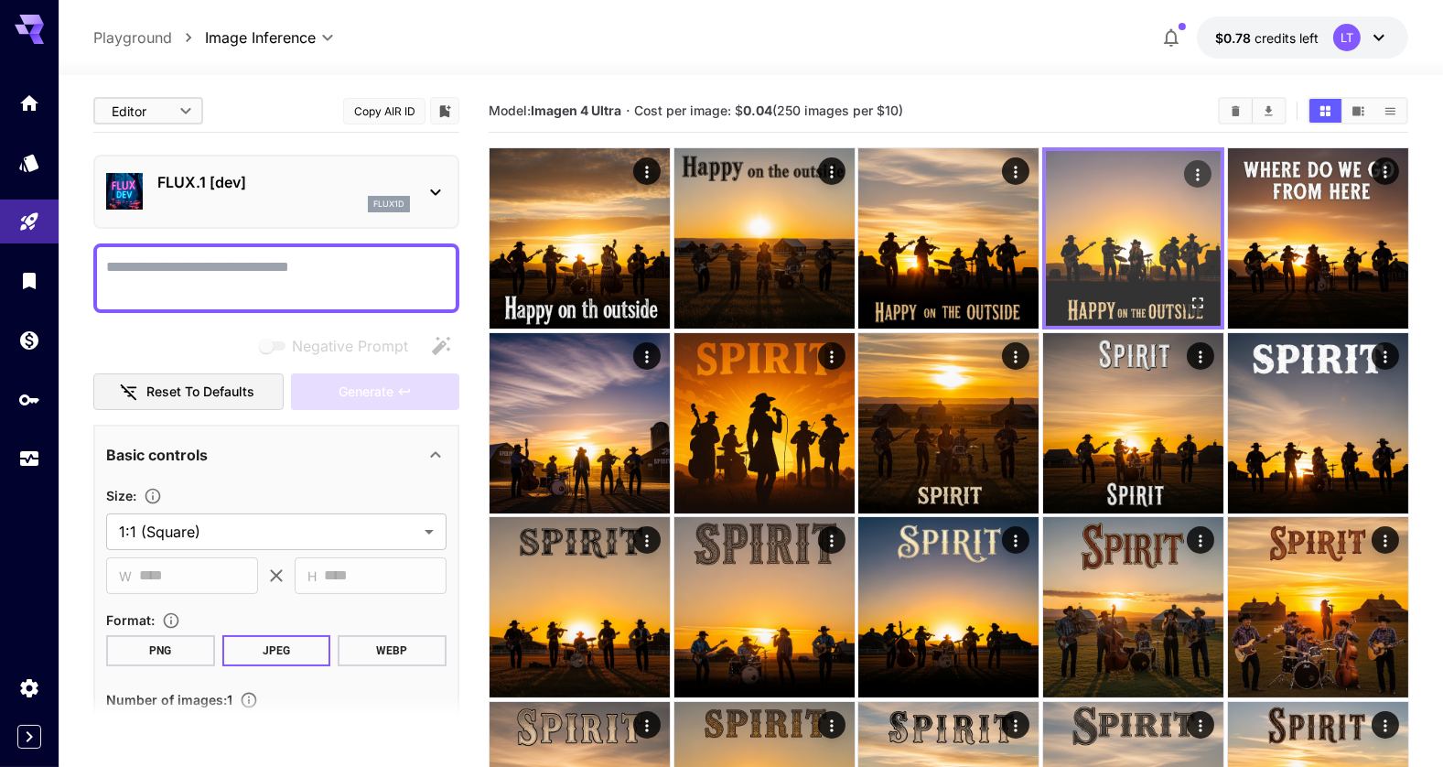
click at [1197, 173] on icon "Actions" at bounding box center [1196, 175] width 18 height 18
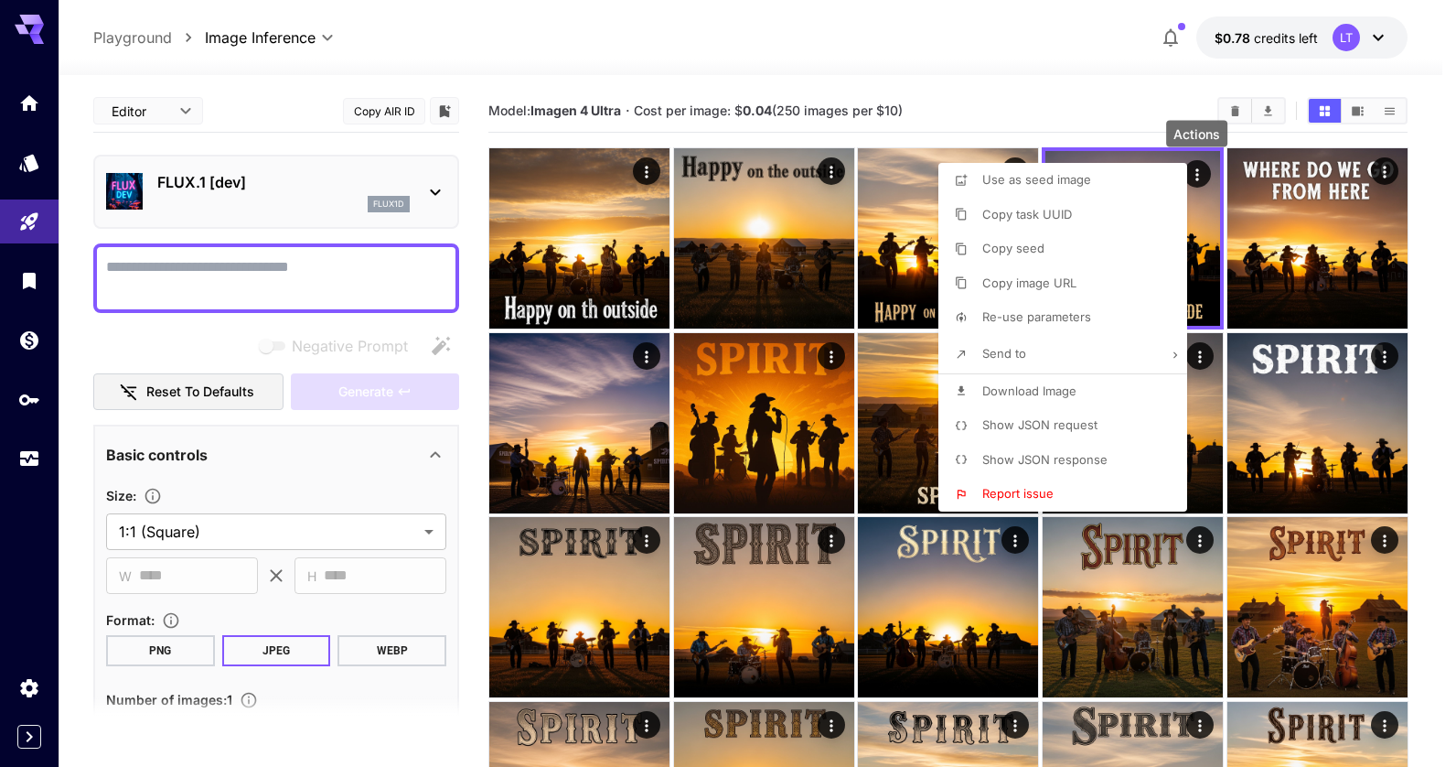
click at [1021, 360] on span "Send to" at bounding box center [1004, 353] width 44 height 15
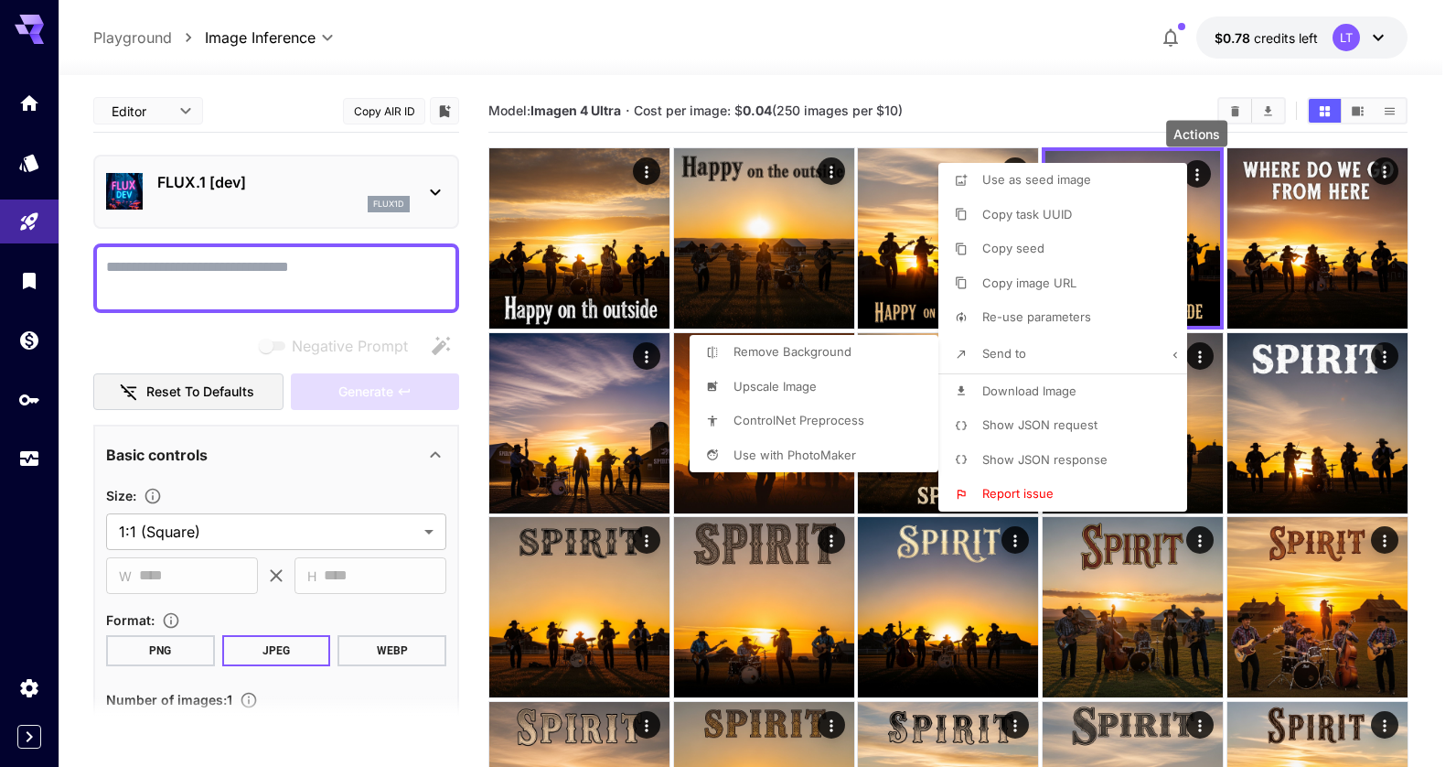
click at [1033, 72] on div at bounding box center [728, 383] width 1456 height 767
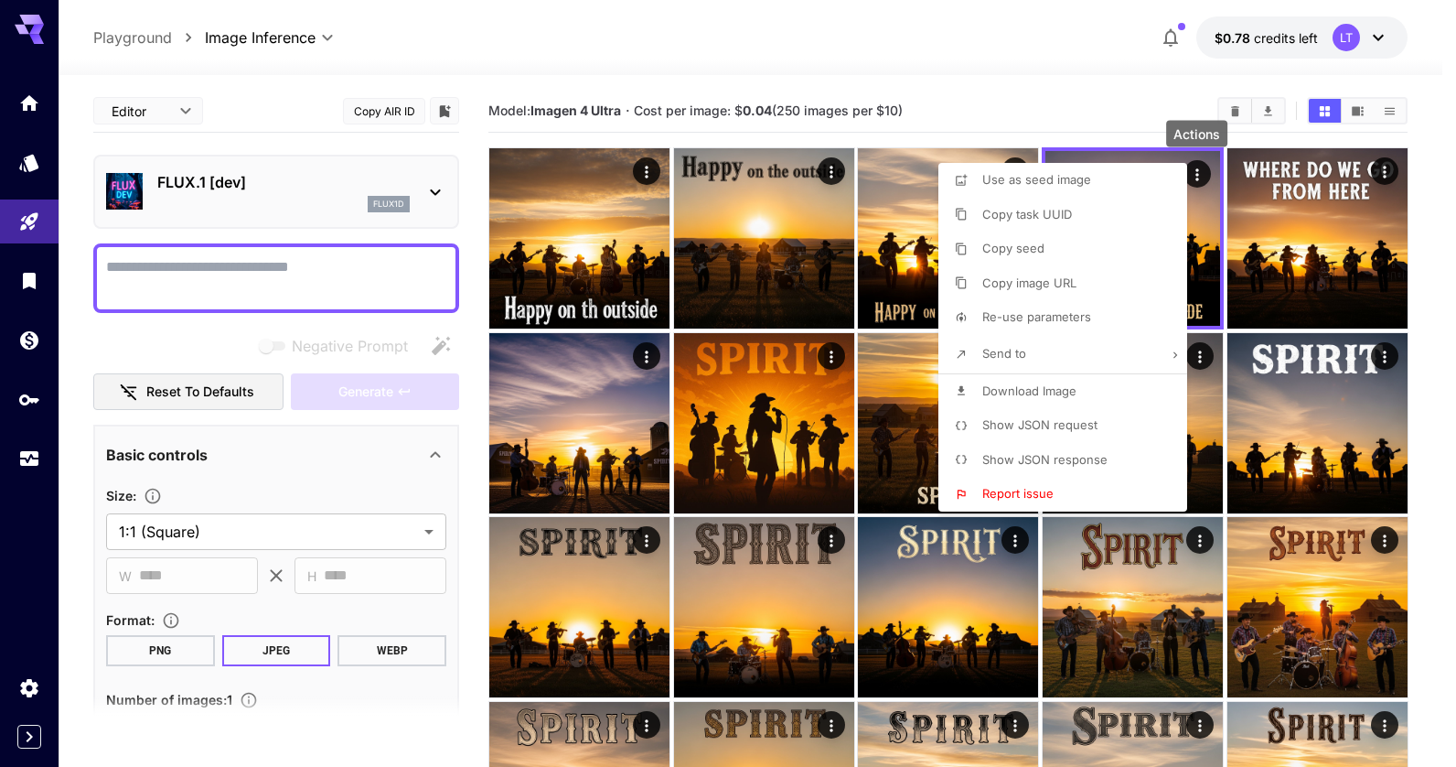
click at [1033, 65] on div at bounding box center [728, 383] width 1456 height 767
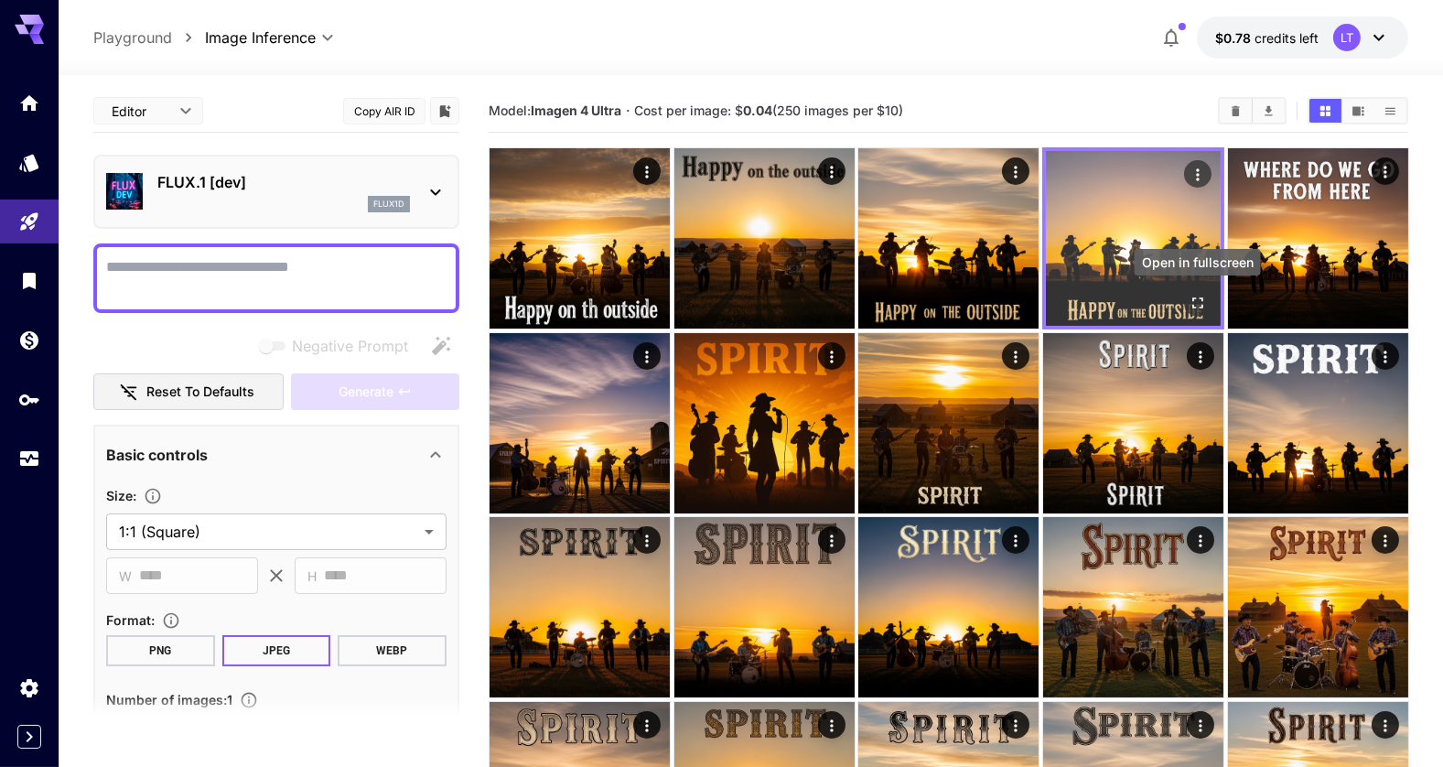
click at [1196, 306] on icon "Open in fullscreen" at bounding box center [1196, 303] width 18 height 18
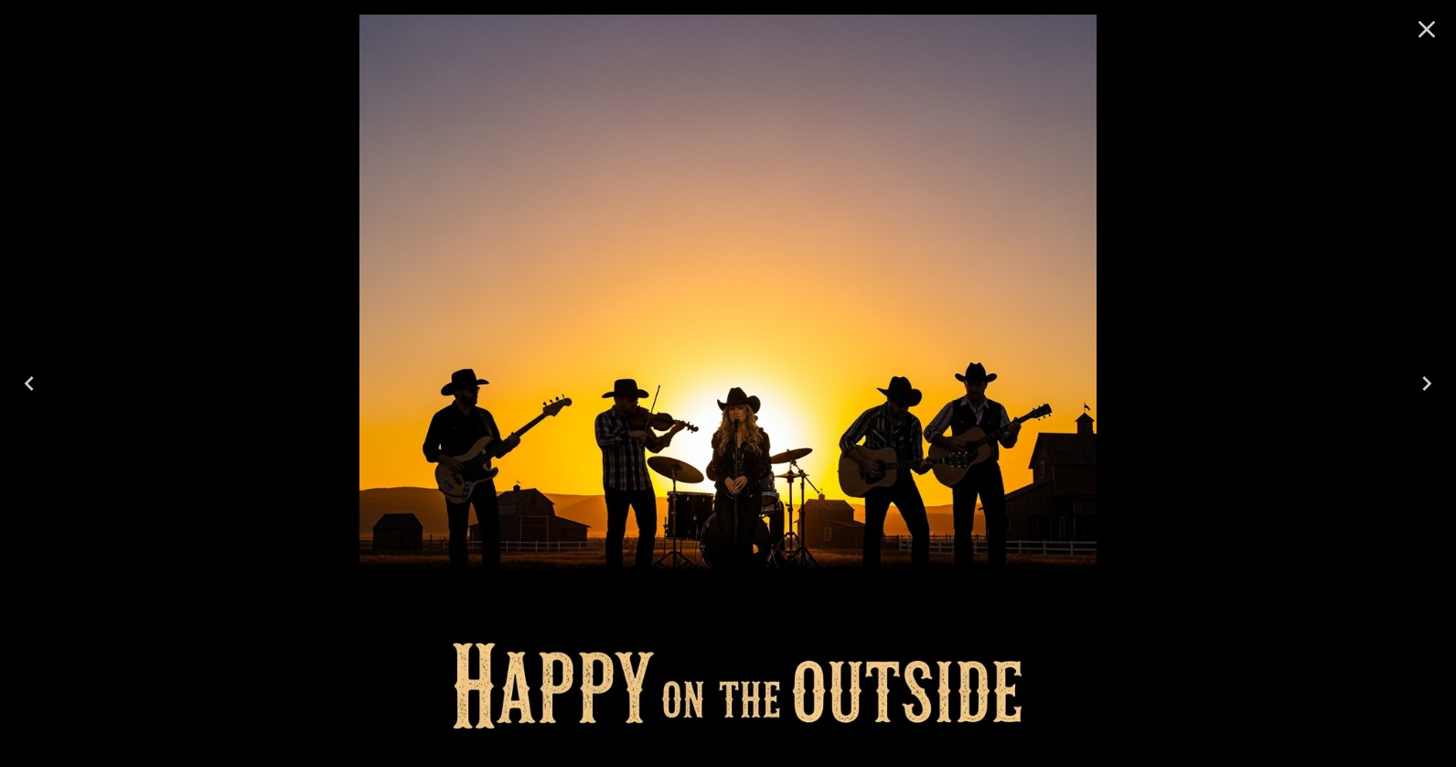
click at [1423, 30] on icon "Close" at bounding box center [1427, 29] width 17 height 17
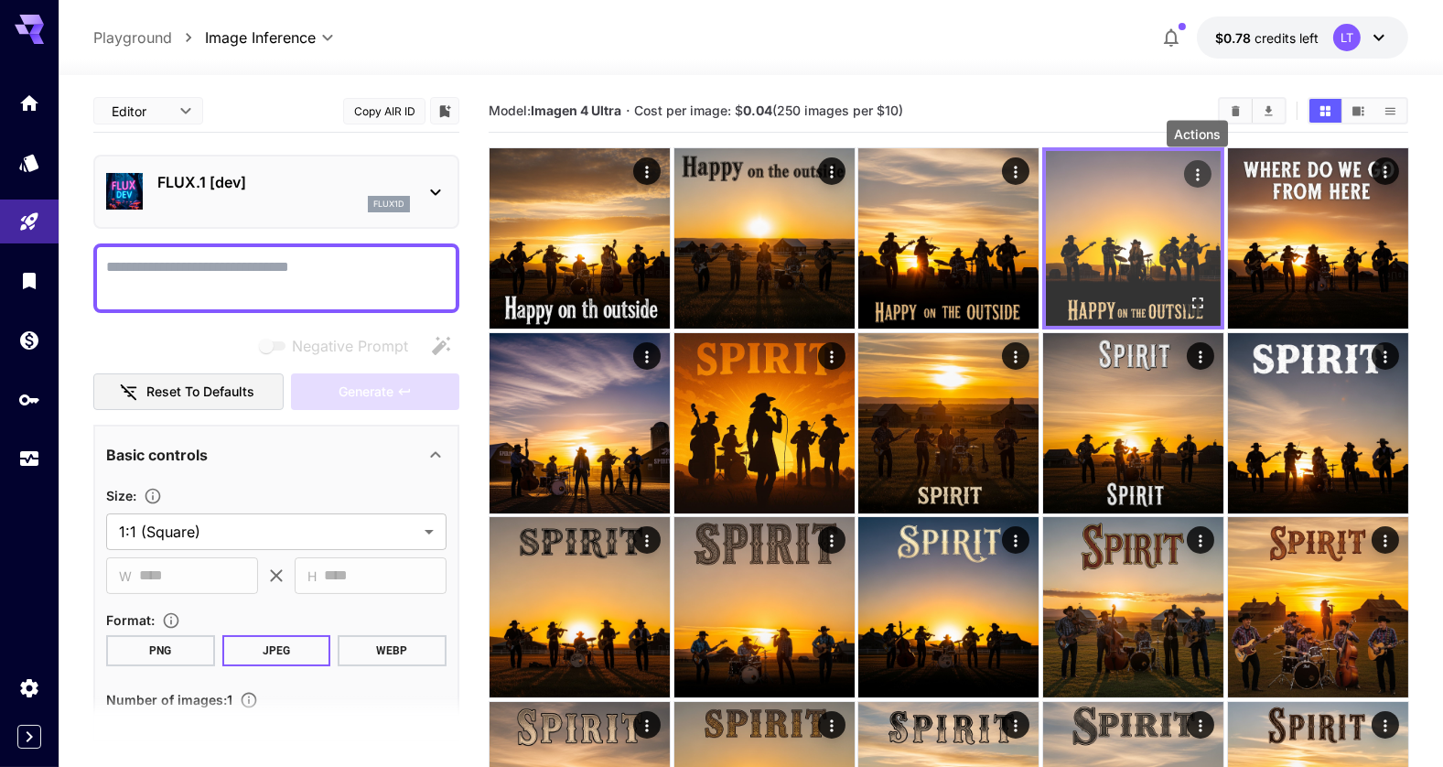
click at [1193, 175] on icon "Actions" at bounding box center [1196, 175] width 18 height 18
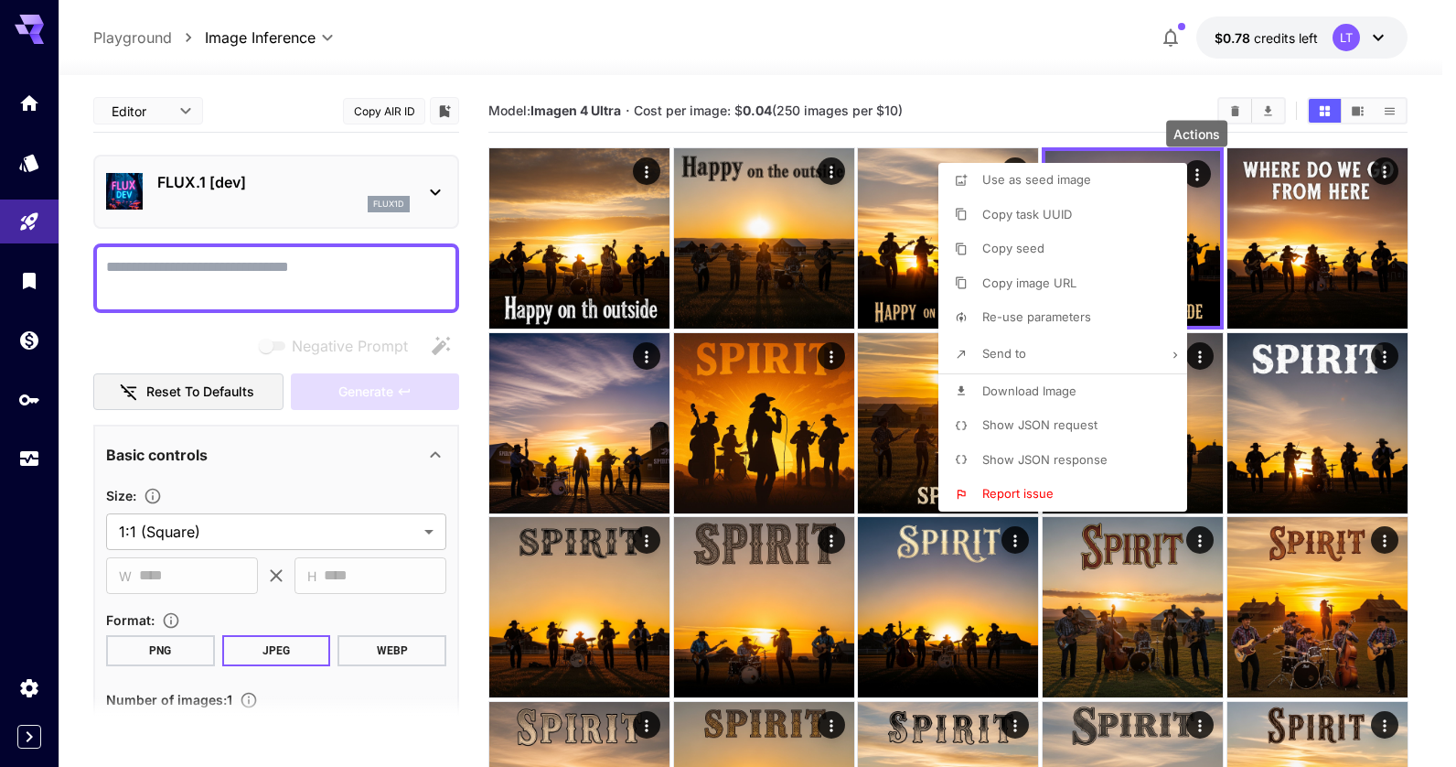
click at [1010, 364] on li "Send to" at bounding box center [1069, 354] width 260 height 38
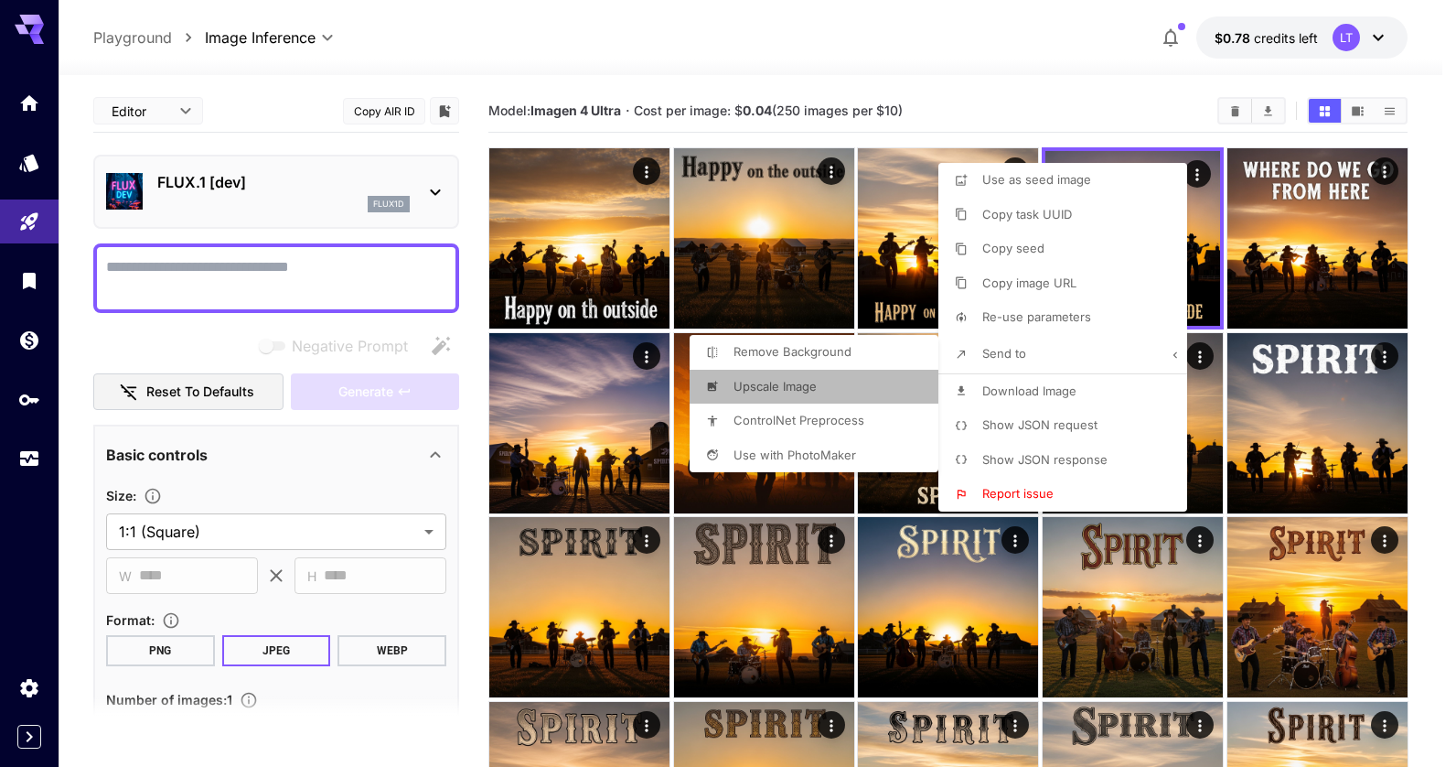
click at [982, 221] on span "Upscale Image" at bounding box center [1027, 214] width 90 height 15
type input "**********"
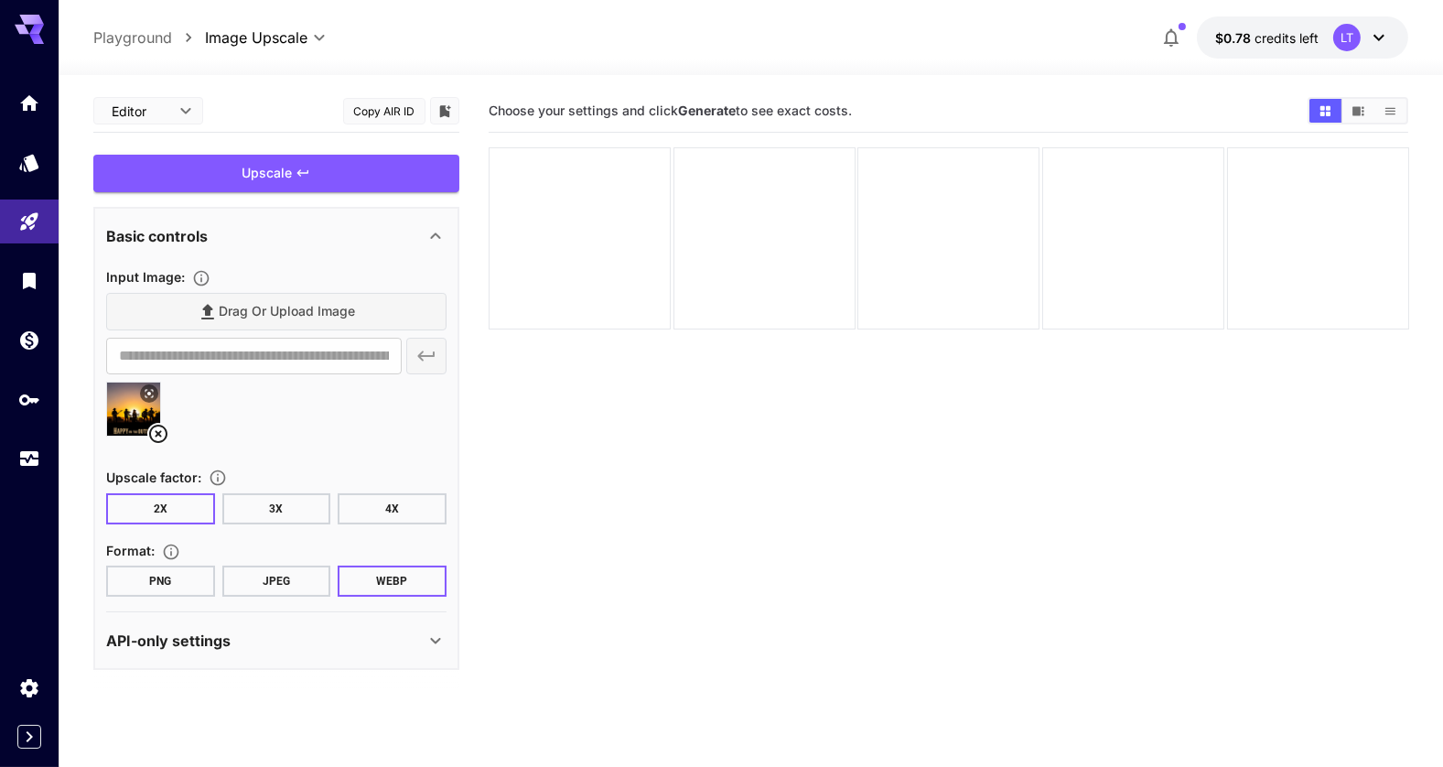
click at [197, 571] on button "PNG" at bounding box center [160, 580] width 109 height 31
click at [267, 177] on div "Upscale" at bounding box center [276, 174] width 366 height 38
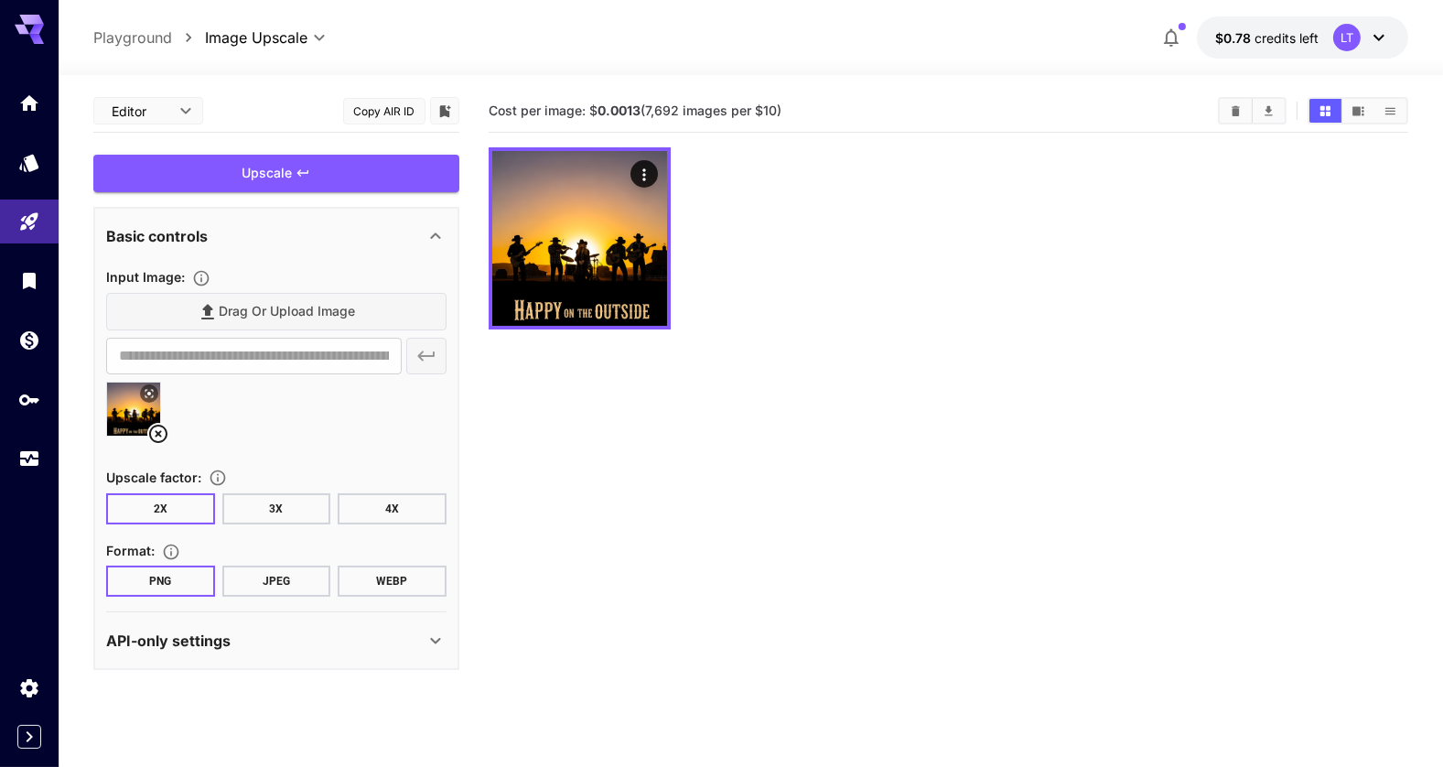
click at [268, 507] on button "3X" at bounding box center [276, 508] width 109 height 31
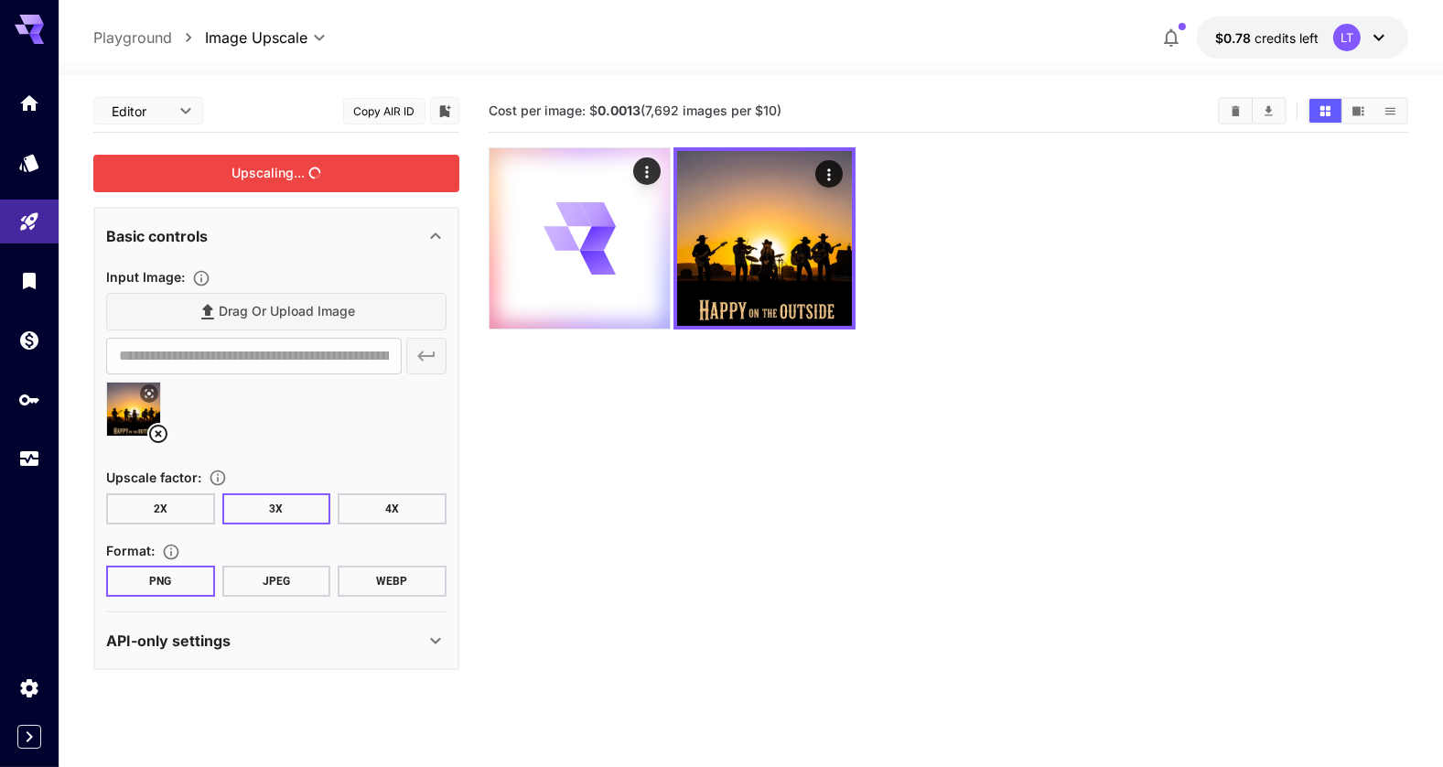
click at [262, 177] on div "Upscaling..." at bounding box center [276, 174] width 366 height 38
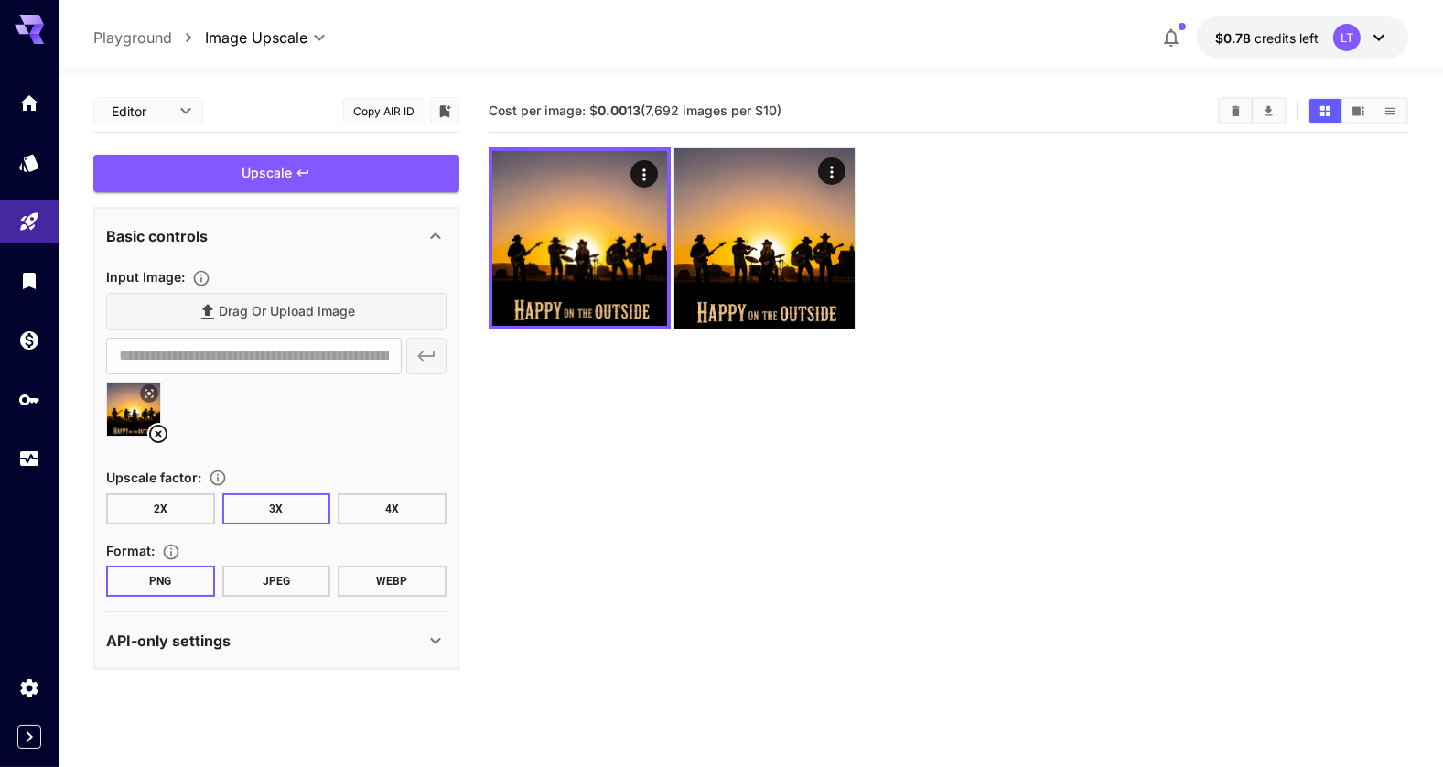
click at [377, 501] on button "4X" at bounding box center [392, 508] width 109 height 31
click at [242, 176] on div "Upscale" at bounding box center [276, 174] width 366 height 38
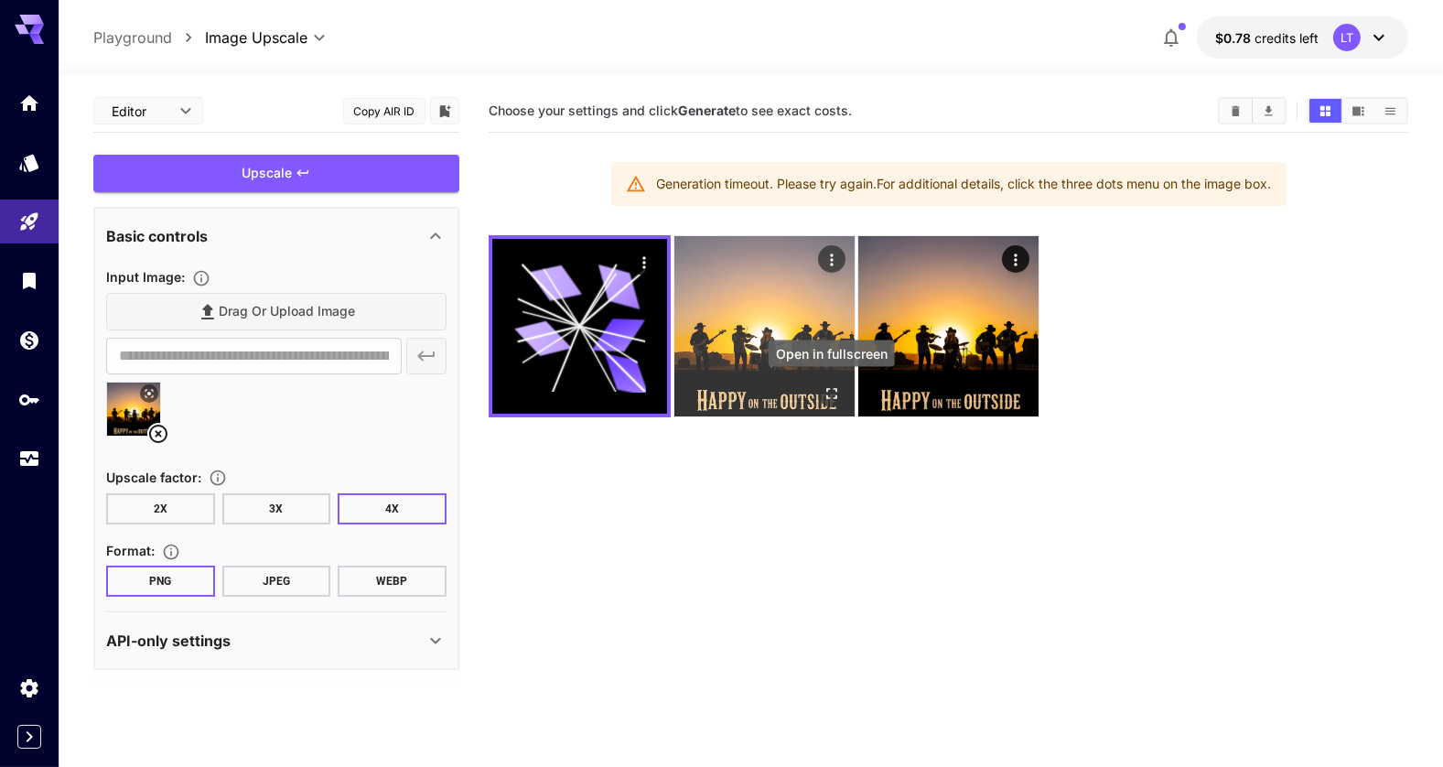
click at [831, 392] on icon "Open in fullscreen" at bounding box center [830, 393] width 18 height 18
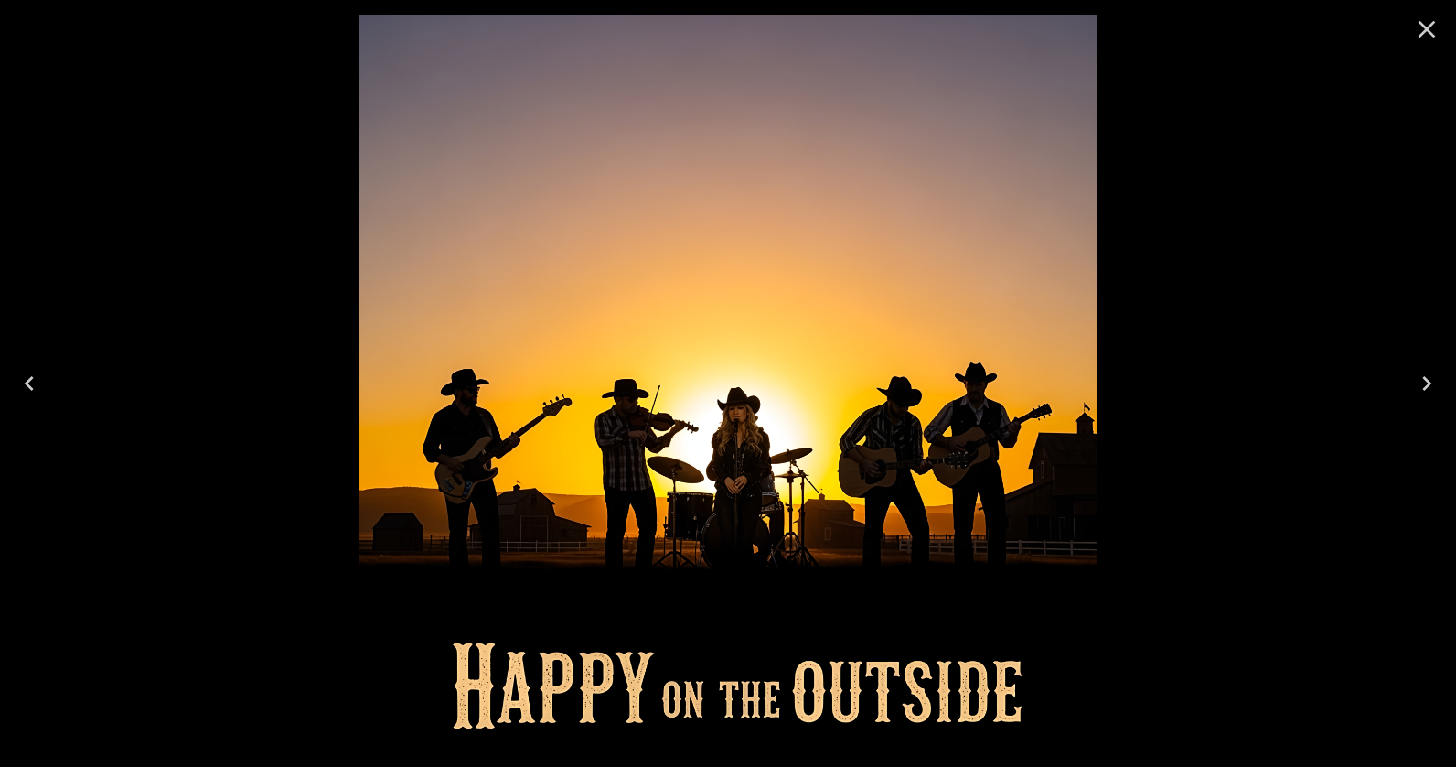
click at [1421, 31] on icon "Close" at bounding box center [1426, 29] width 29 height 29
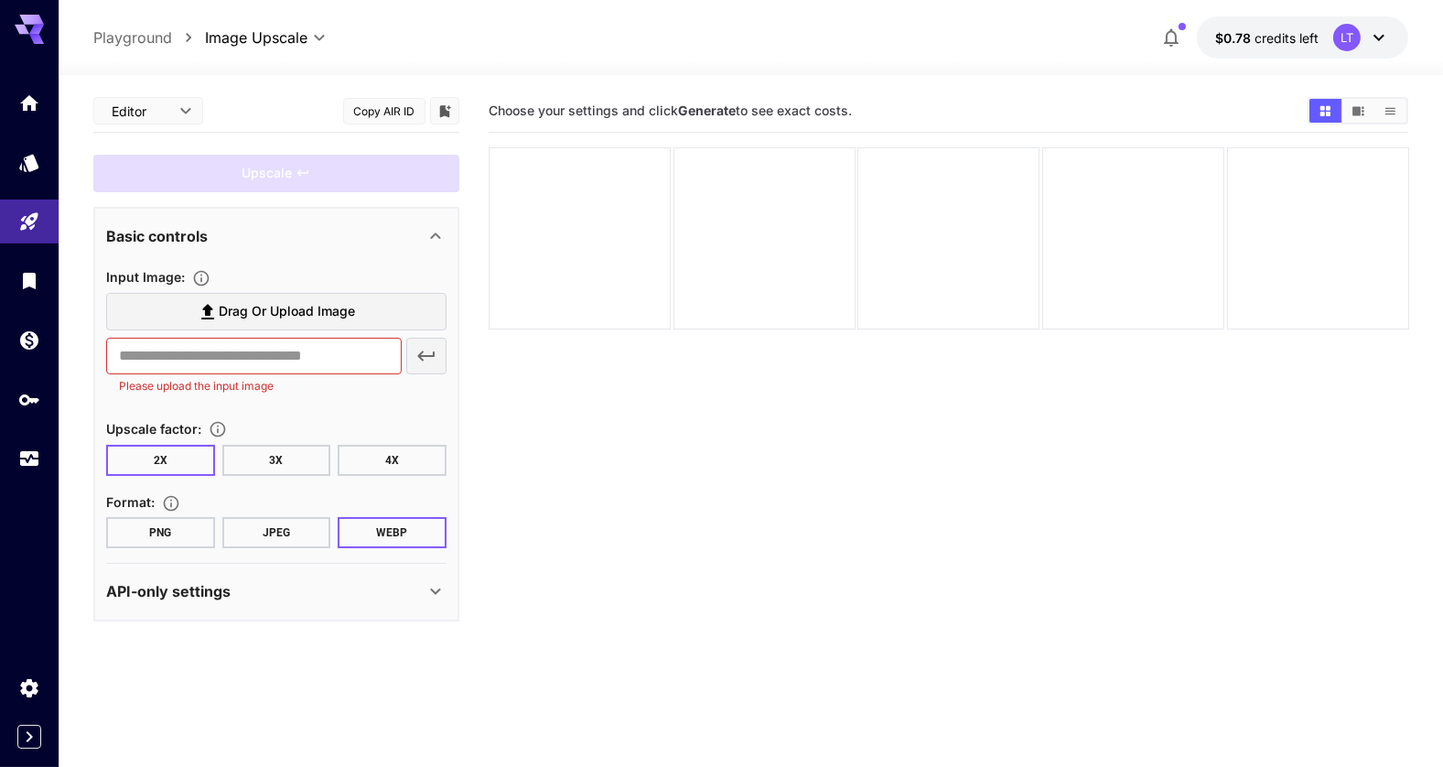
drag, startPoint x: 152, startPoint y: 40, endPoint x: 180, endPoint y: 70, distance: 40.8
click at [152, 40] on p "Playground" at bounding box center [132, 38] width 79 height 22
type input "**********"
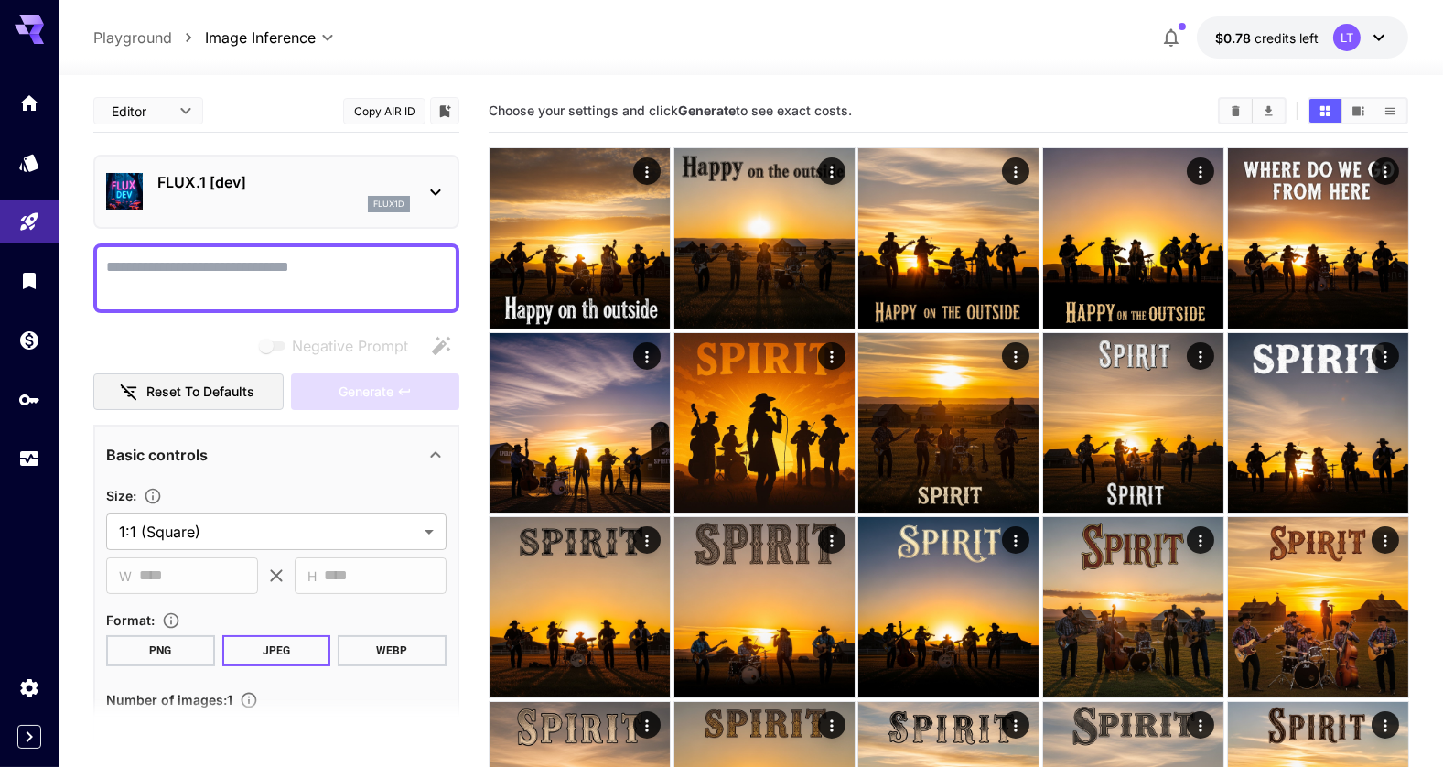
click at [156, 279] on textarea "Negative Prompt" at bounding box center [276, 278] width 340 height 44
type textarea "*"
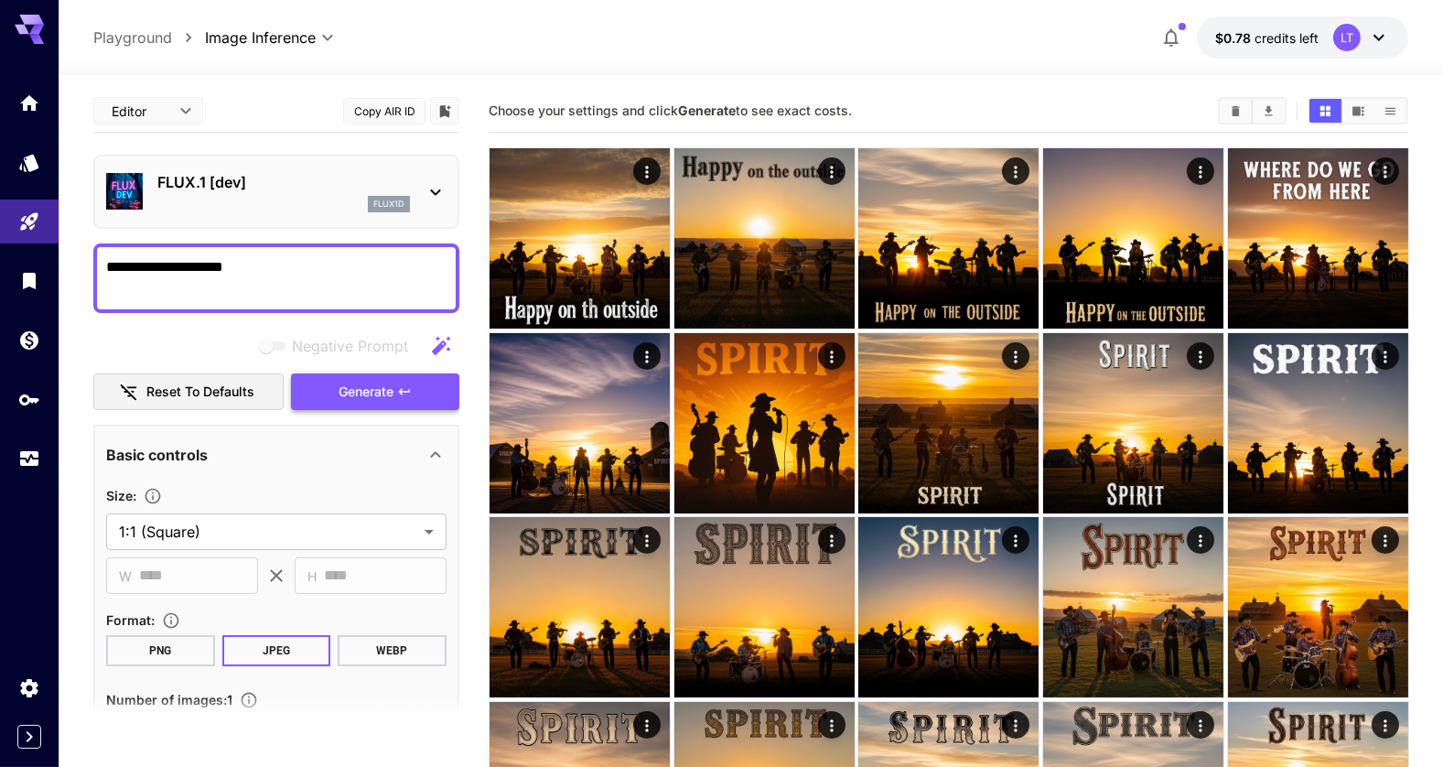
click at [322, 381] on button "Generate" at bounding box center [375, 392] width 168 height 38
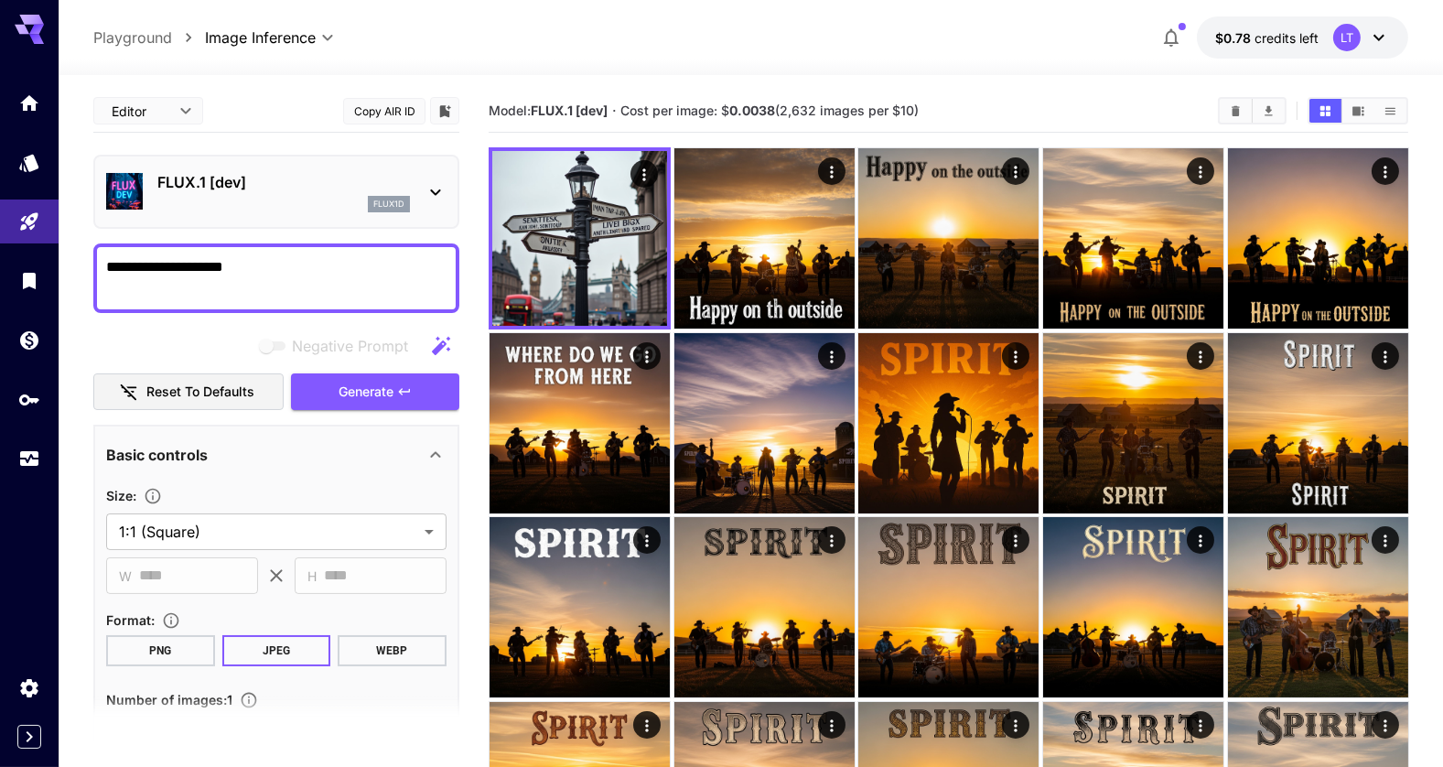
click at [206, 270] on textarea "**********" at bounding box center [276, 278] width 340 height 44
type textarea "**********"
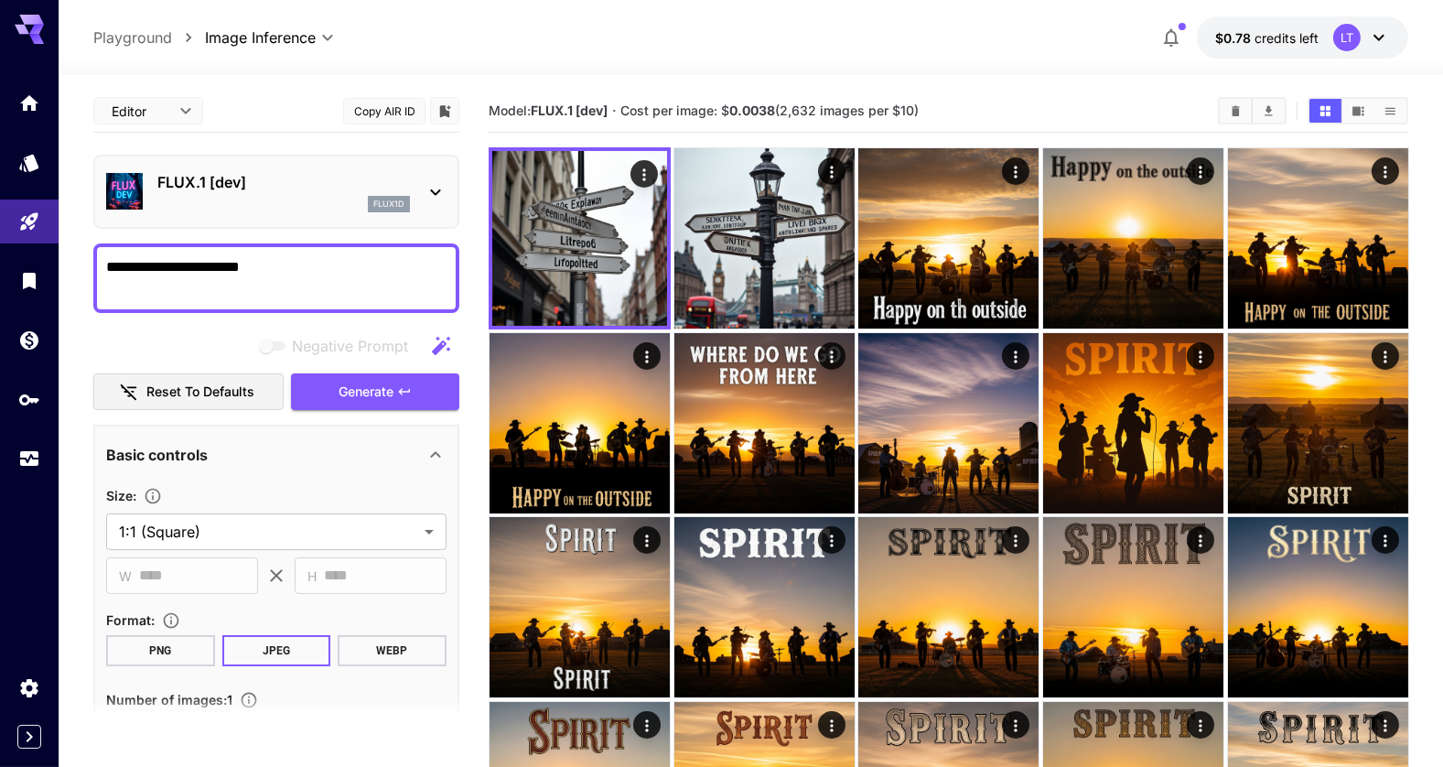
type textarea "**********"
